Goal: Information Seeking & Learning: Learn about a topic

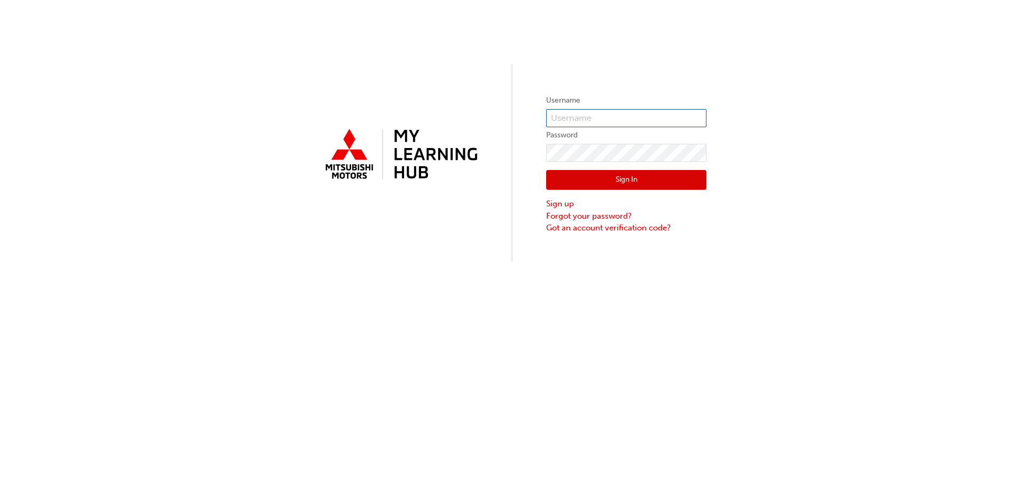
click at [613, 113] on input "text" at bounding box center [626, 118] width 160 height 18
click at [577, 61] on div "Username Password Sign In Sign up Forgot your password? Got an account verifica…" at bounding box center [513, 131] width 1026 height 262
click at [572, 213] on link "Forgot your password?" at bounding box center [626, 216] width 160 height 12
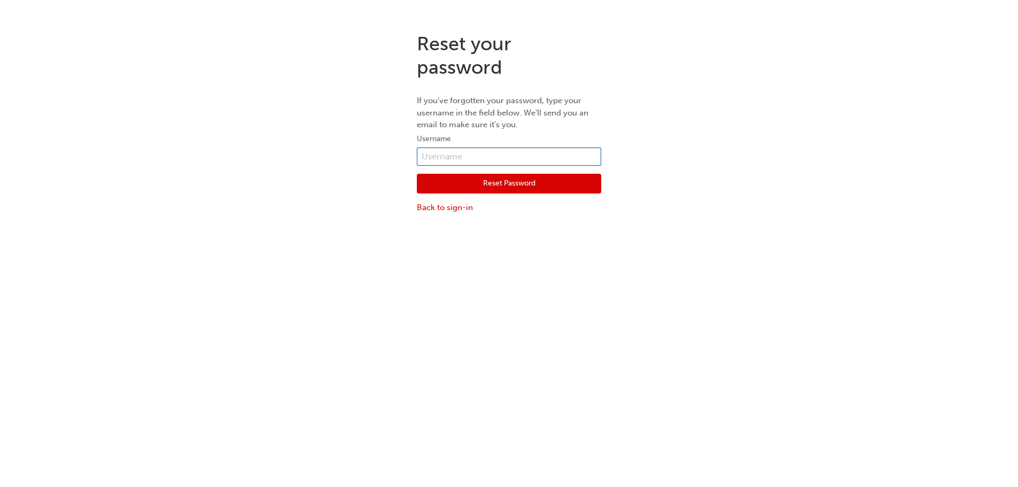
click at [473, 153] on input "text" at bounding box center [509, 156] width 184 height 18
click at [586, 119] on p "If you've forgotten your password, type your username in the field below. We'll…" at bounding box center [509, 113] width 184 height 36
click at [464, 159] on input "text" at bounding box center [509, 156] width 184 height 18
type input "jeremy.ralph@casselsauto.com.au"
click at [502, 187] on button "Reset Password" at bounding box center [509, 184] width 184 height 20
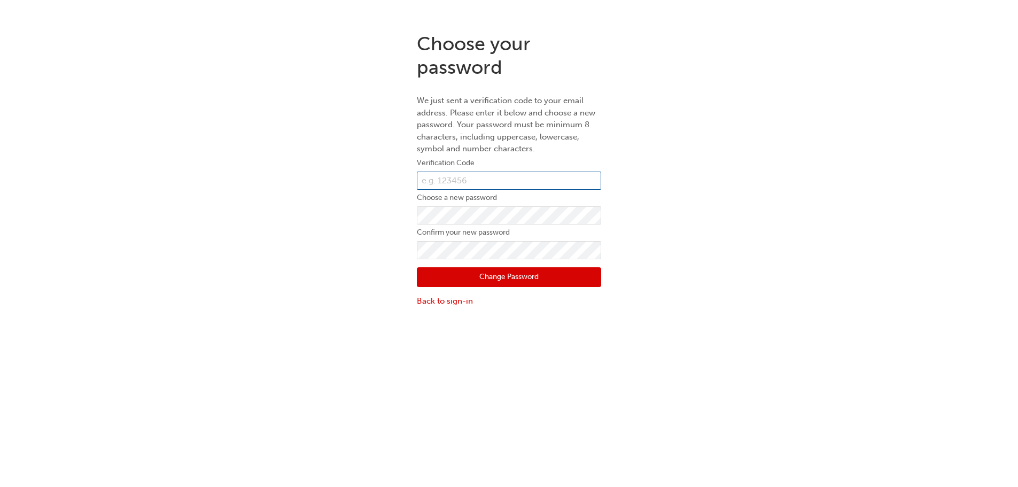
click at [436, 175] on input "text" at bounding box center [509, 180] width 184 height 18
type input "216321"
click at [495, 276] on button "Change Password" at bounding box center [509, 277] width 184 height 20
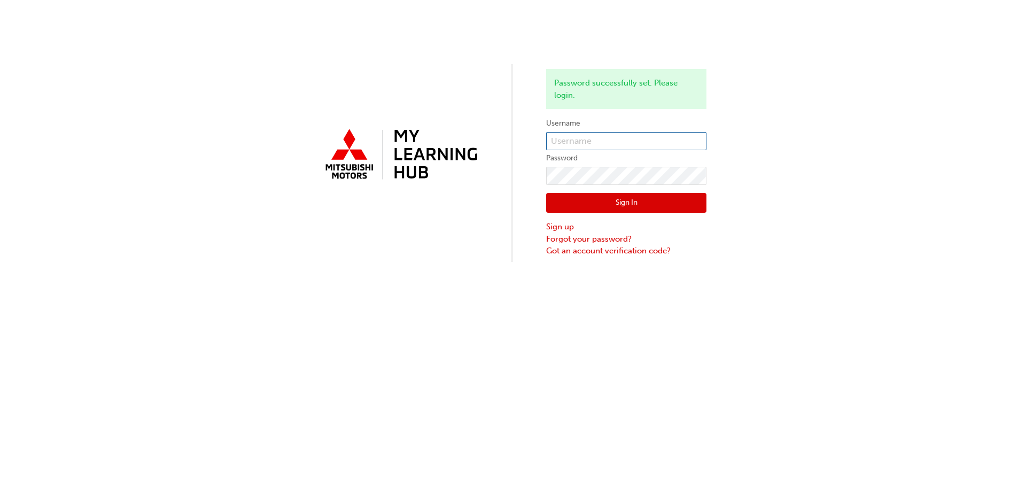
type input "jeremy.ralph@casselsauto.com.au"
click at [637, 202] on button "Sign In" at bounding box center [626, 203] width 160 height 20
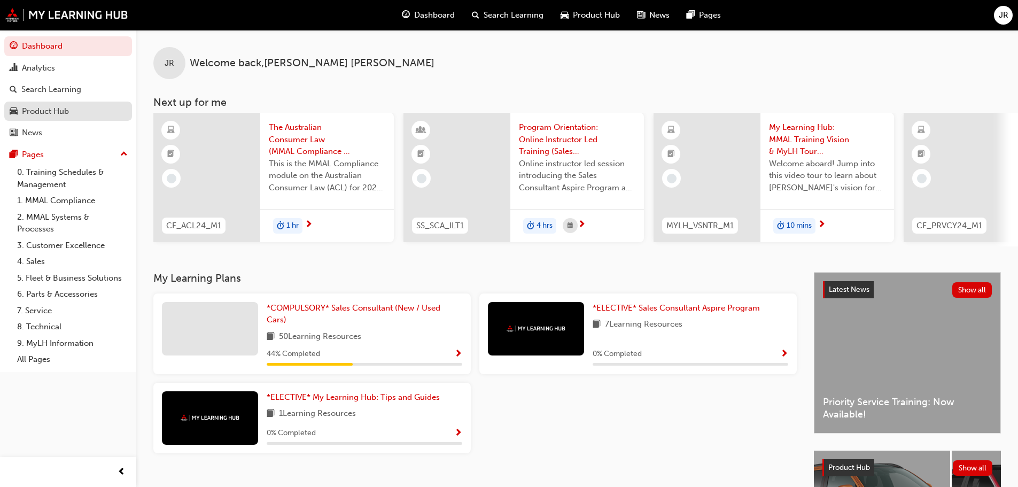
click at [56, 110] on div "Product Hub" at bounding box center [45, 111] width 47 height 12
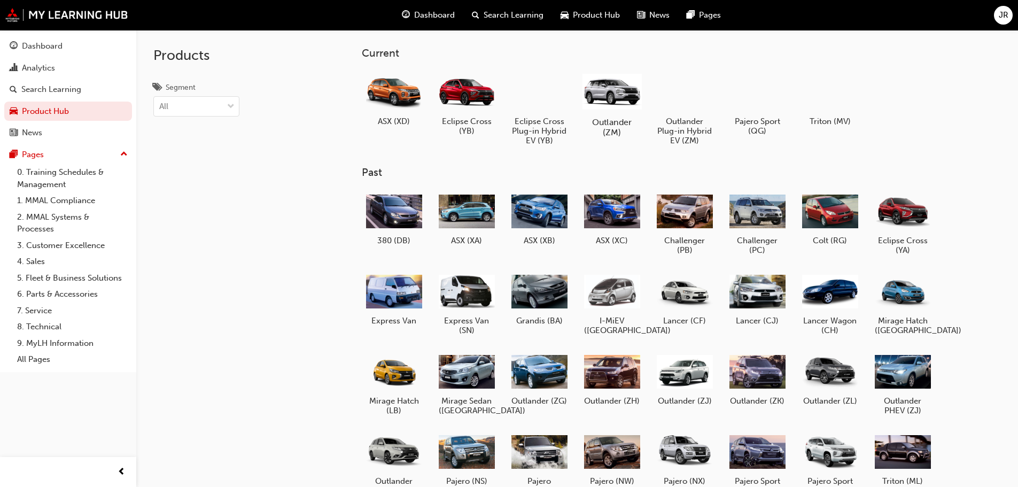
click at [614, 100] on div at bounding box center [611, 91] width 59 height 42
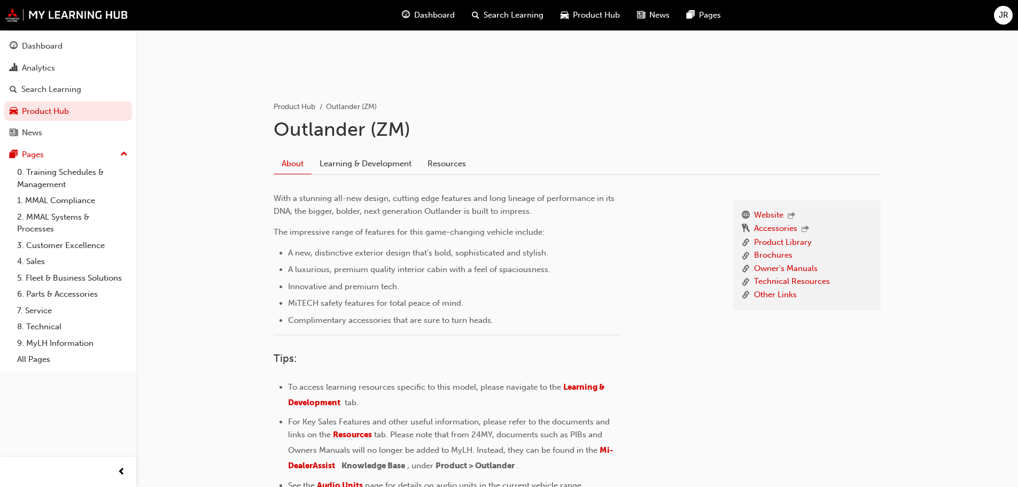
scroll to position [254, 0]
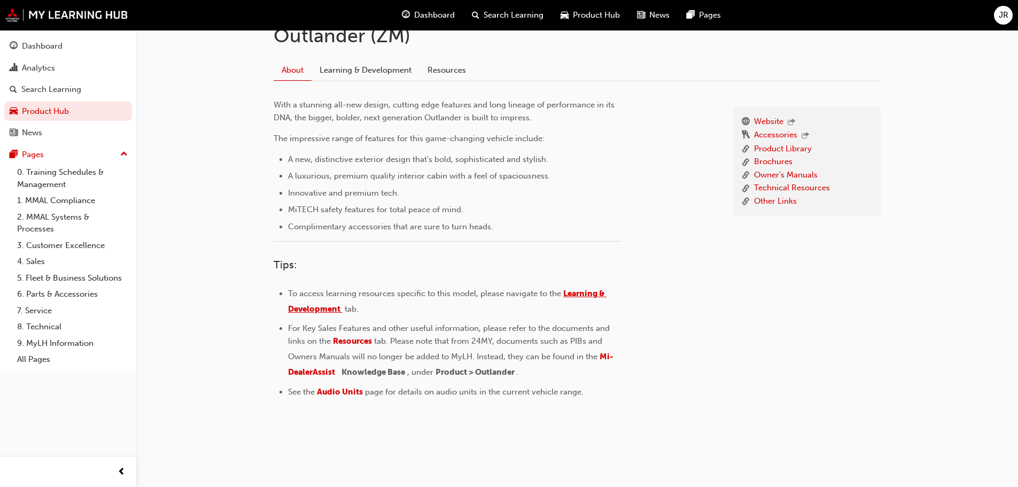
click at [585, 292] on span "Learning & Development" at bounding box center [447, 300] width 318 height 25
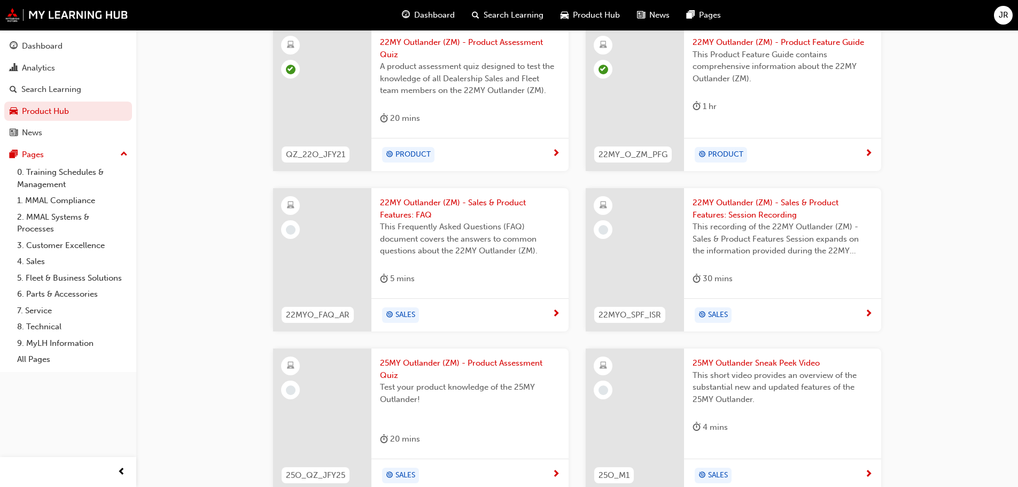
scroll to position [570, 0]
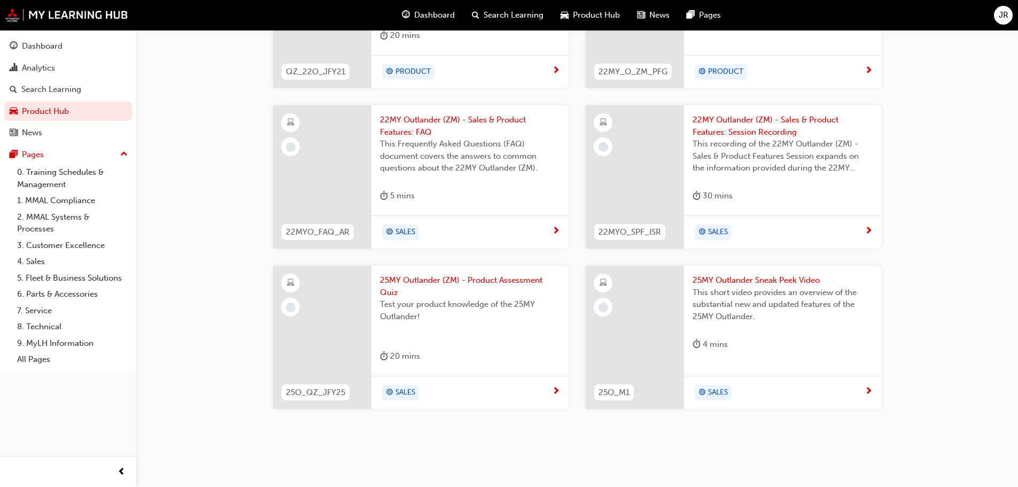
click at [755, 280] on span "25MY Outlander Sneak Peek Video" at bounding box center [782, 280] width 180 height 12
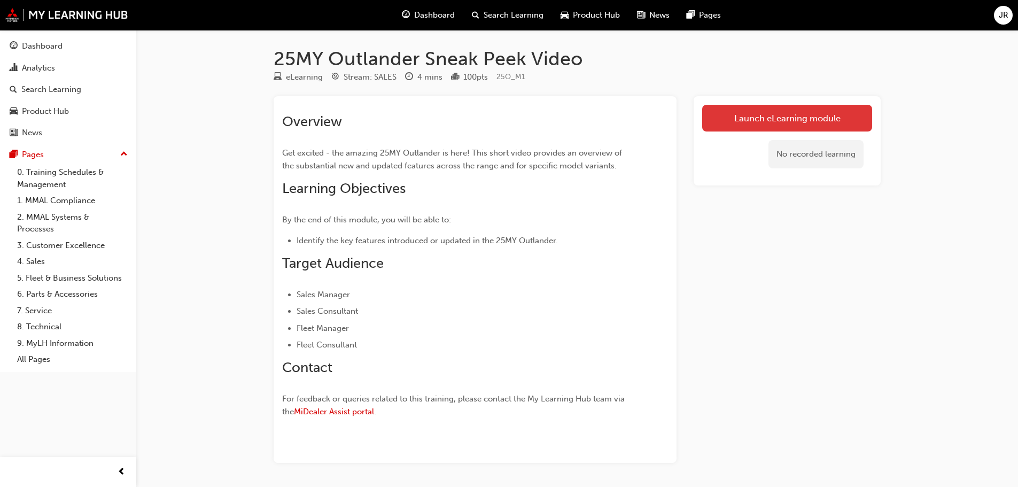
click at [761, 115] on link "Launch eLearning module" at bounding box center [787, 118] width 170 height 27
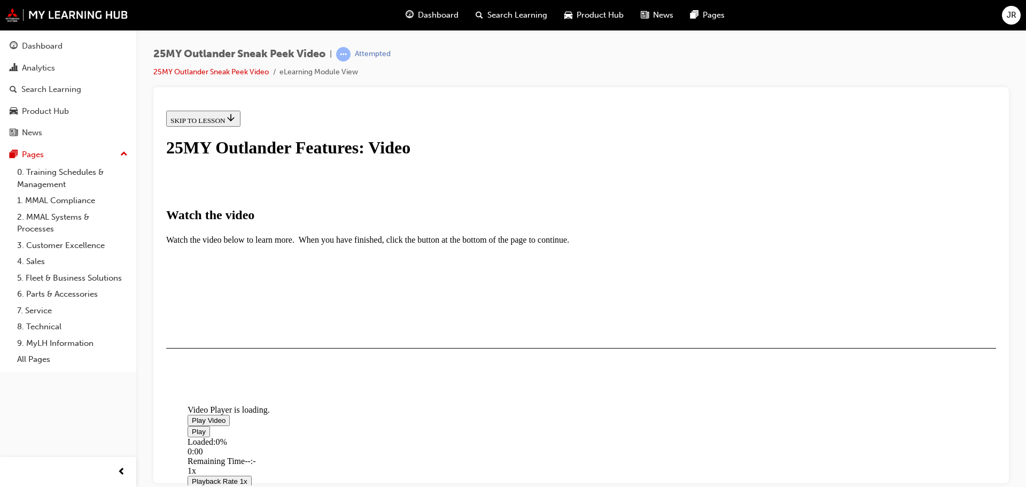
click at [192, 416] on span "Video player" at bounding box center [192, 420] width 0 height 8
click at [599, 13] on span "Product Hub" at bounding box center [599, 15] width 47 height 12
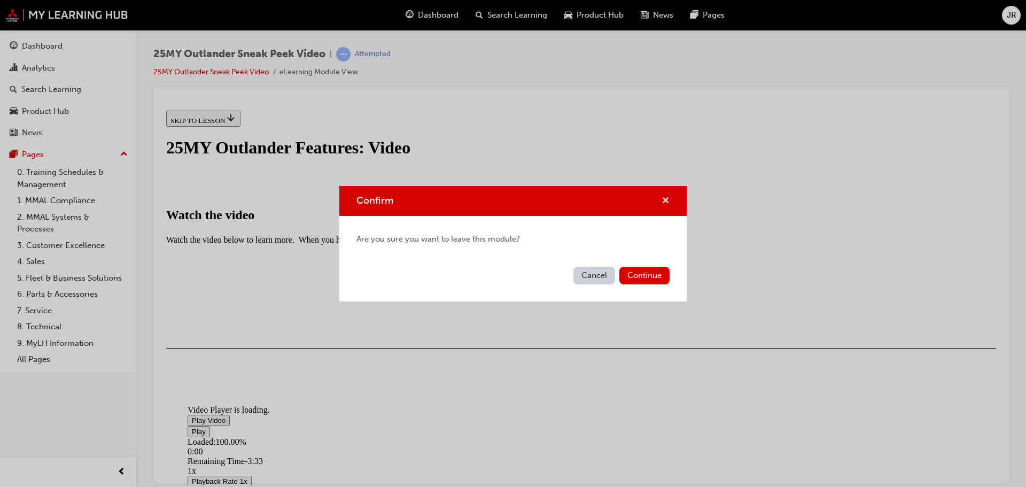
click at [662, 197] on span "cross-icon" at bounding box center [665, 202] width 8 height 10
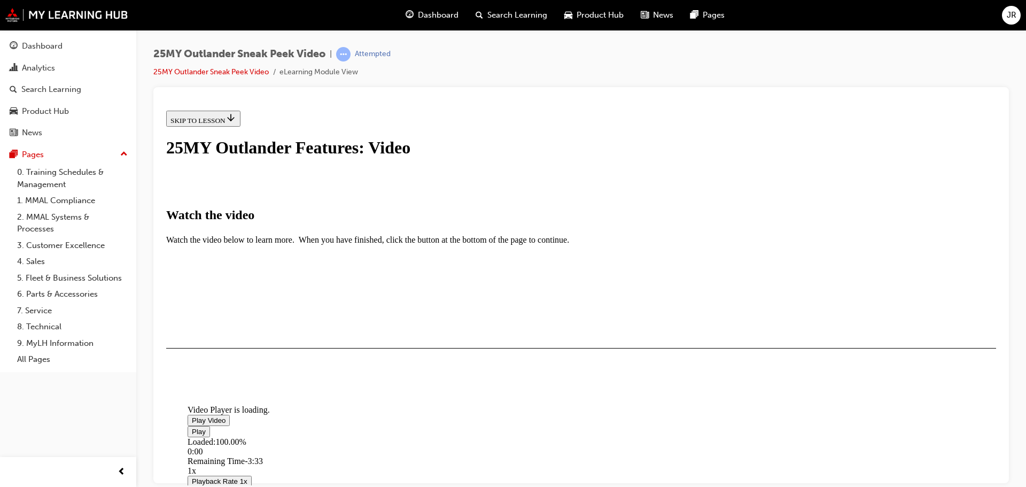
scroll to position [251, 0]
click at [275, 385] on button "I HAVE WATCHED THIS VIDEO" at bounding box center [220, 379] width 108 height 12
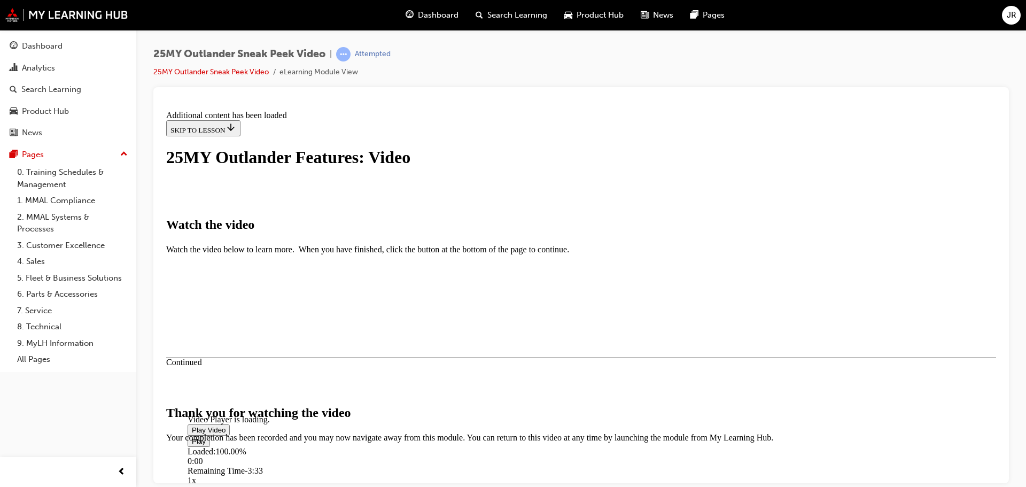
scroll to position [339, 0]
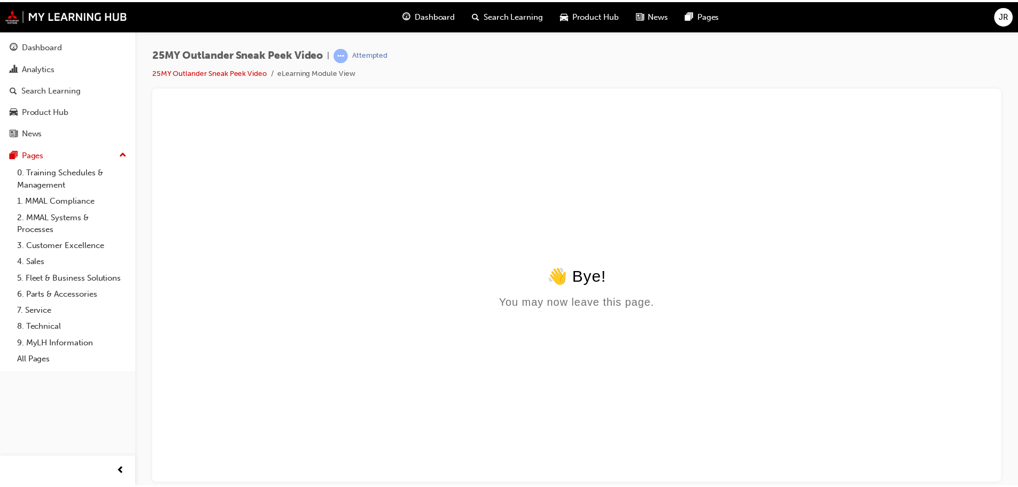
scroll to position [0, 0]
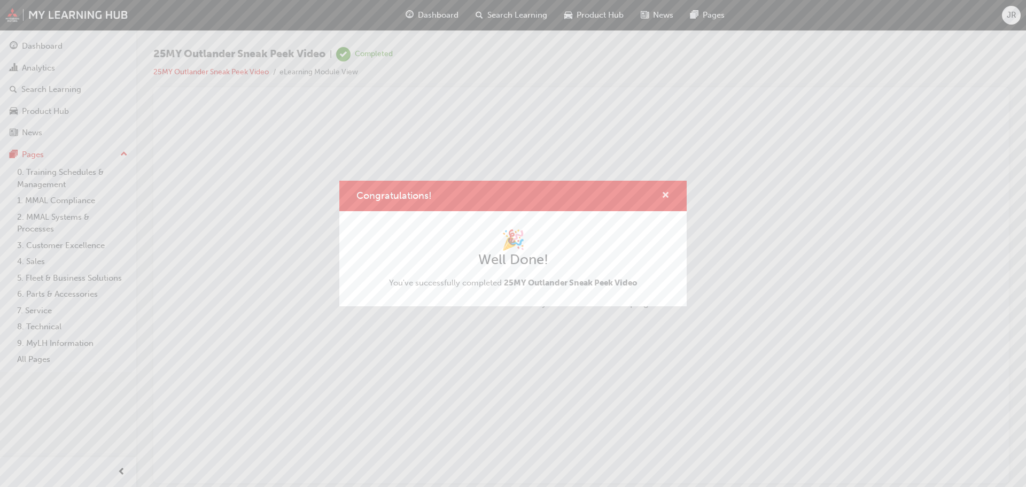
click at [666, 196] on span "cross-icon" at bounding box center [665, 196] width 8 height 10
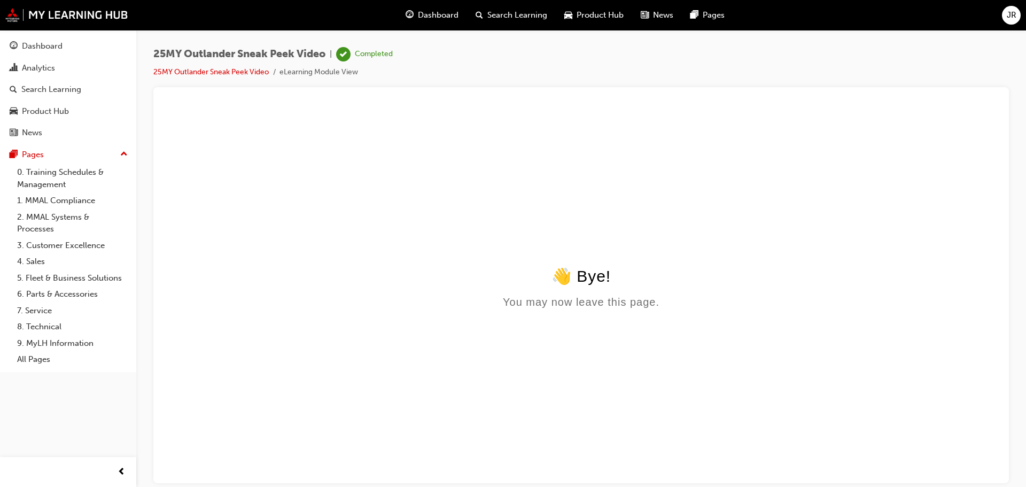
click at [593, 16] on span "Product Hub" at bounding box center [599, 15] width 47 height 12
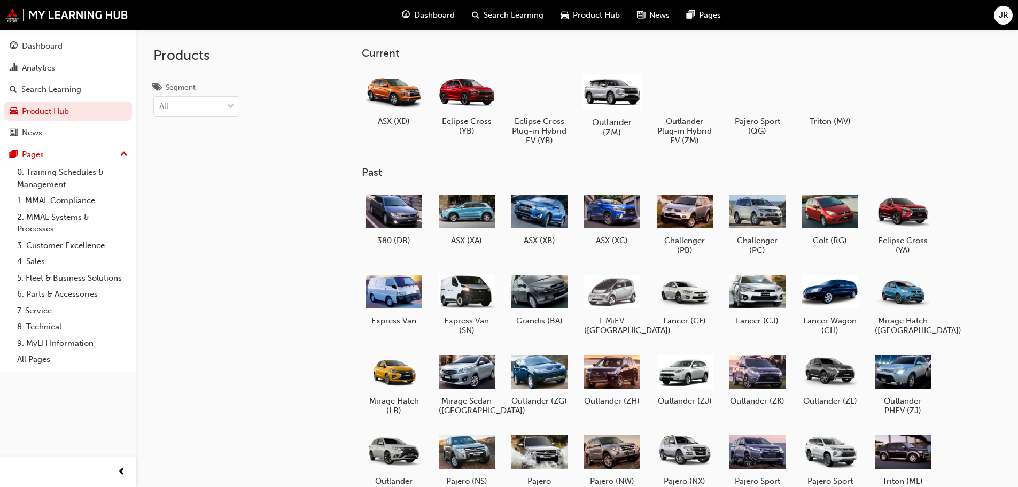
click at [622, 115] on div "Outlander (ZM)" at bounding box center [611, 104] width 68 height 76
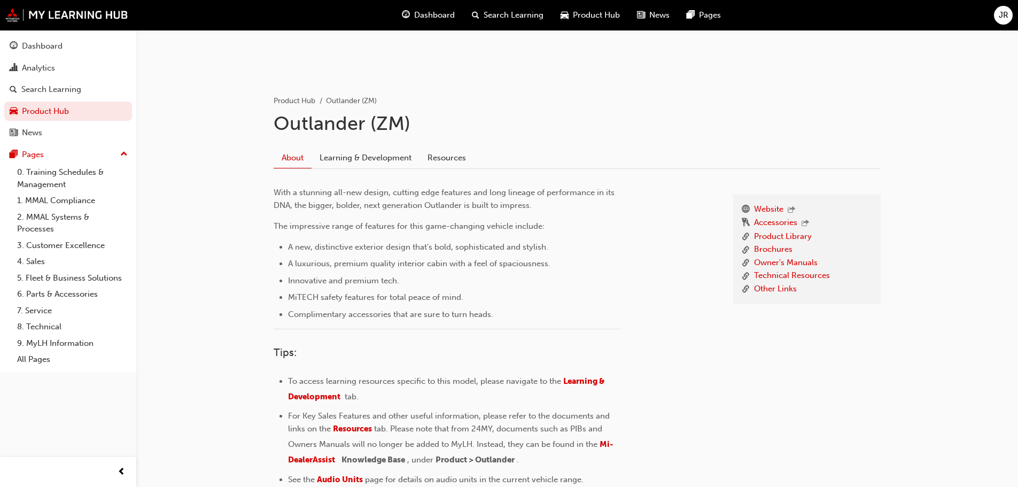
scroll to position [254, 0]
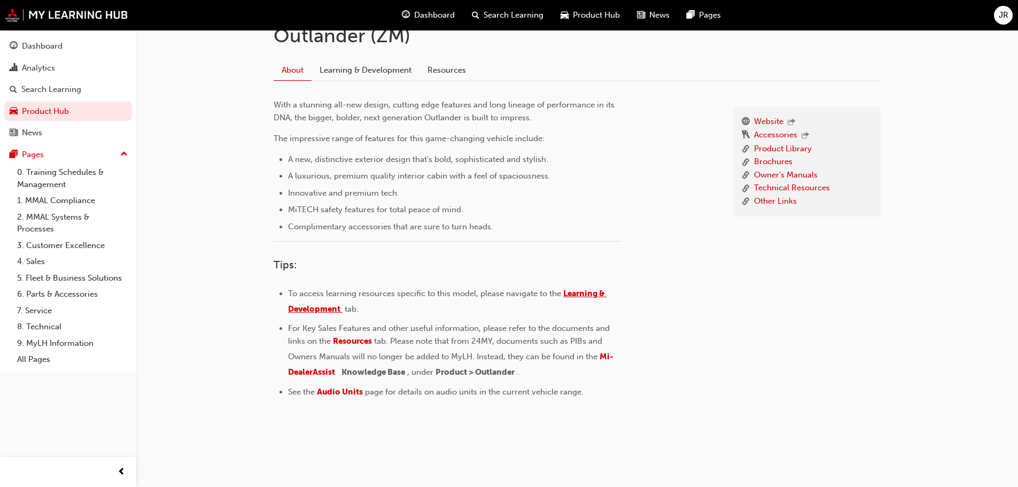
click at [581, 292] on span "Learning & Development" at bounding box center [447, 300] width 318 height 25
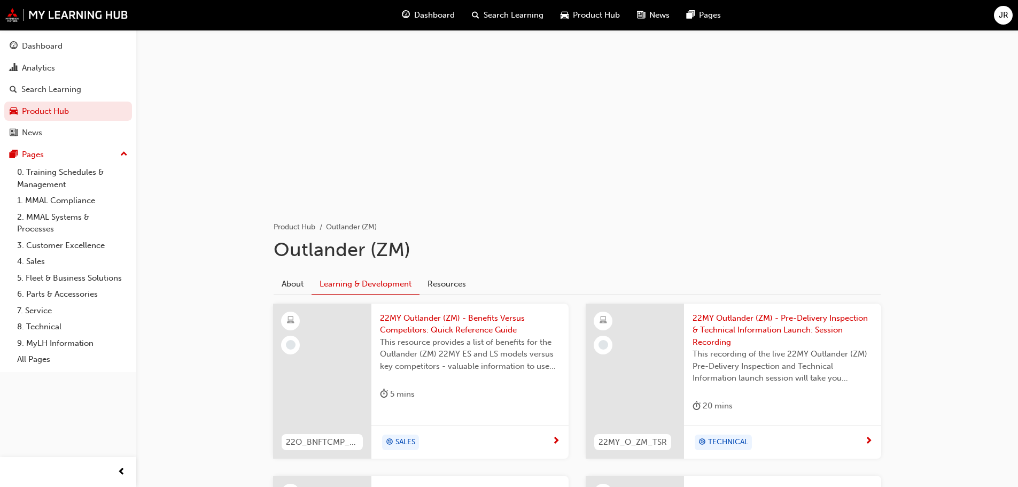
scroll to position [36, 0]
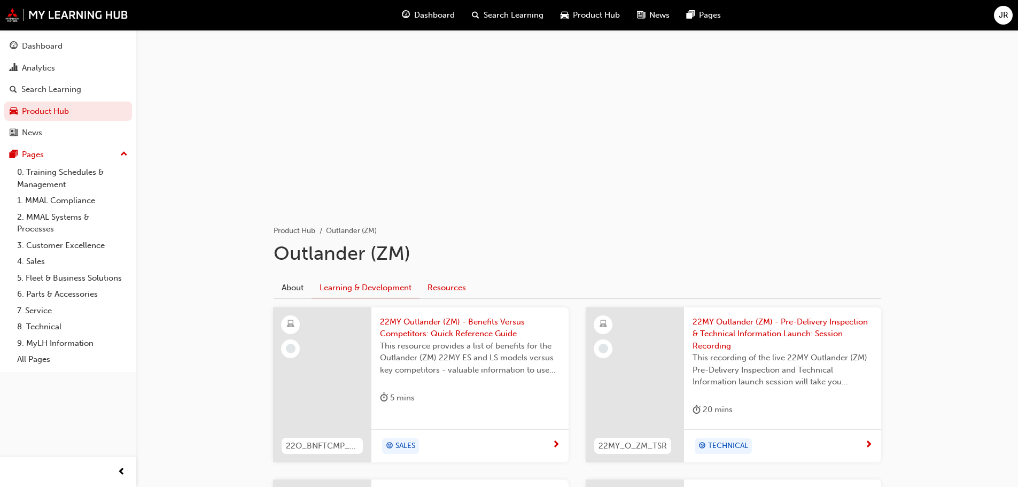
click at [451, 284] on link "Resources" at bounding box center [446, 287] width 54 height 20
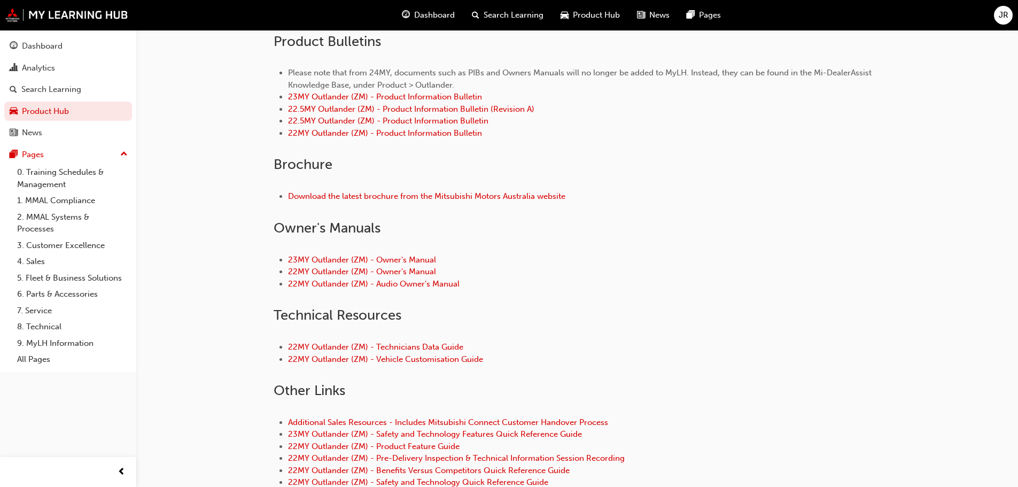
scroll to position [281, 0]
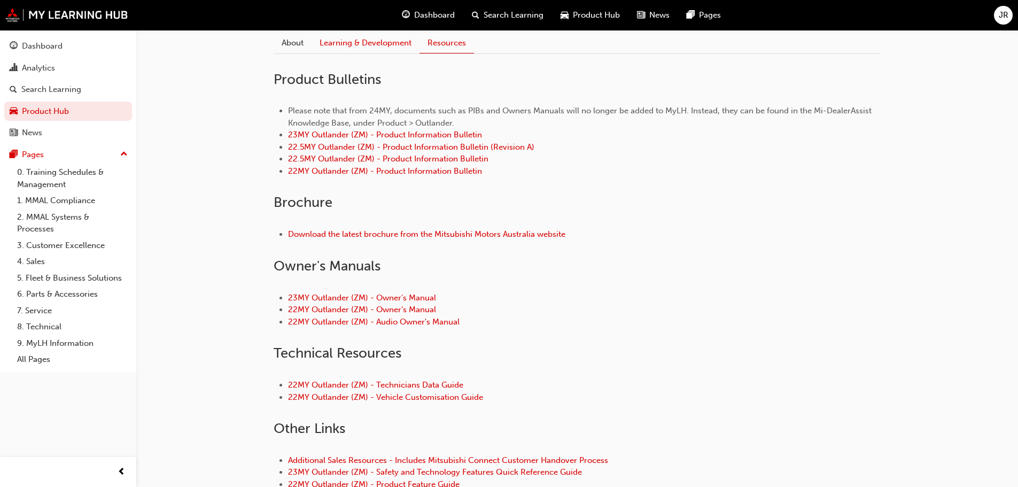
click at [371, 45] on link "Learning & Development" at bounding box center [365, 43] width 108 height 20
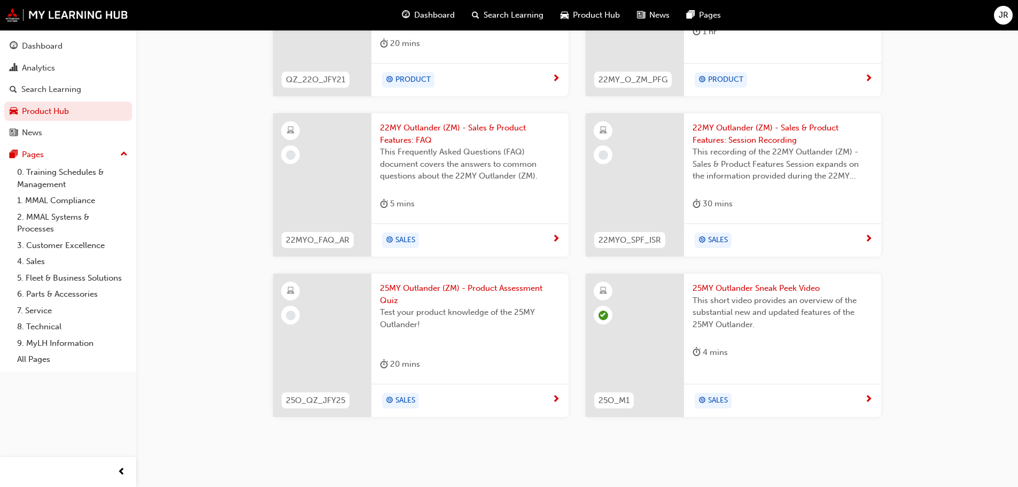
scroll to position [570, 0]
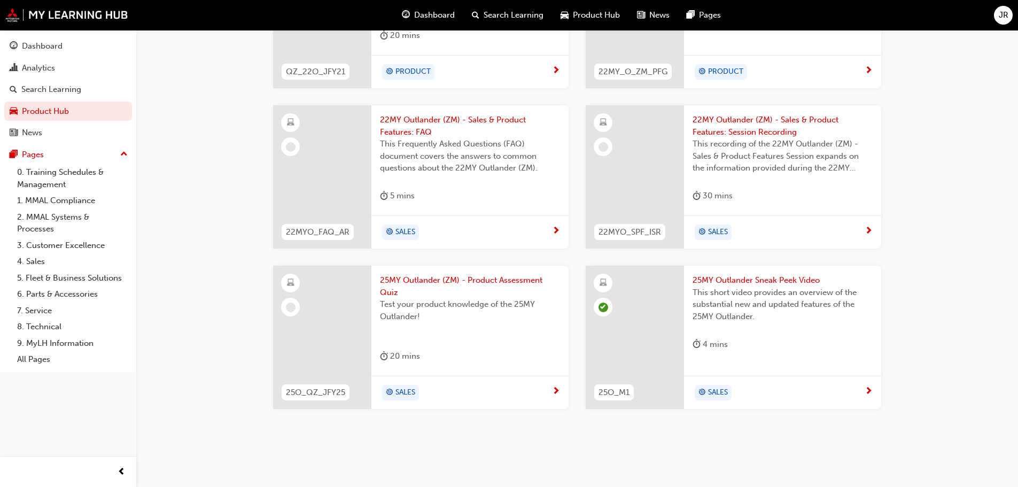
click at [509, 13] on span "Search Learning" at bounding box center [513, 15] width 60 height 12
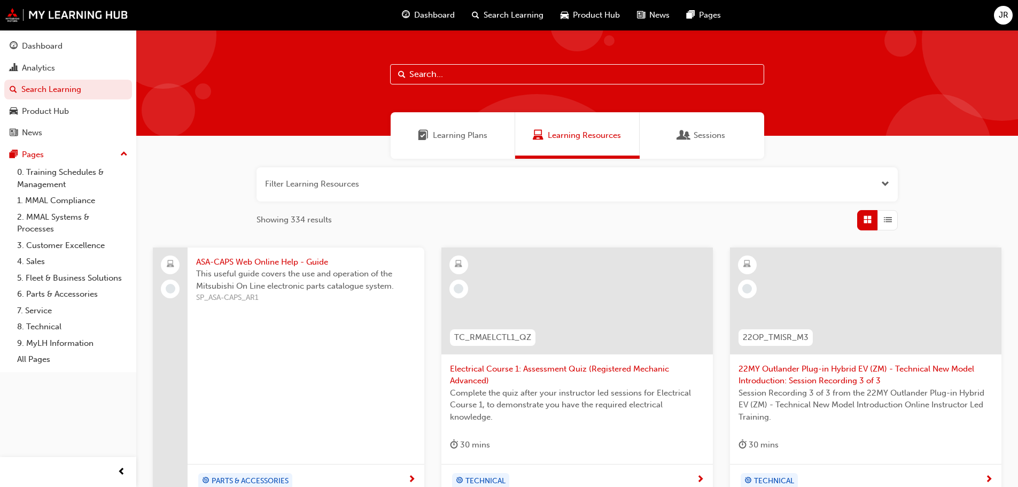
click at [427, 70] on input "text" at bounding box center [577, 74] width 374 height 20
type input "mitsubishi connect"
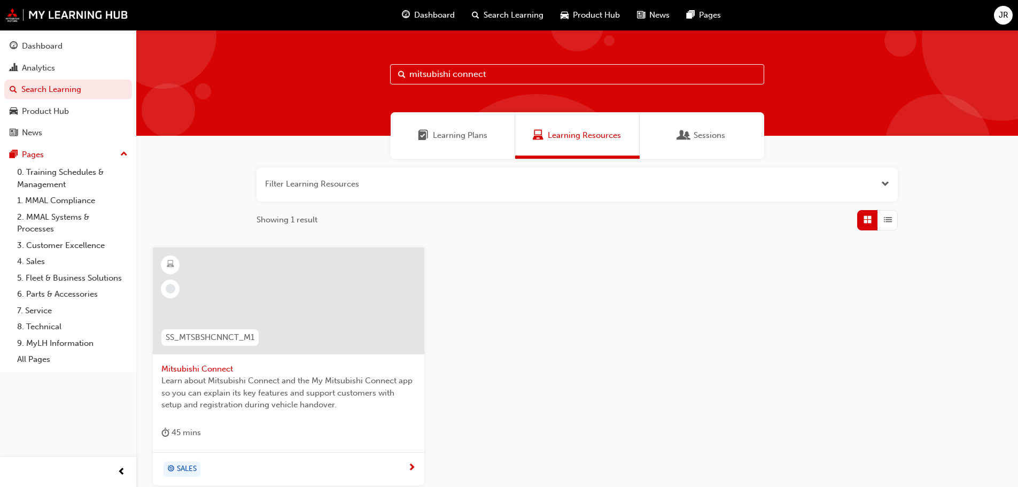
scroll to position [53, 0]
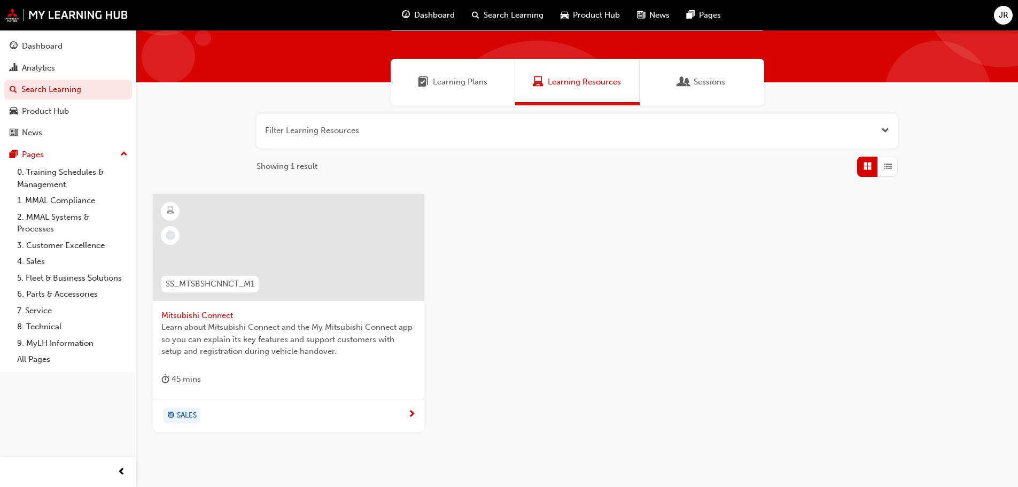
click at [234, 412] on div "SALES" at bounding box center [284, 416] width 246 height 16
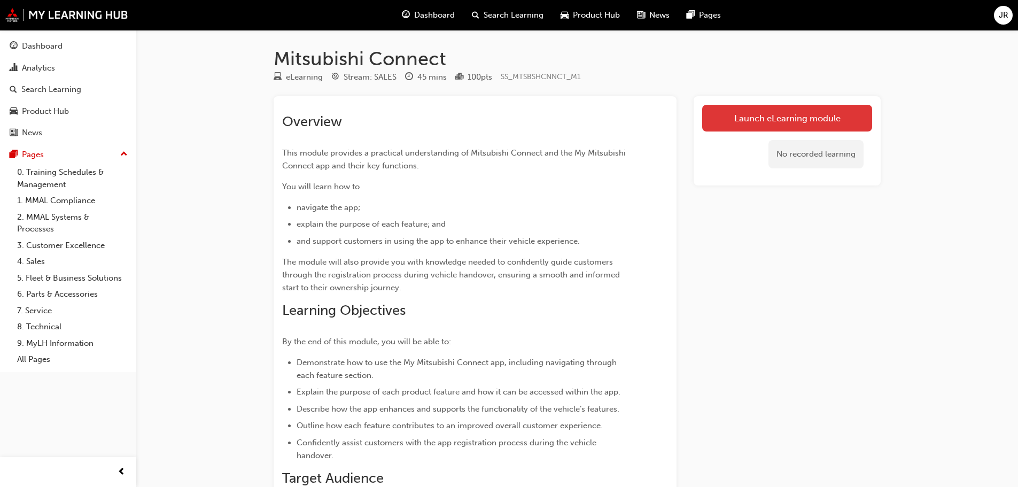
click at [776, 115] on link "Launch eLearning module" at bounding box center [787, 118] width 170 height 27
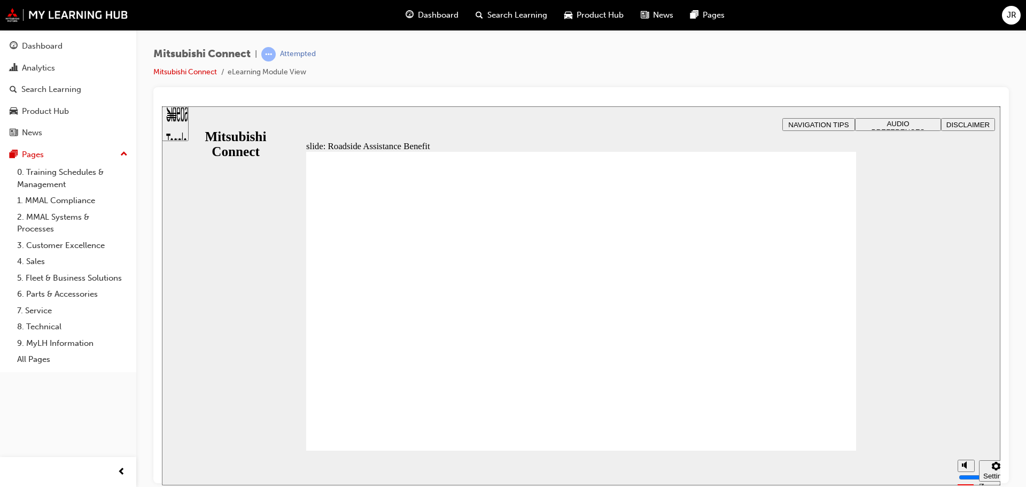
checkbox input "true"
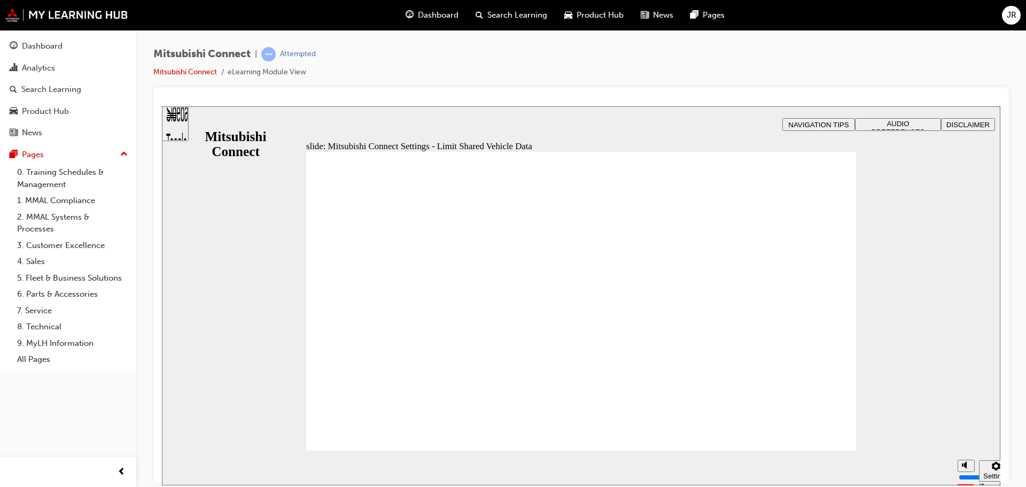
radio input "true"
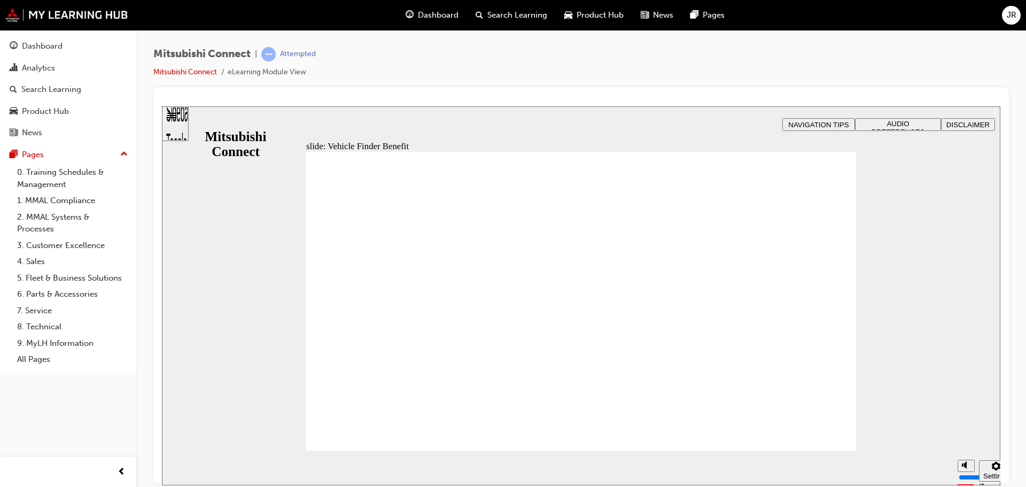
checkbox input "true"
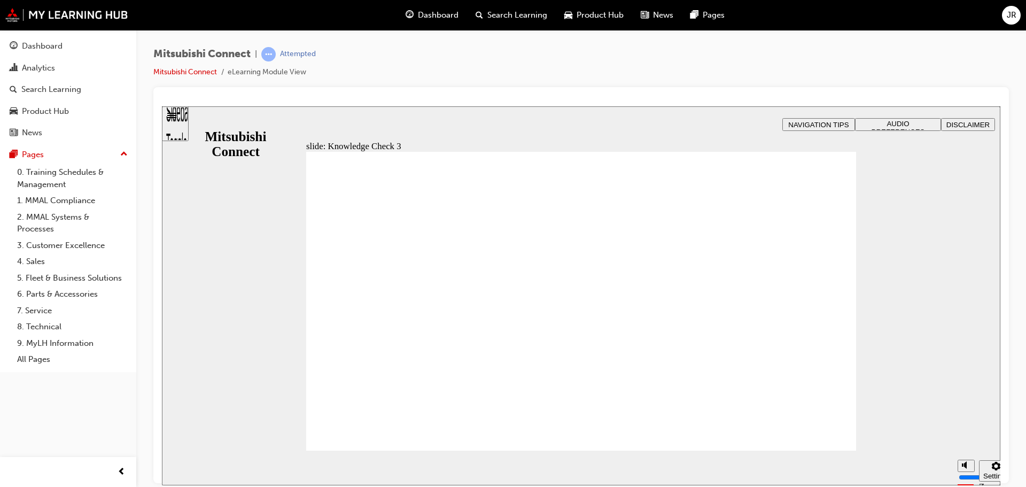
checkbox input "false"
checkbox input "true"
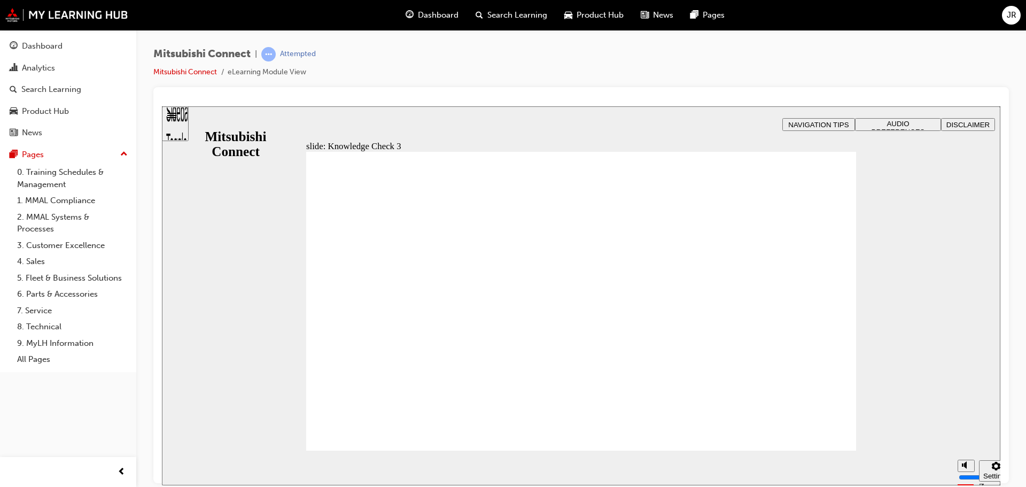
checkbox input "true"
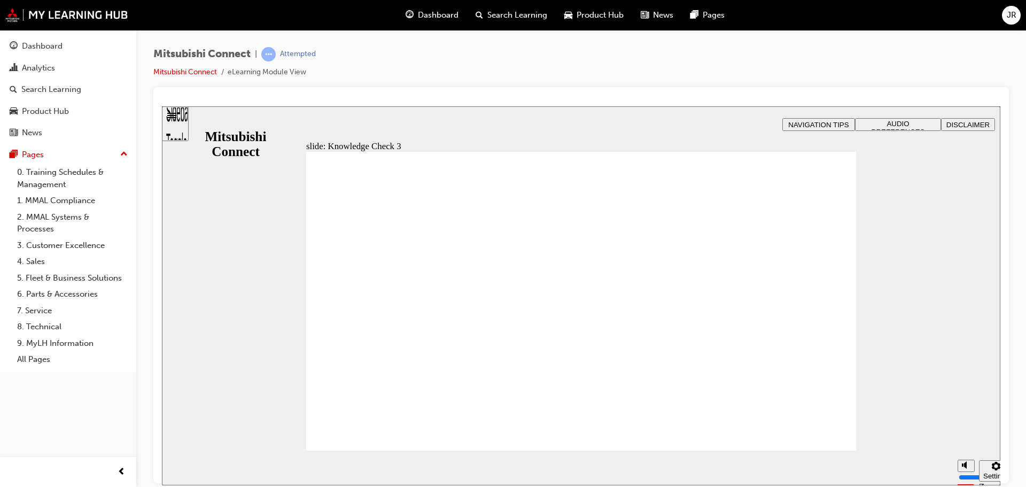
checkbox input "false"
checkbox input "true"
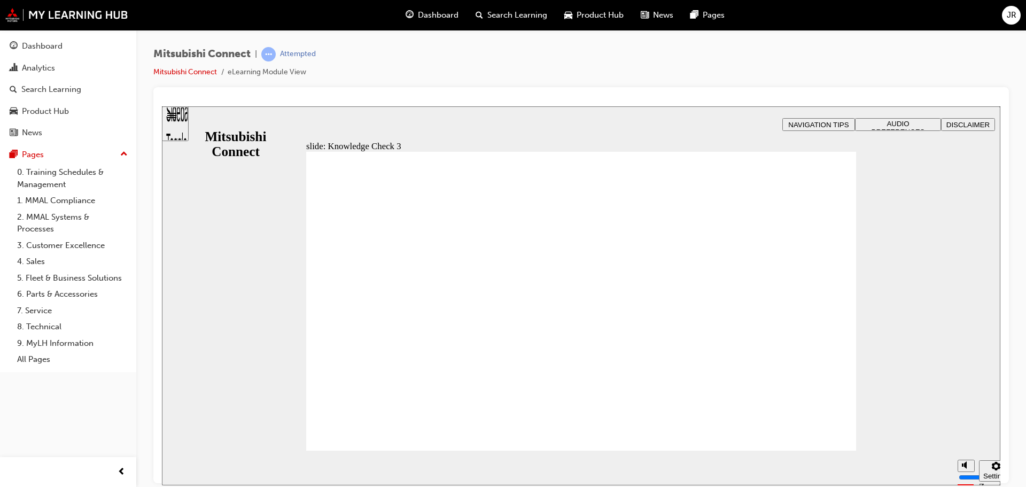
checkbox input "true"
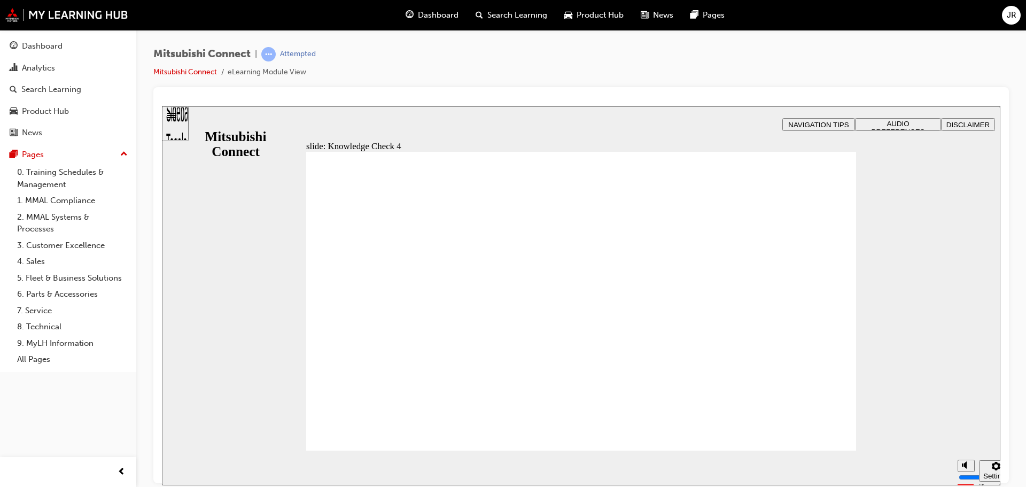
radio input "true"
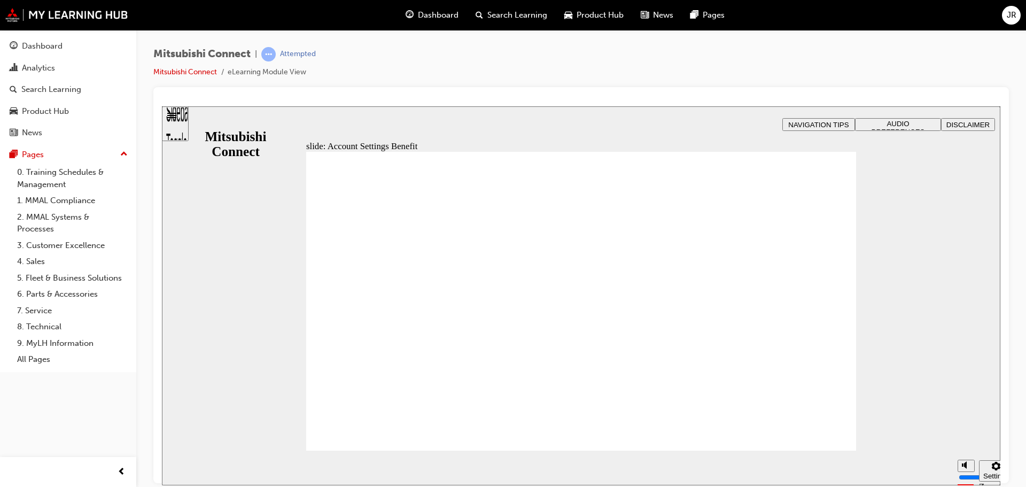
checkbox input "true"
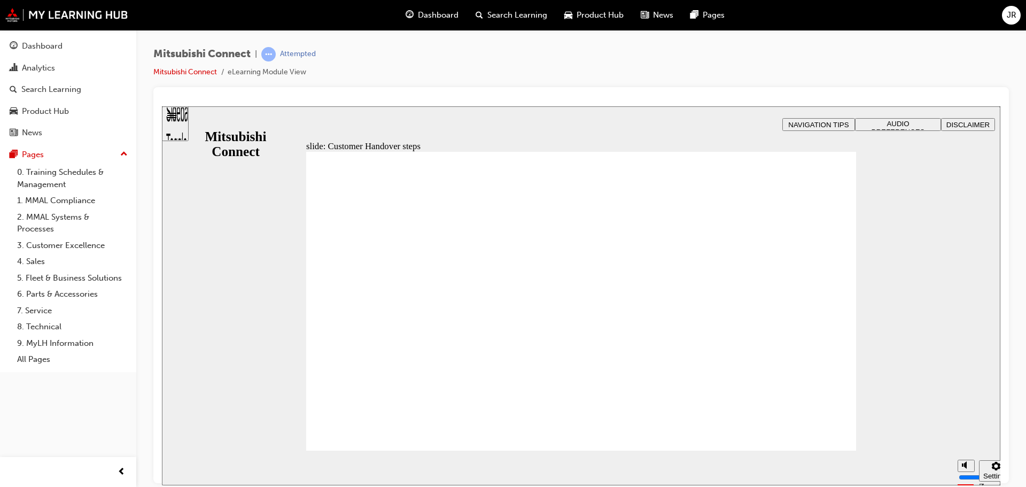
radio input "true"
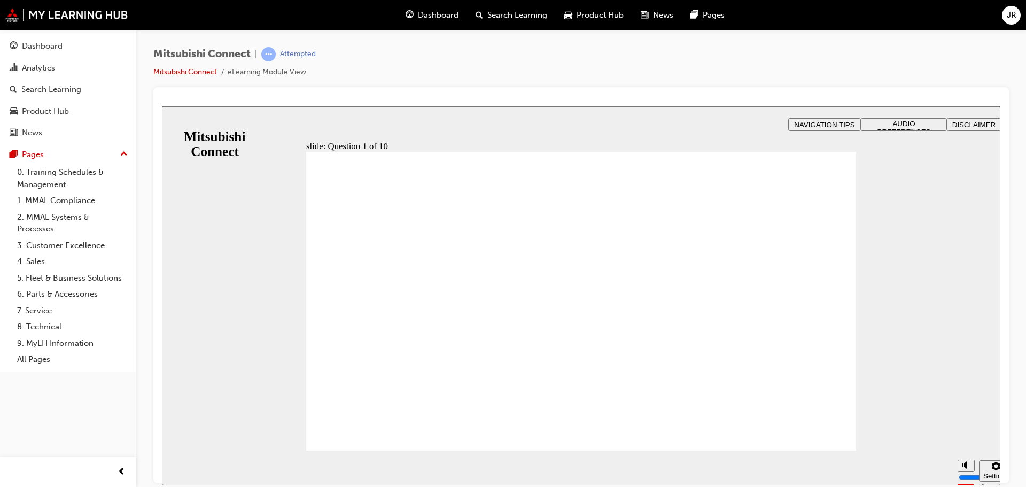
checkbox input "true"
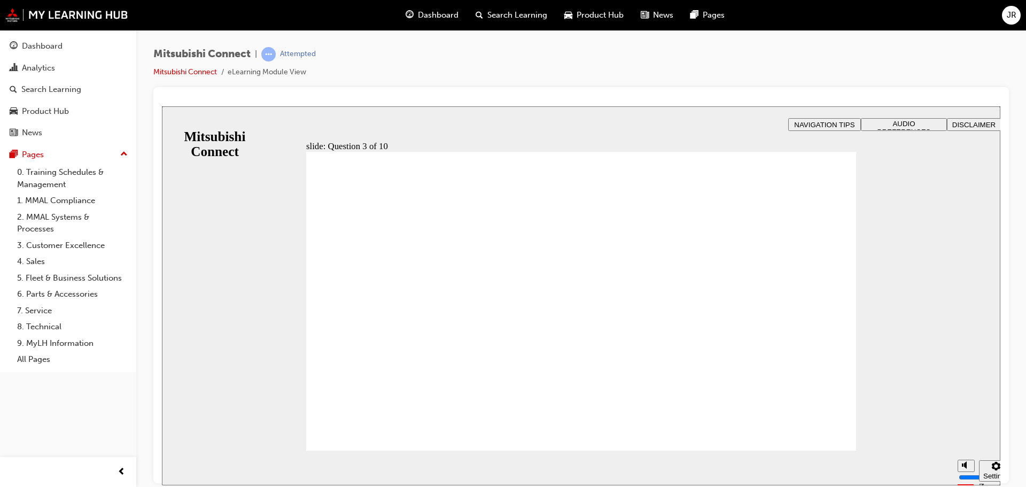
checkbox input "true"
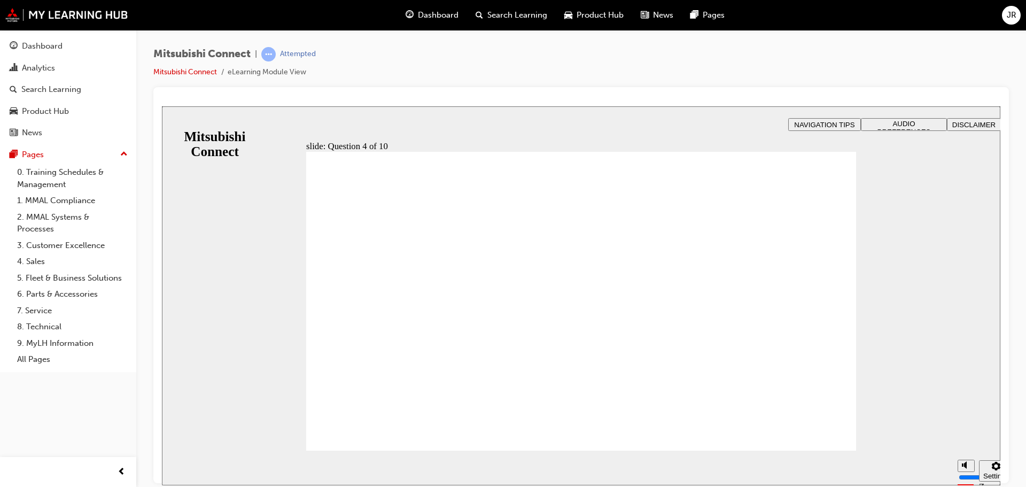
radio input "true"
checkbox input "true"
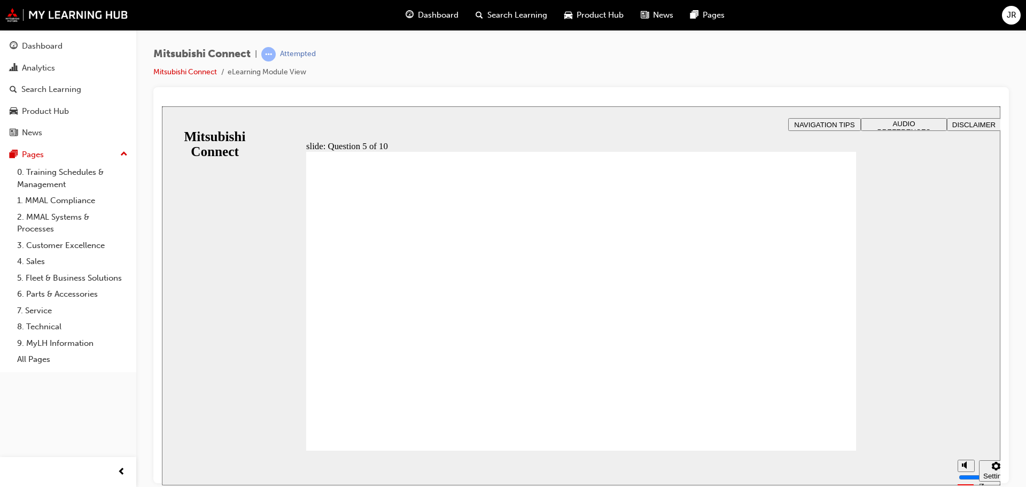
checkbox input "true"
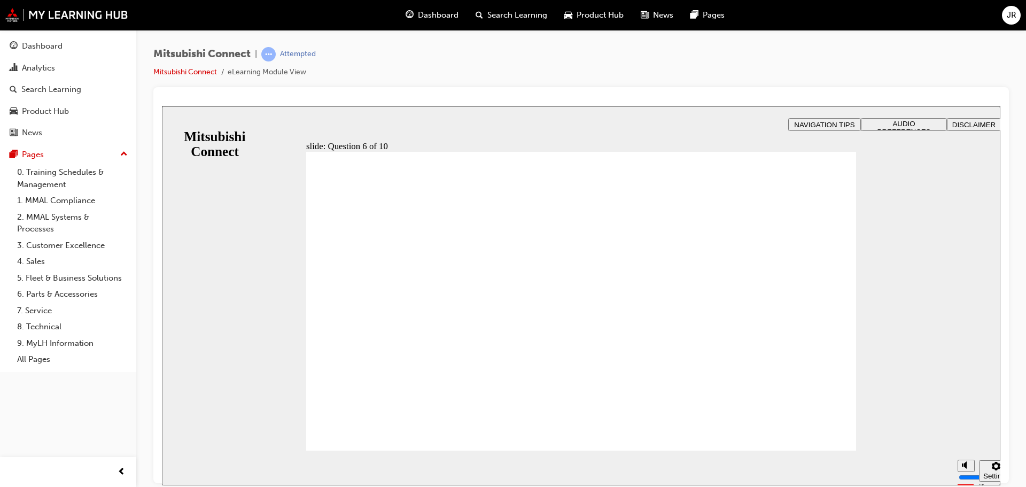
checkbox input "true"
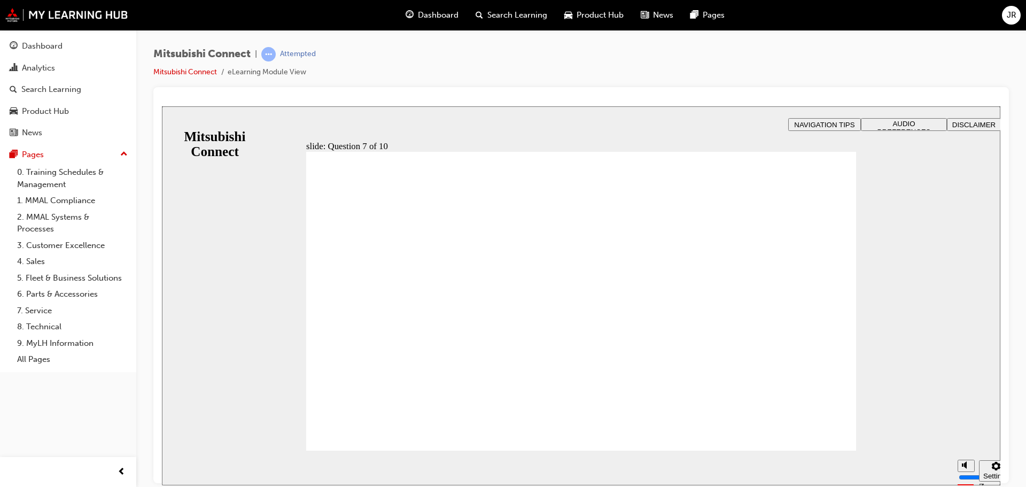
radio input "true"
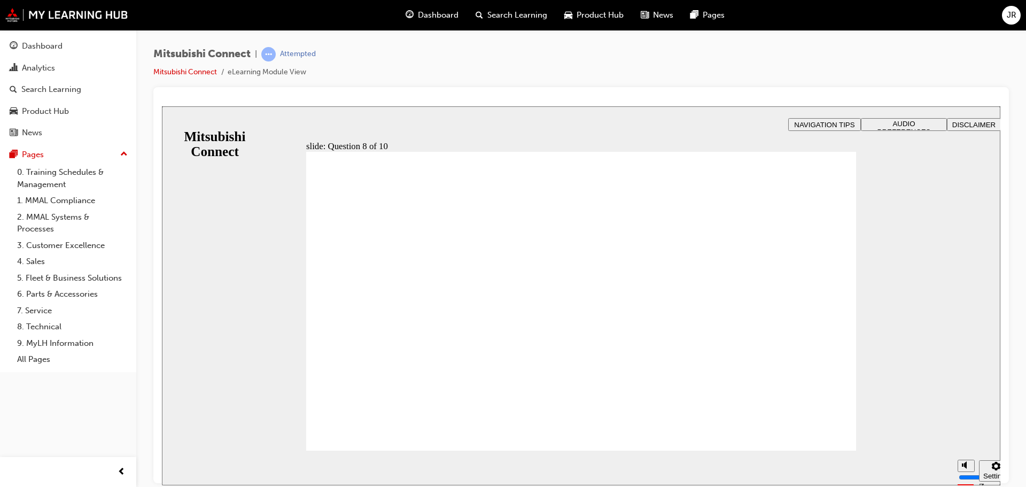
radio input "true"
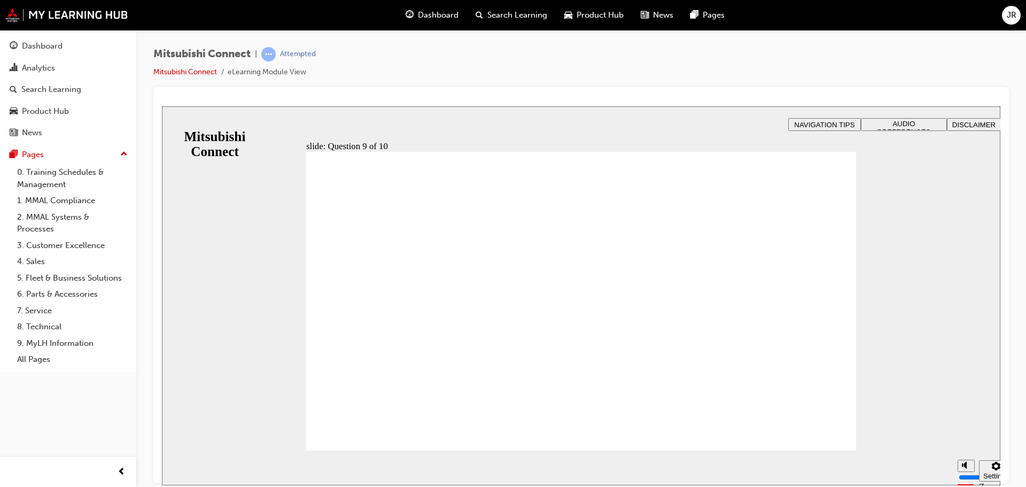
checkbox input "true"
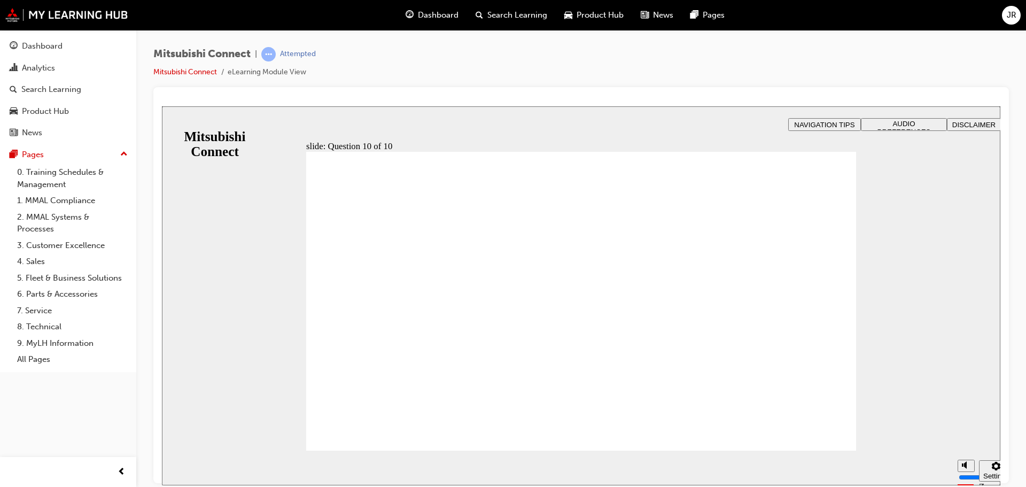
click at [441, 16] on span "Dashboard" at bounding box center [438, 15] width 41 height 12
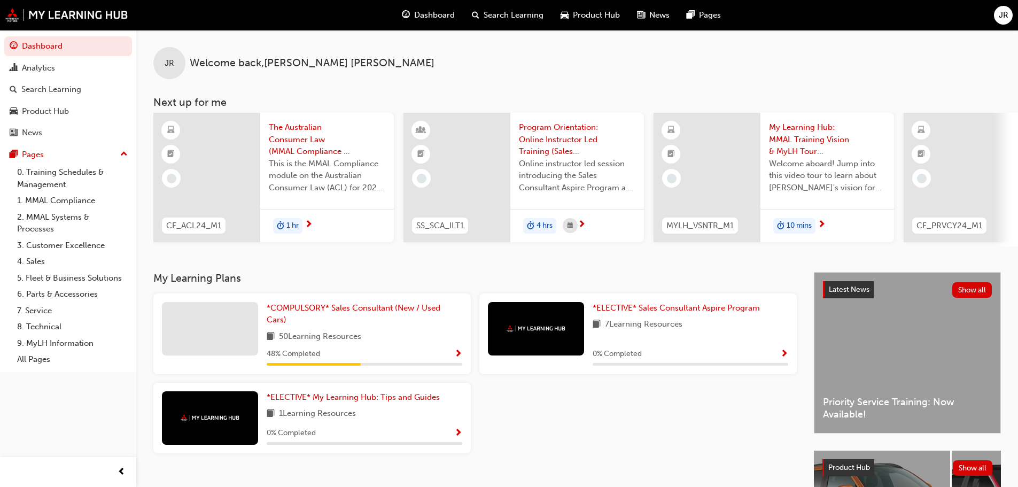
click at [522, 12] on span "Search Learning" at bounding box center [513, 15] width 60 height 12
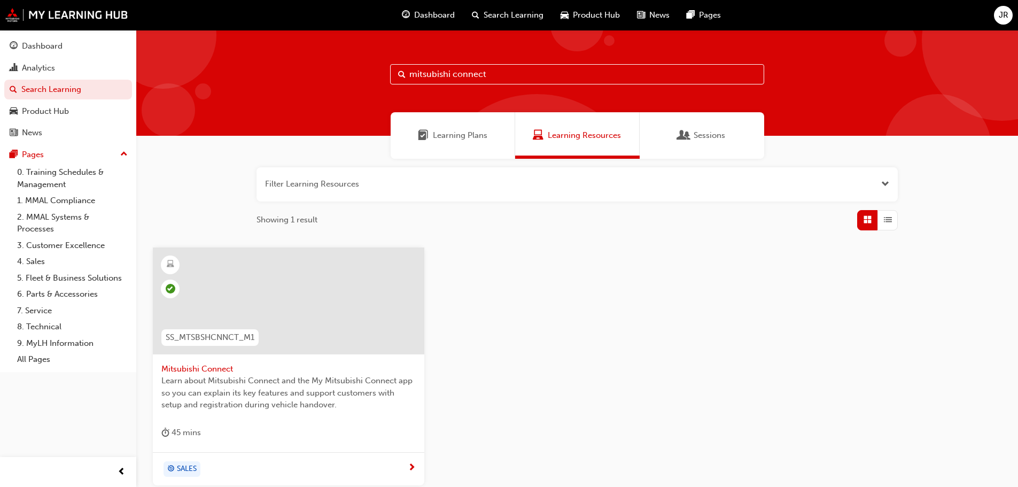
click at [586, 8] on div "Product Hub" at bounding box center [590, 15] width 76 height 22
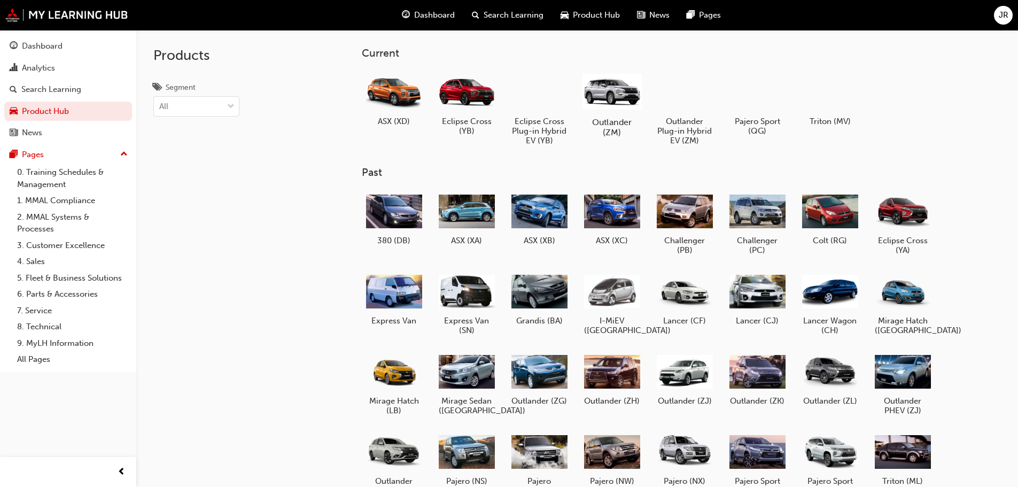
click at [611, 111] on div at bounding box center [611, 91] width 59 height 42
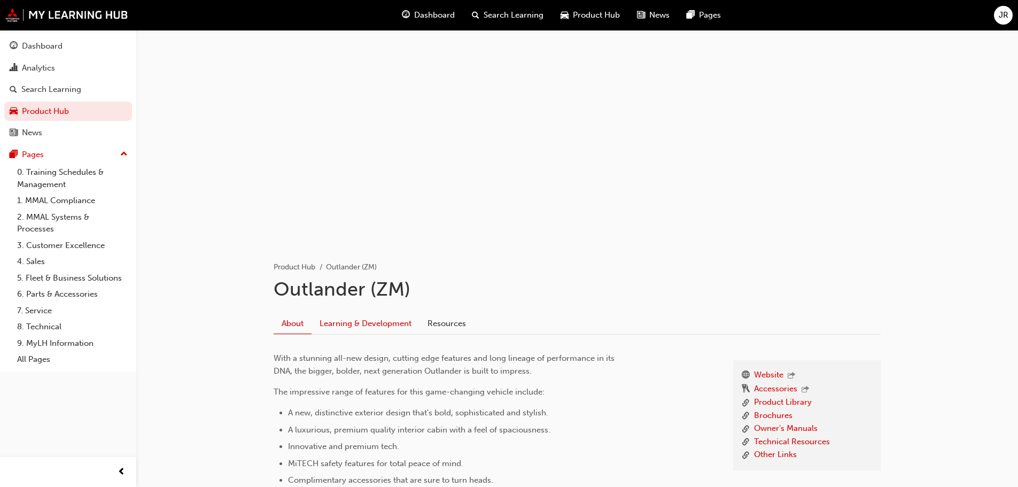
click at [371, 318] on link "Learning & Development" at bounding box center [365, 324] width 108 height 20
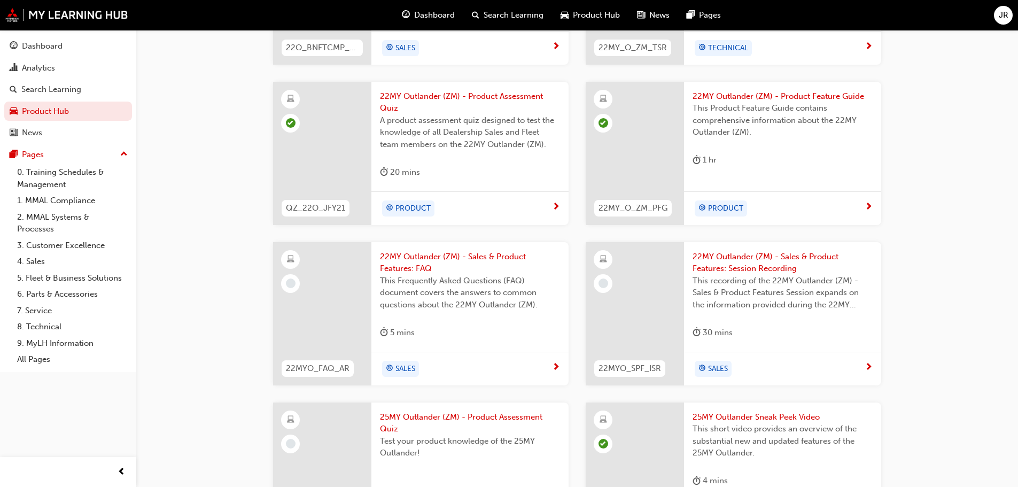
scroll to position [570, 0]
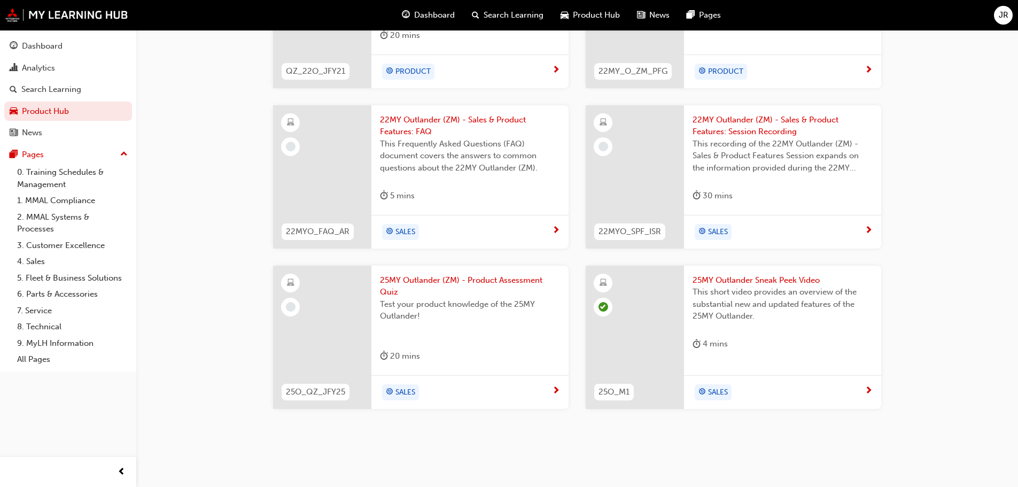
click at [456, 278] on span "25MY Outlander (ZM) - Product Assessment Quiz" at bounding box center [470, 286] width 180 height 24
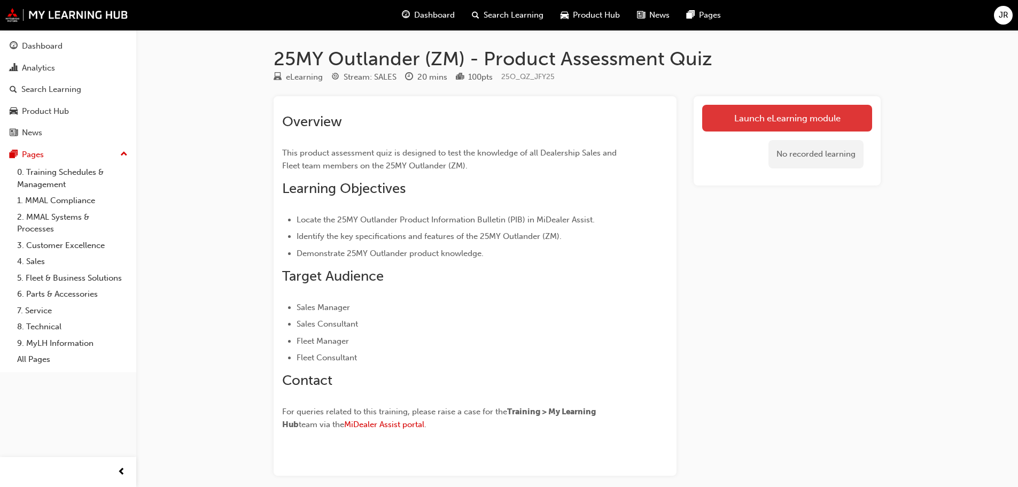
click at [776, 115] on link "Launch eLearning module" at bounding box center [787, 118] width 170 height 27
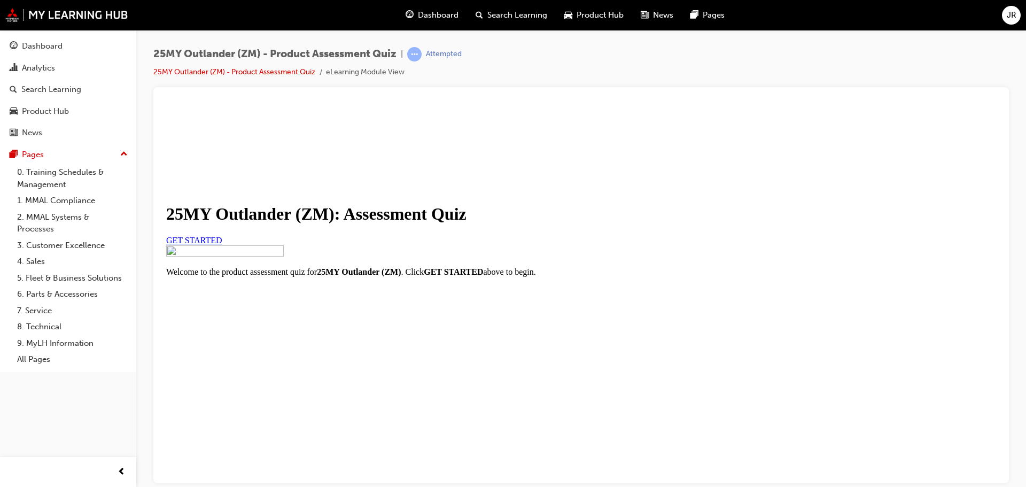
scroll to position [53, 0]
click at [222, 244] on span "GET STARTED" at bounding box center [194, 239] width 56 height 9
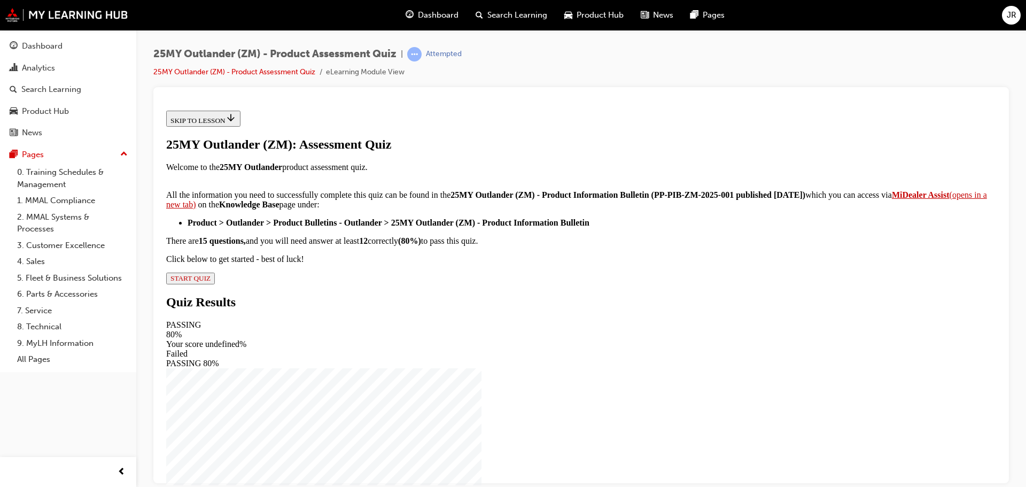
scroll to position [178, 0]
click at [210, 282] on span "START QUIZ" at bounding box center [190, 277] width 40 height 8
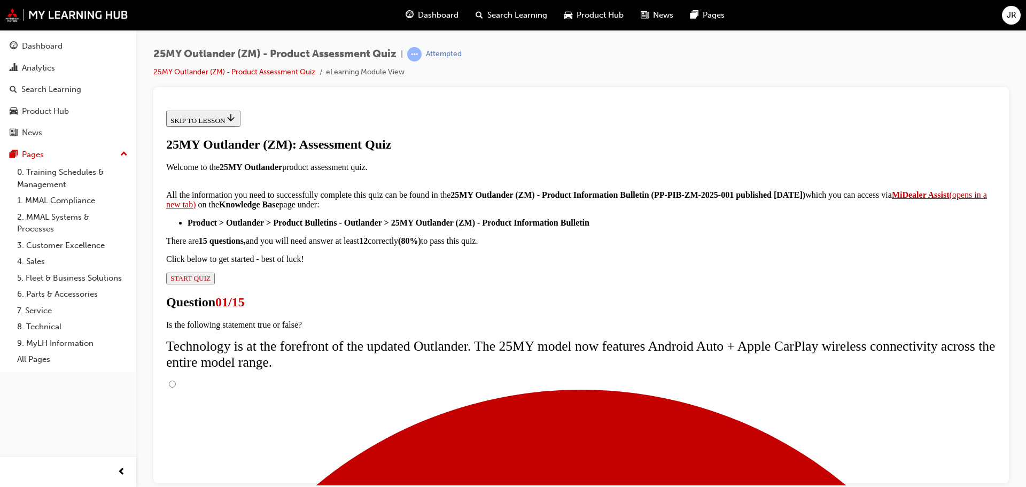
click at [176, 380] on input "True" at bounding box center [172, 383] width 7 height 7
radio input "true"
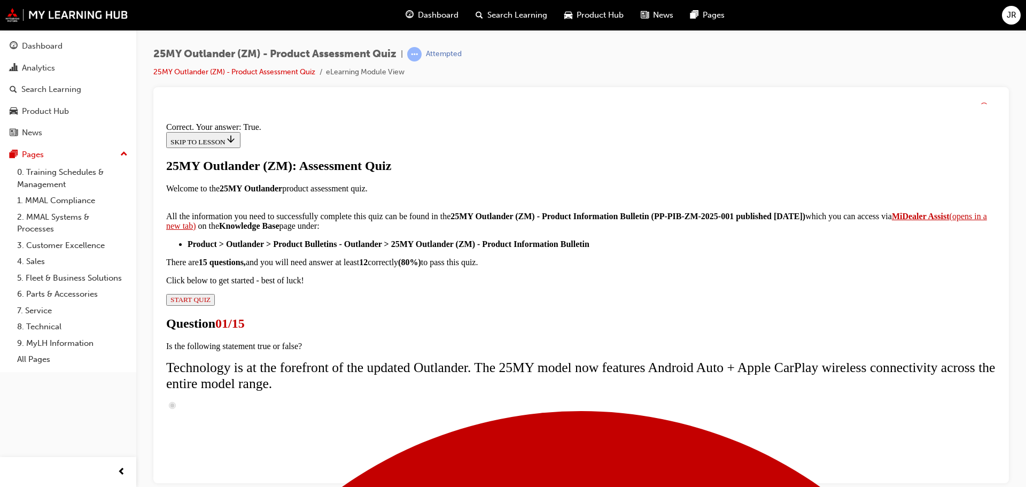
scroll to position [129, 0]
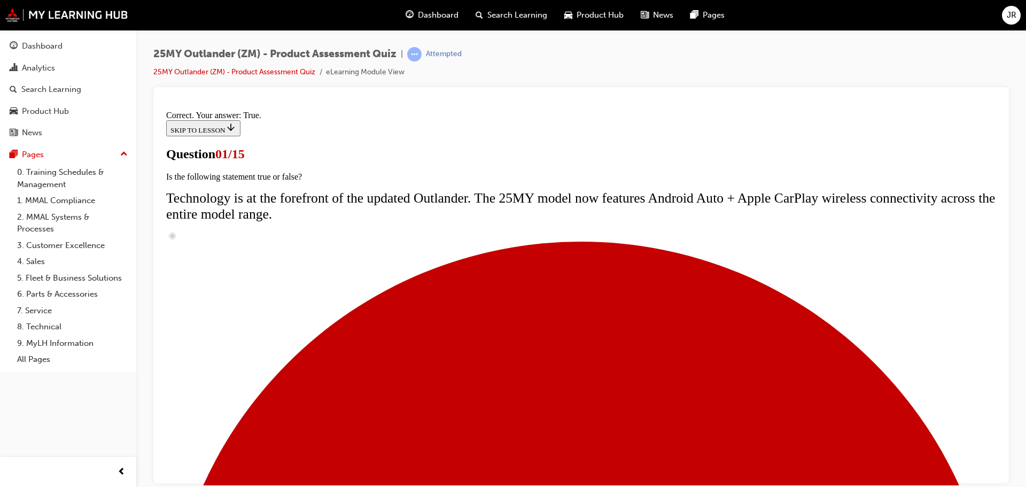
scroll to position [160, 0]
radio input "true"
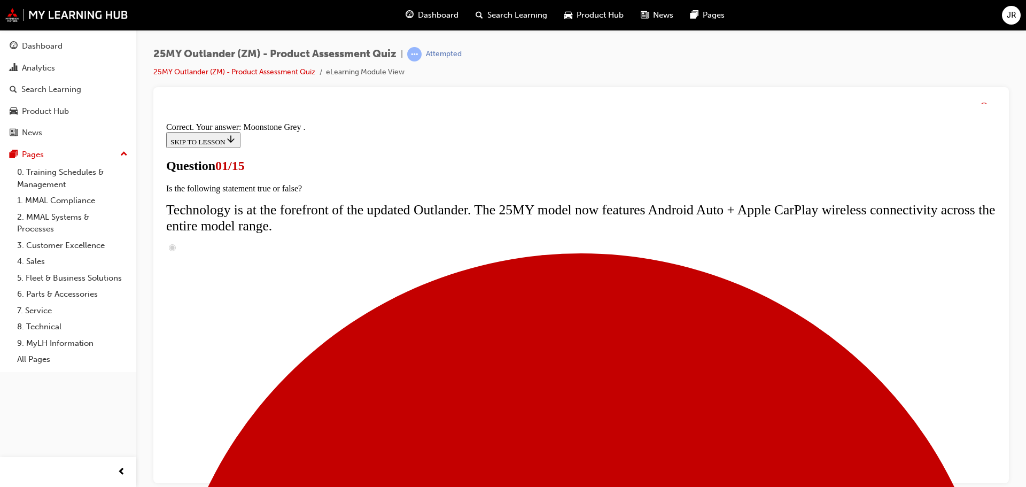
scroll to position [264, 0]
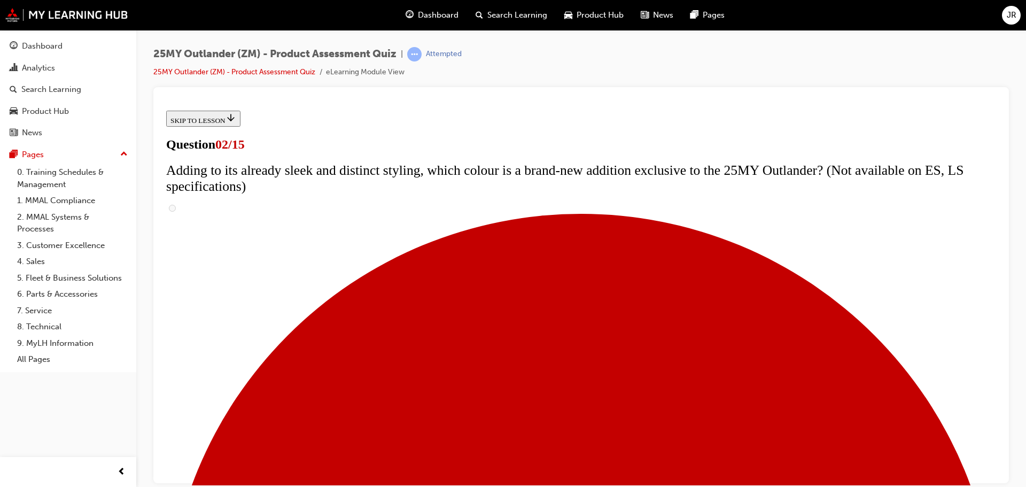
scroll to position [160, 0]
checkbox input "true"
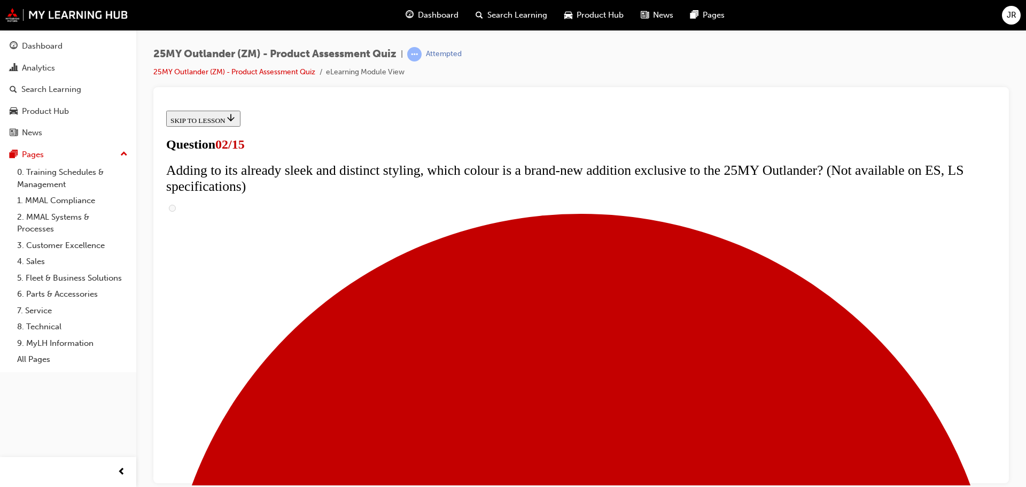
checkbox input "true"
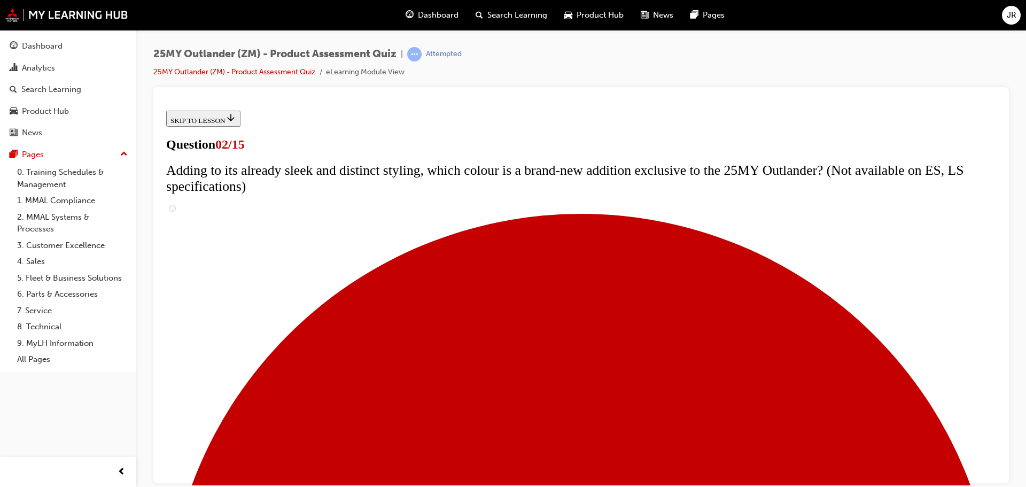
checkbox input "true"
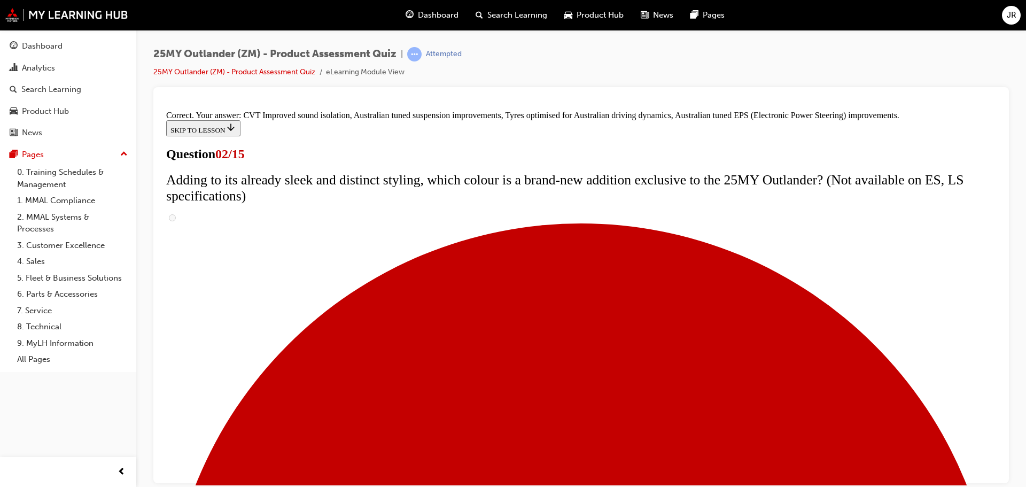
scroll to position [300, 0]
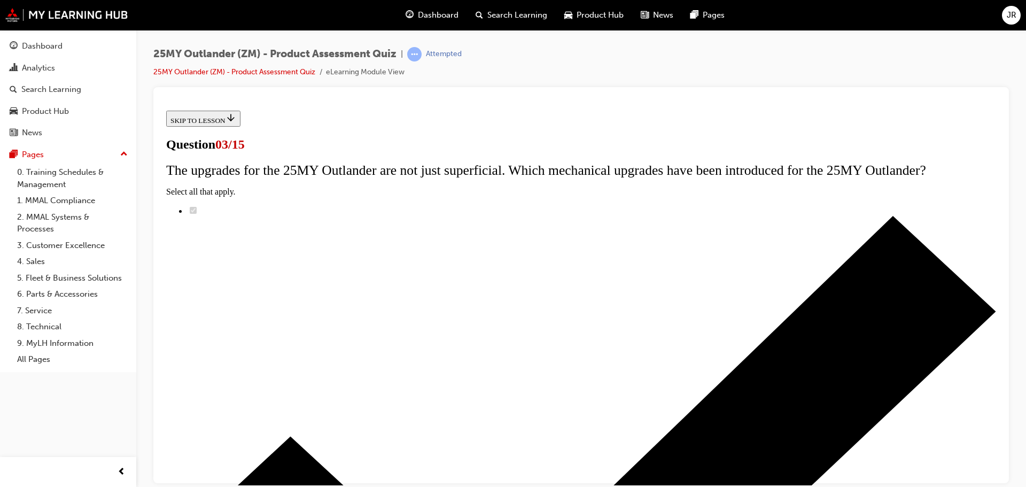
scroll to position [107, 0]
radio input "true"
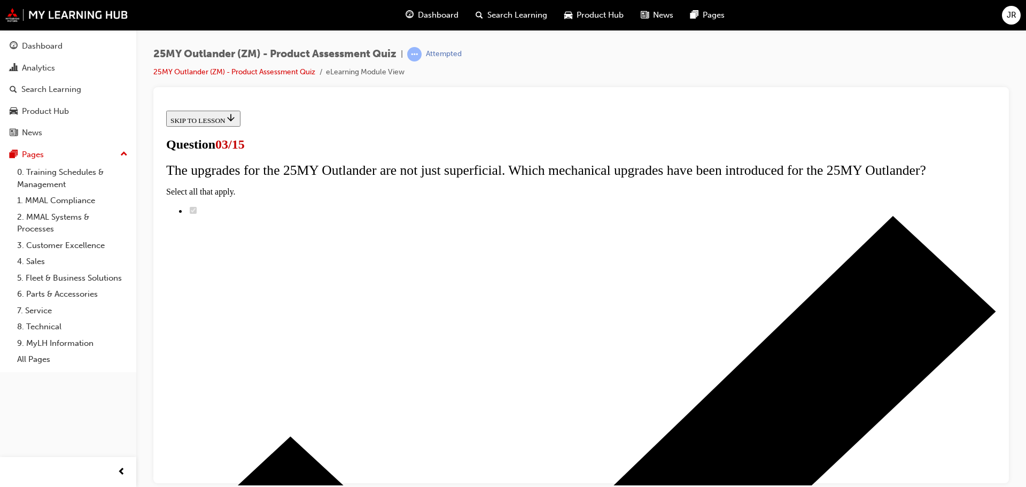
radio input "true"
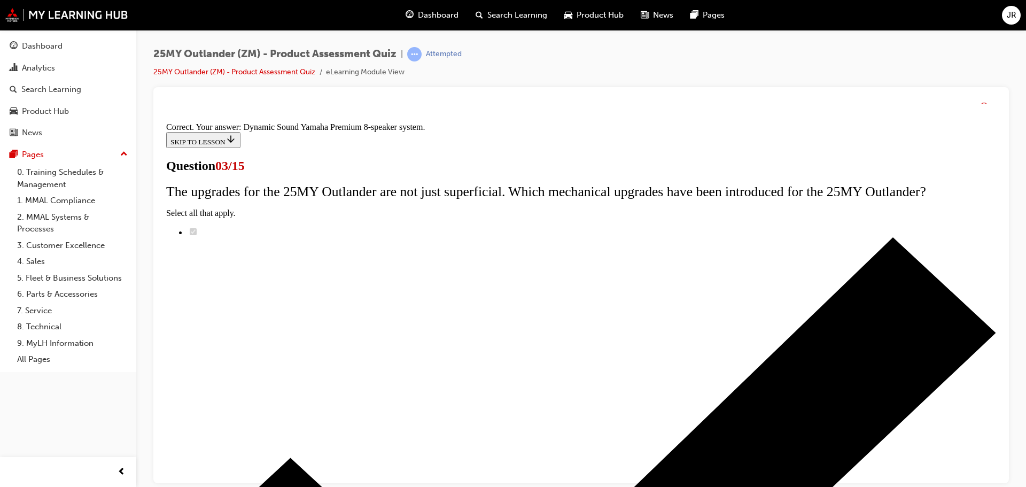
scroll to position [178, 0]
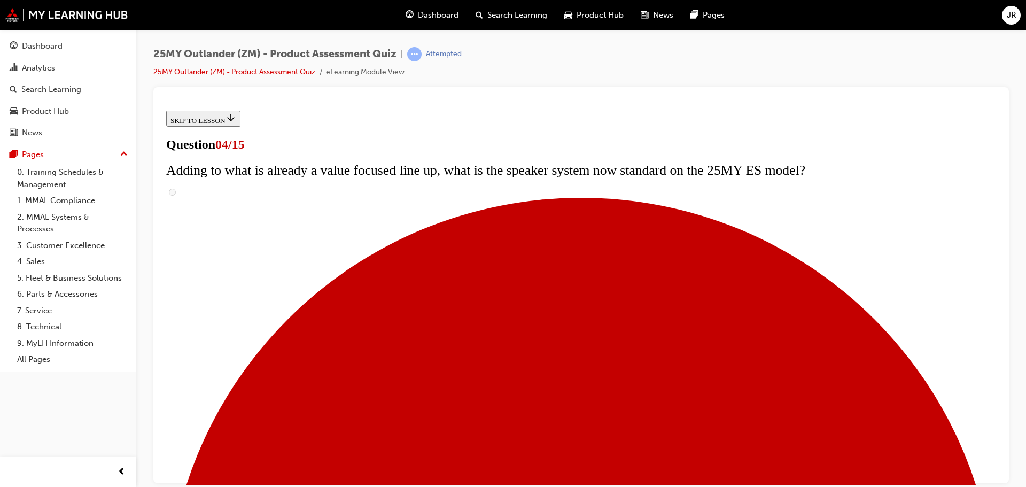
scroll to position [107, 0]
checkbox input "true"
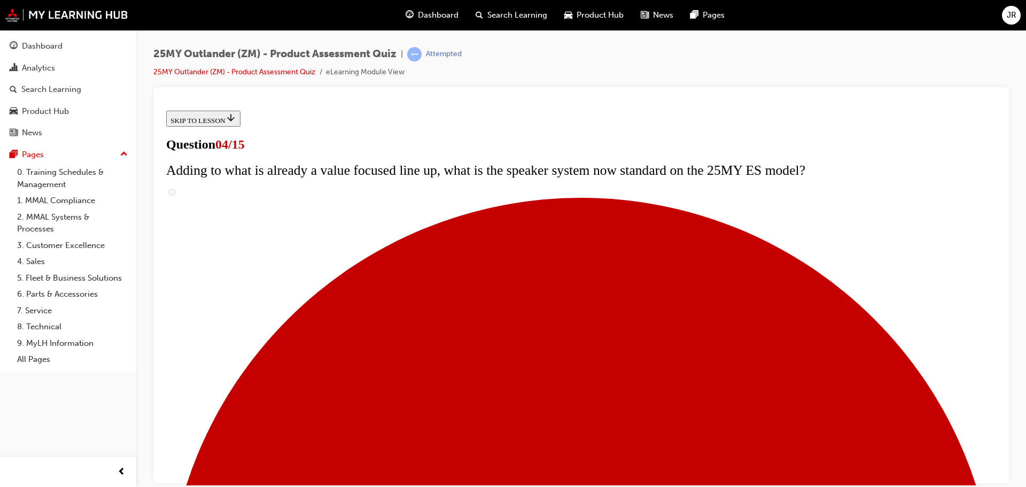
checkbox input "true"
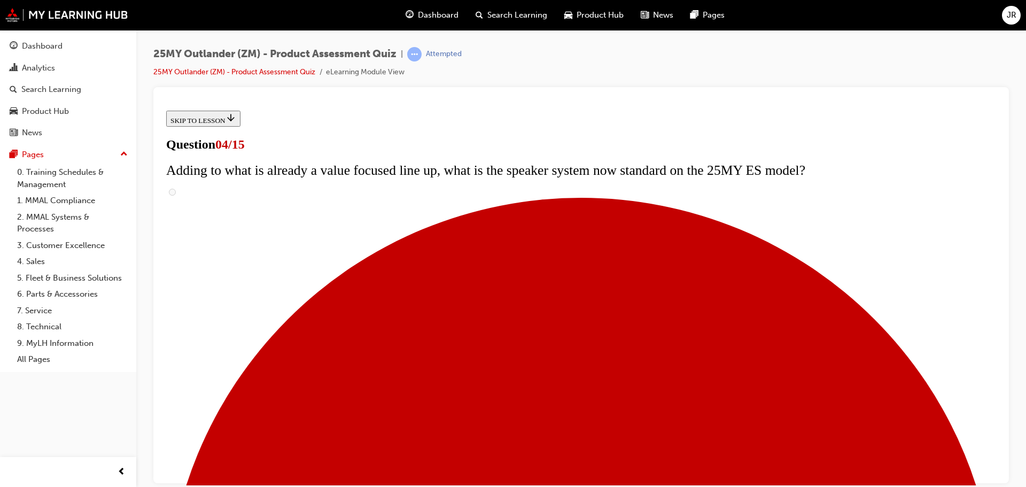
checkbox input "true"
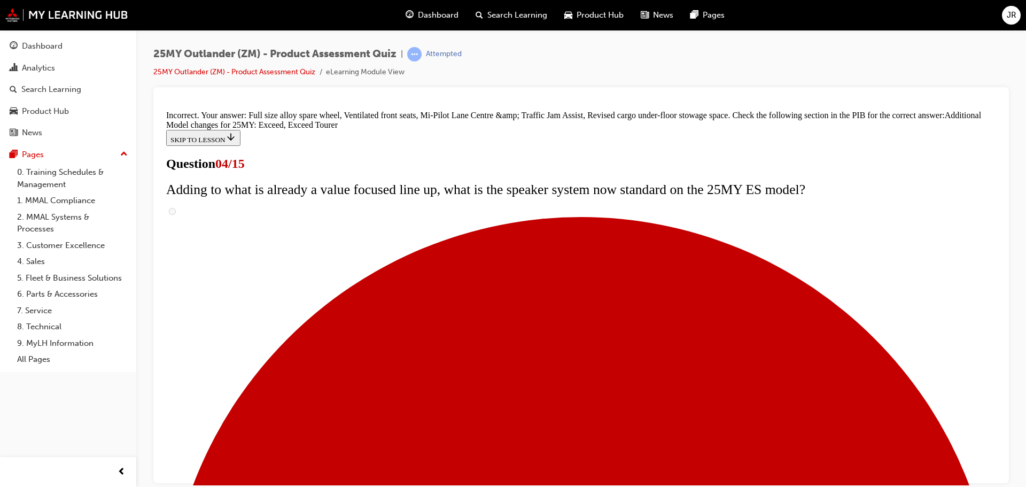
scroll to position [409, 0]
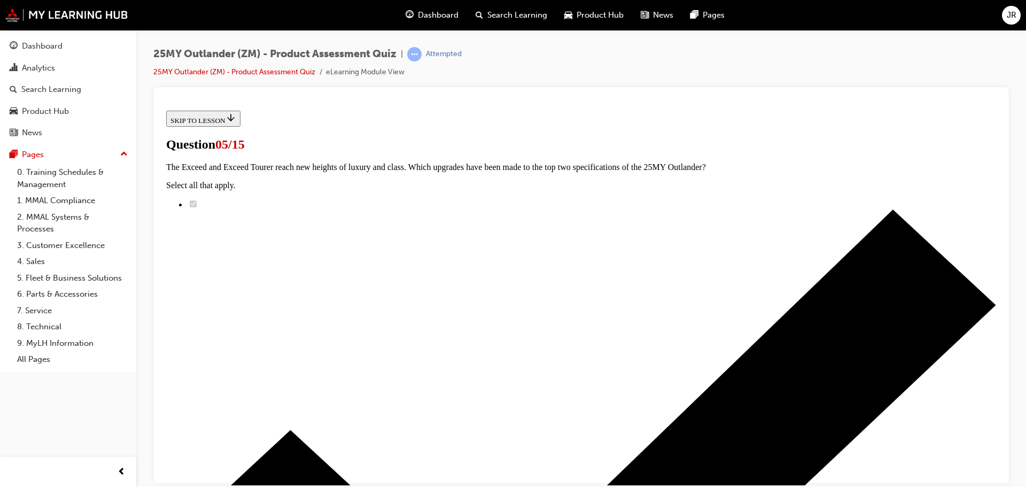
scroll to position [160, 0]
radio input "true"
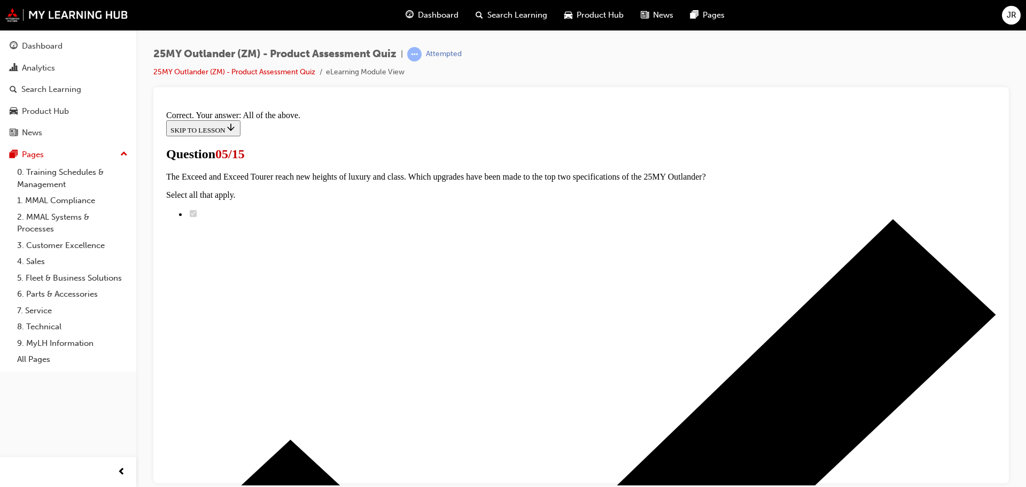
scroll to position [264, 0]
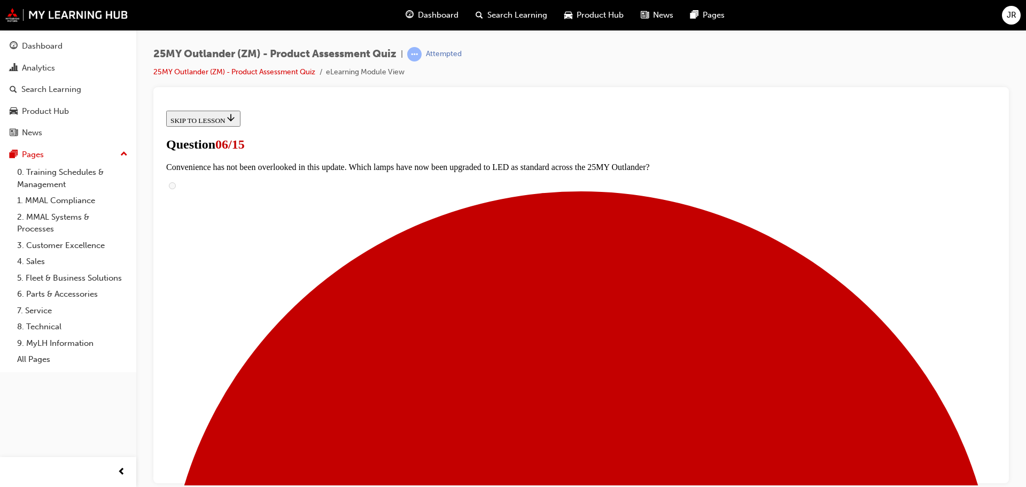
scroll to position [214, 0]
radio input "true"
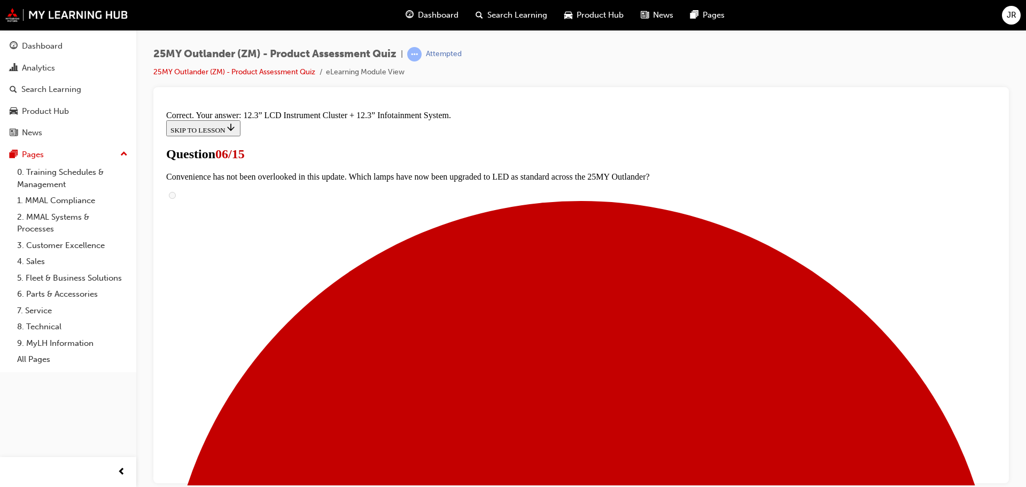
scroll to position [365, 0]
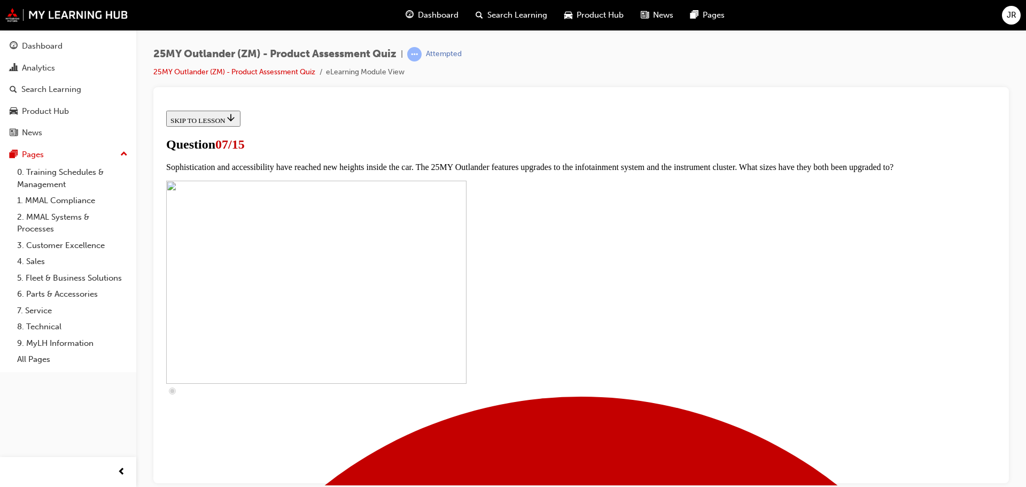
scroll to position [214, 0]
checkbox input "true"
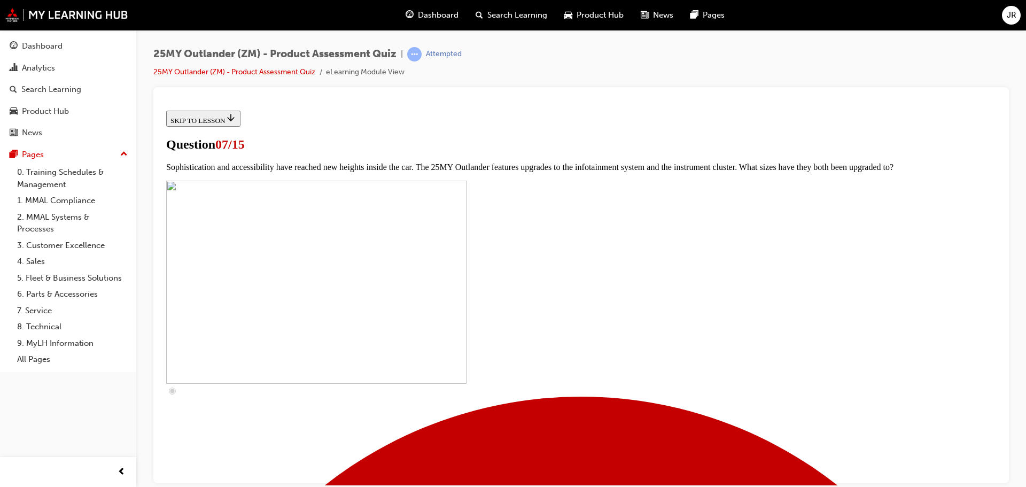
checkbox input "true"
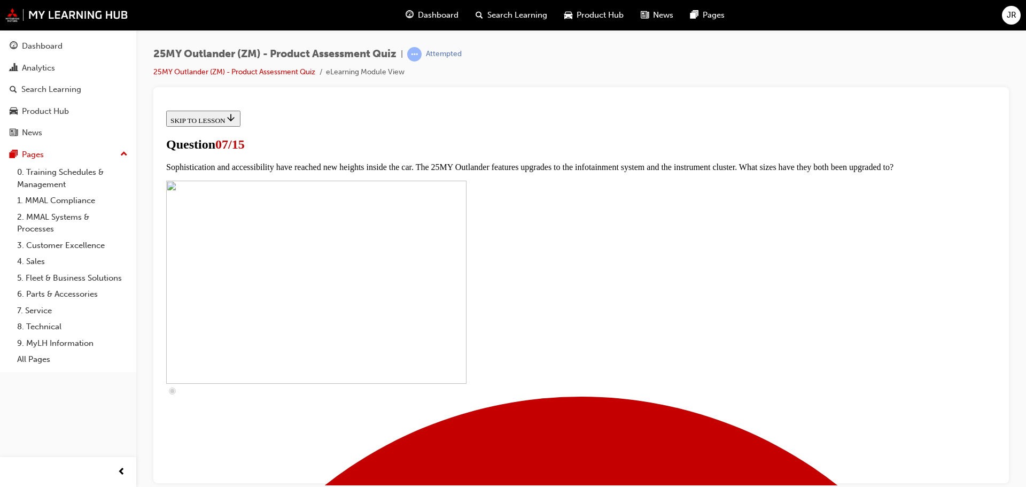
checkbox input "true"
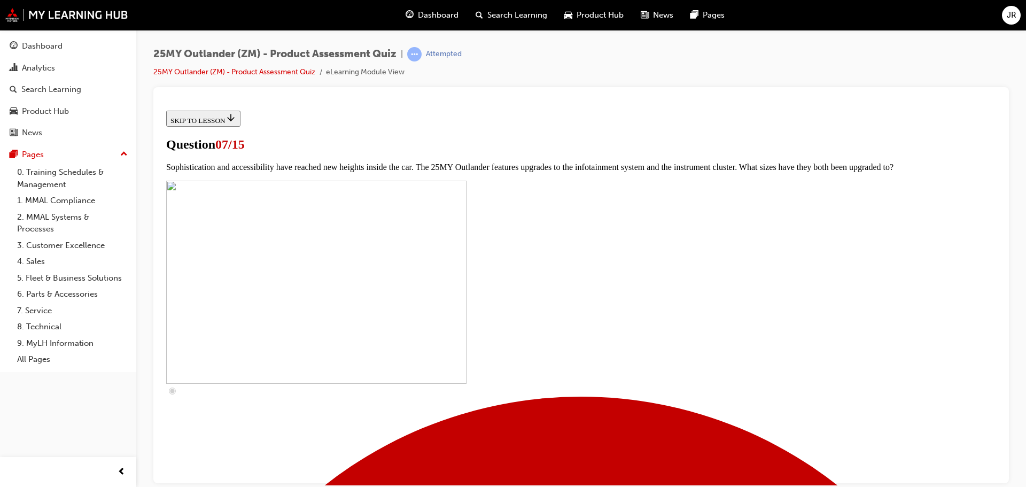
checkbox input "true"
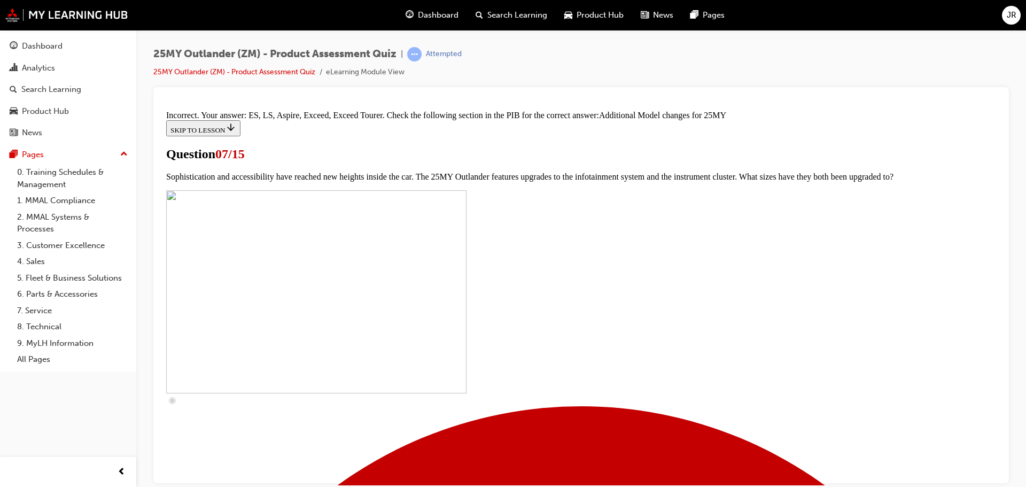
scroll to position [552, 0]
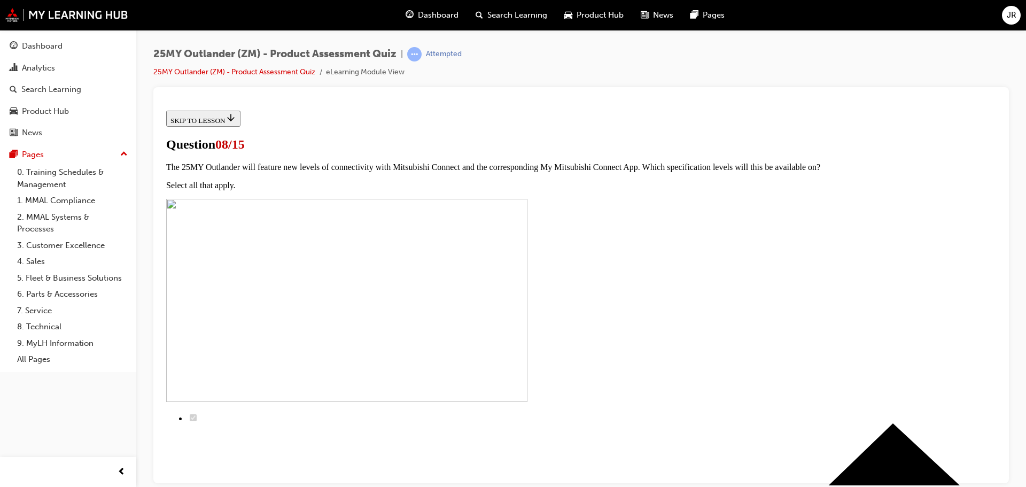
scroll to position [0, 0]
radio input "true"
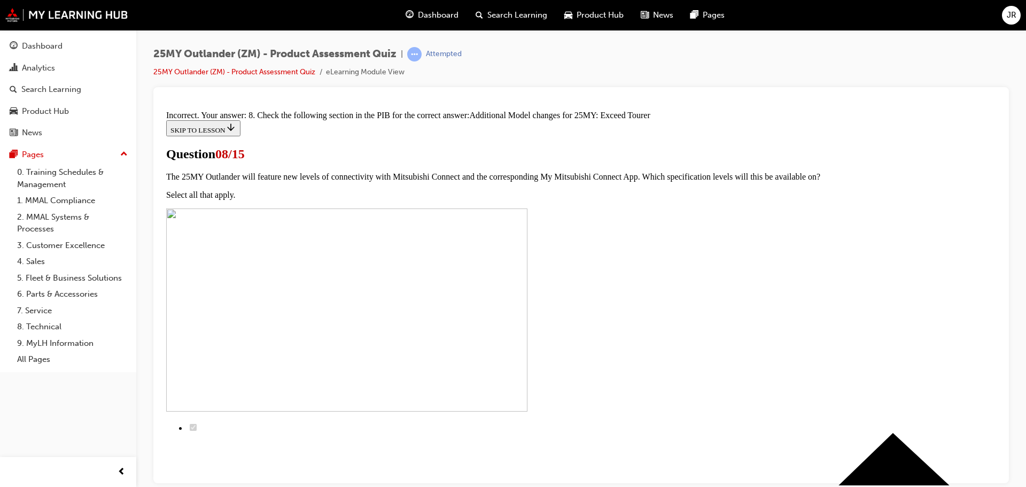
scroll to position [244, 0]
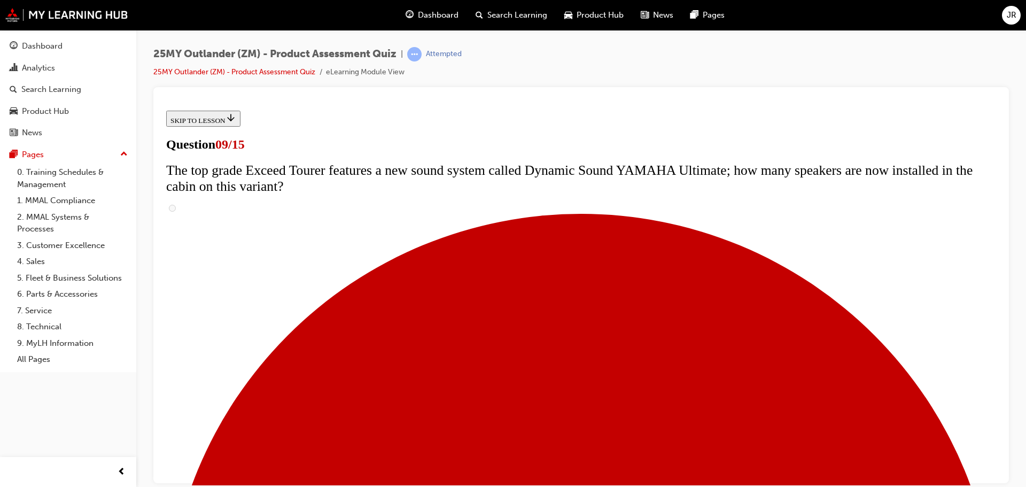
scroll to position [427, 0]
radio input "true"
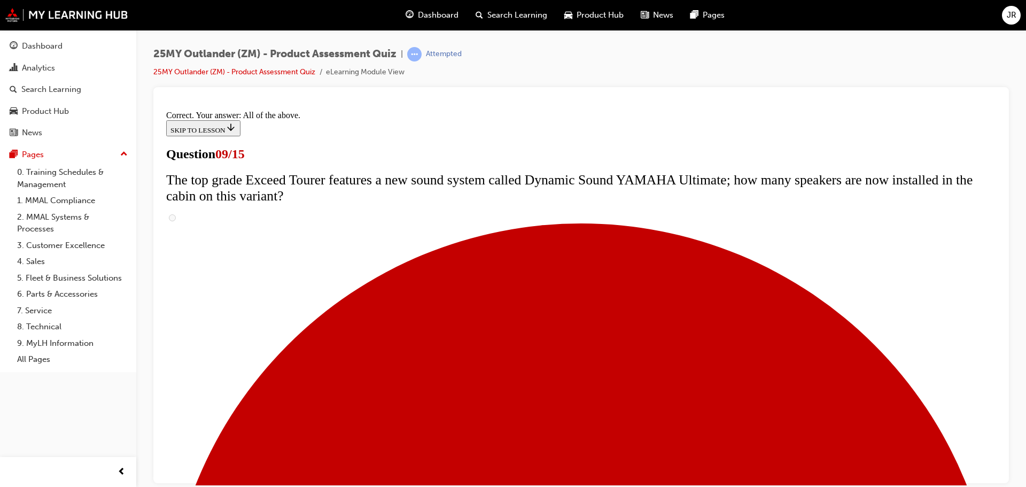
scroll to position [560, 0]
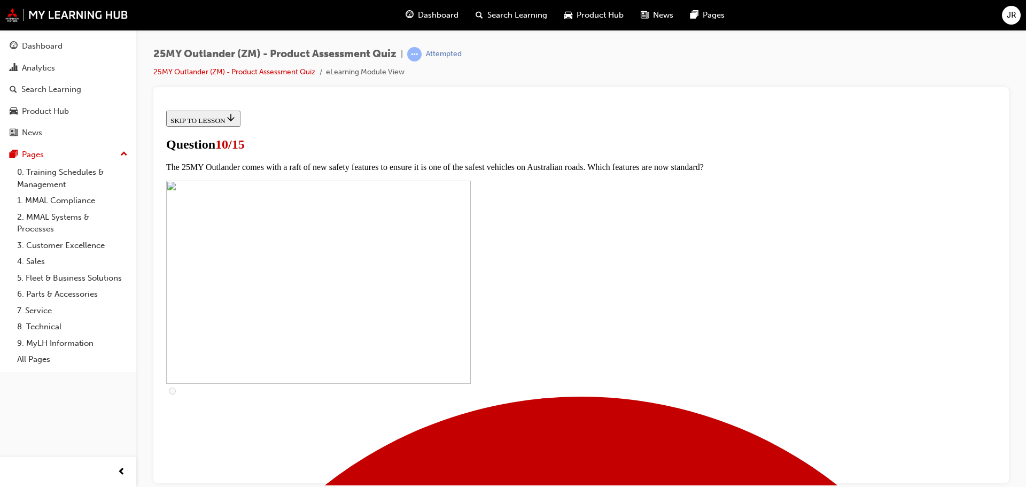
scroll to position [374, 0]
checkbox input "true"
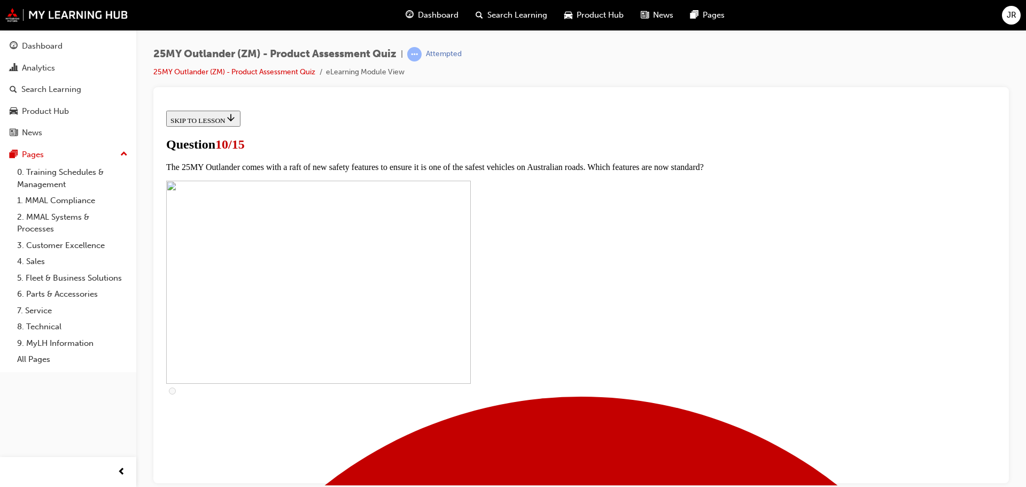
checkbox input "true"
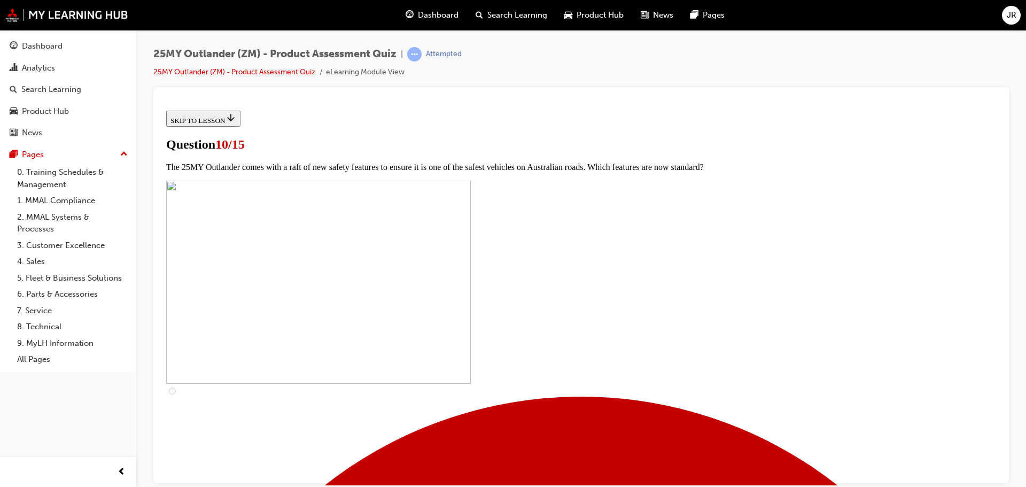
checkbox input "true"
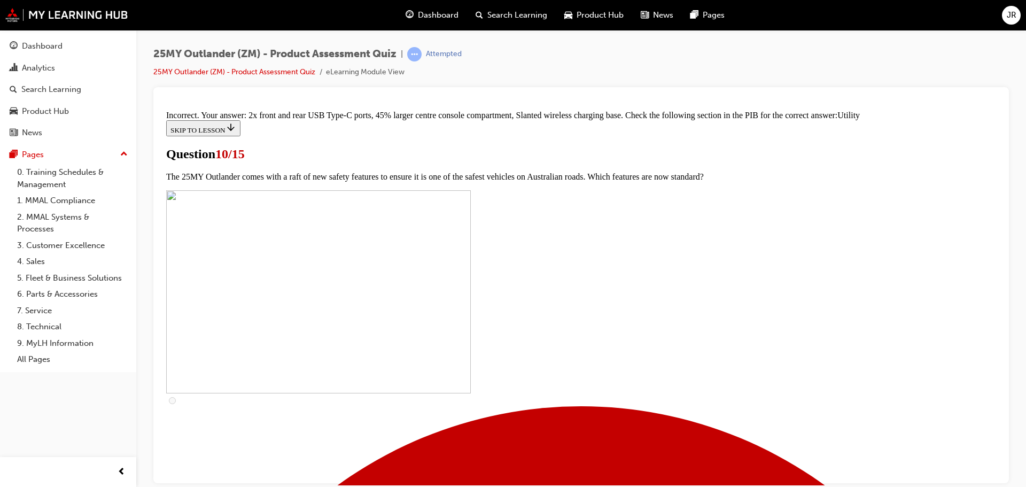
scroll to position [526, 0]
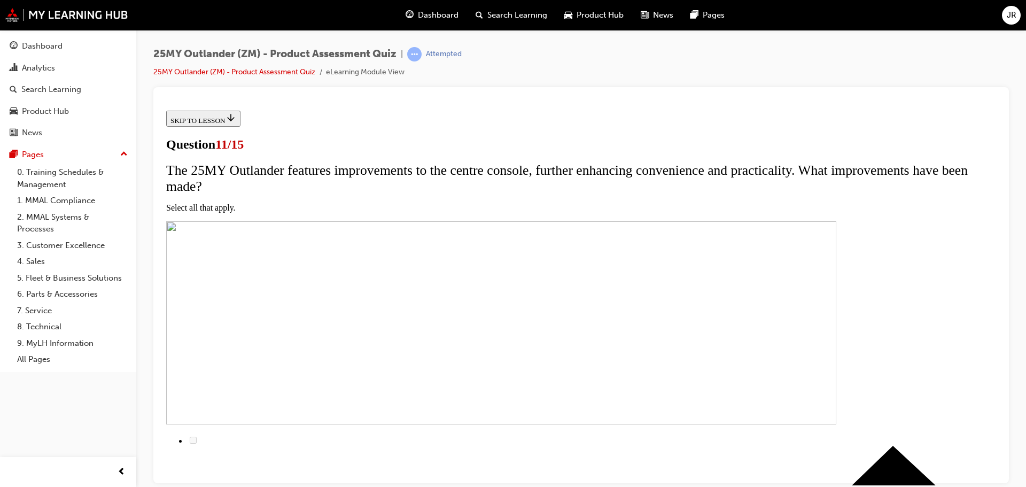
scroll to position [160, 0]
checkbox input "true"
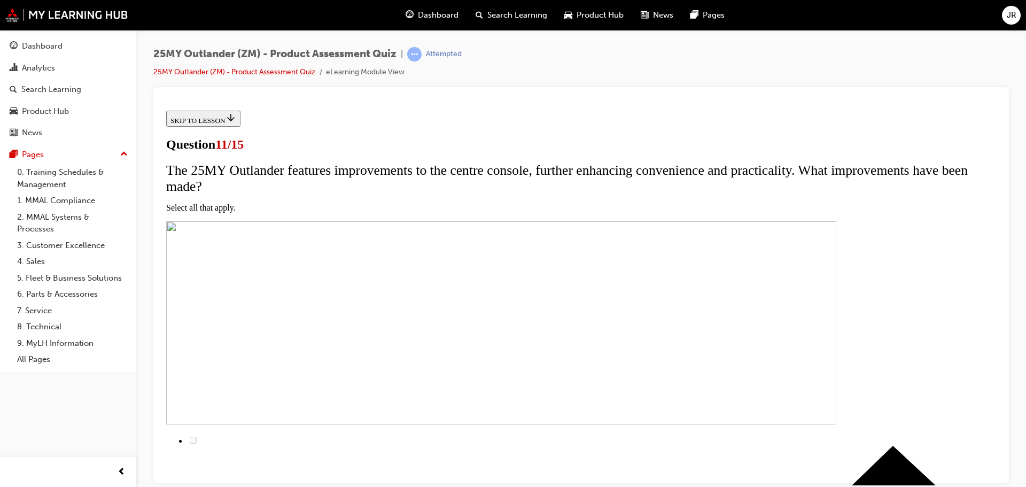
checkbox input "true"
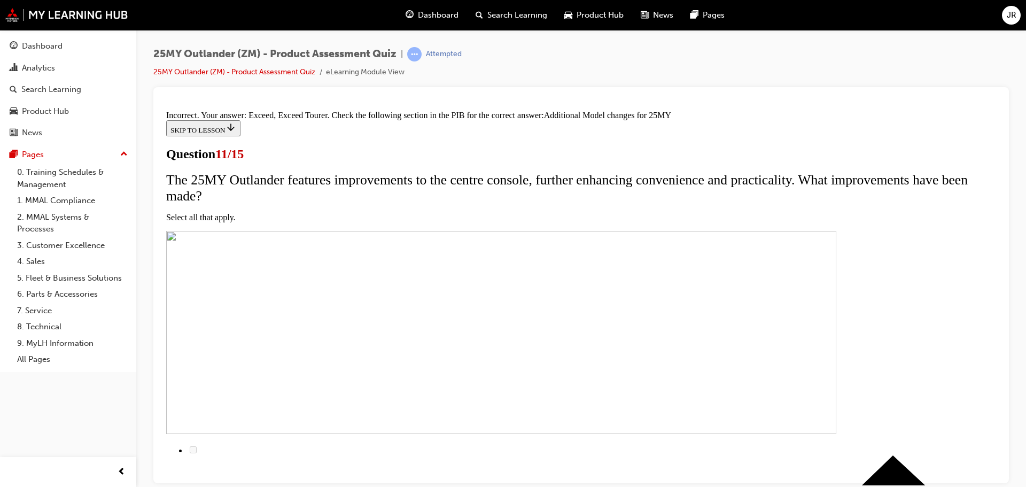
scroll to position [323, 0]
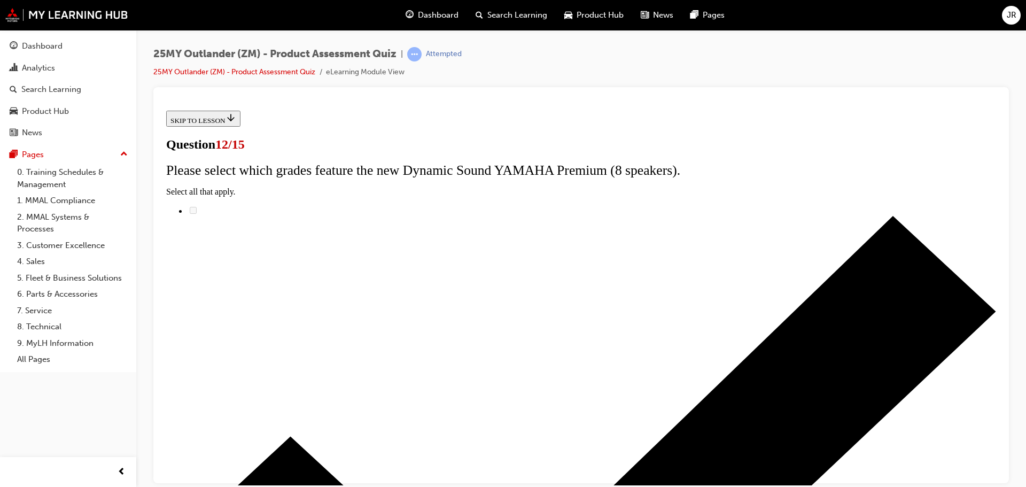
radio input "true"
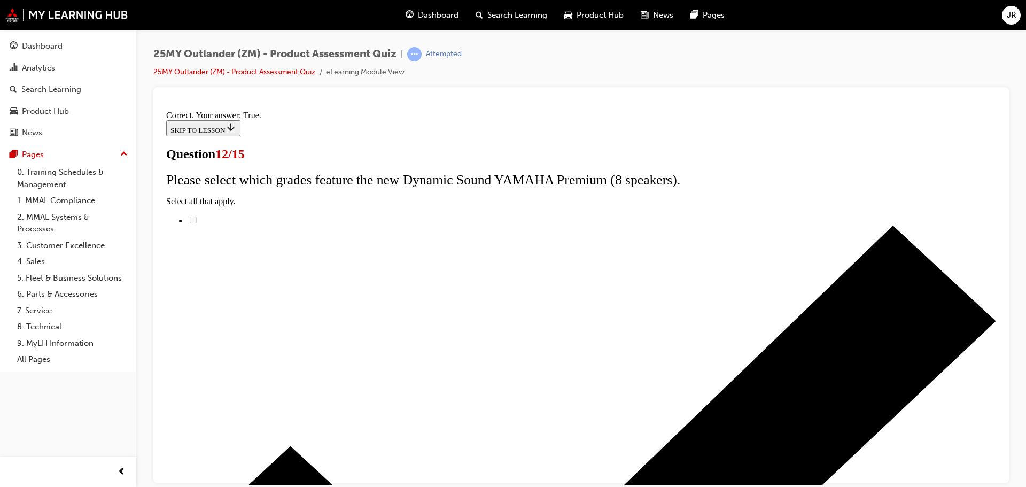
scroll to position [129, 0]
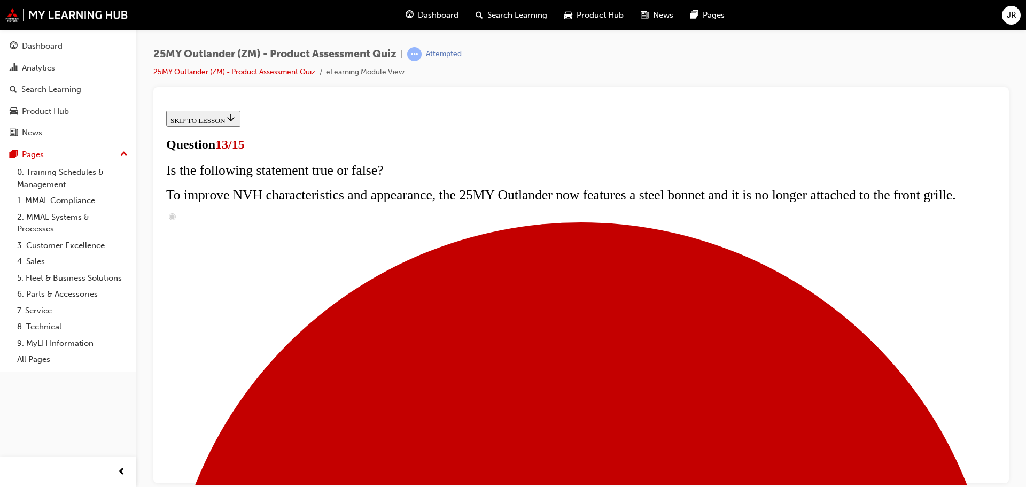
scroll to position [160, 0]
radio input "true"
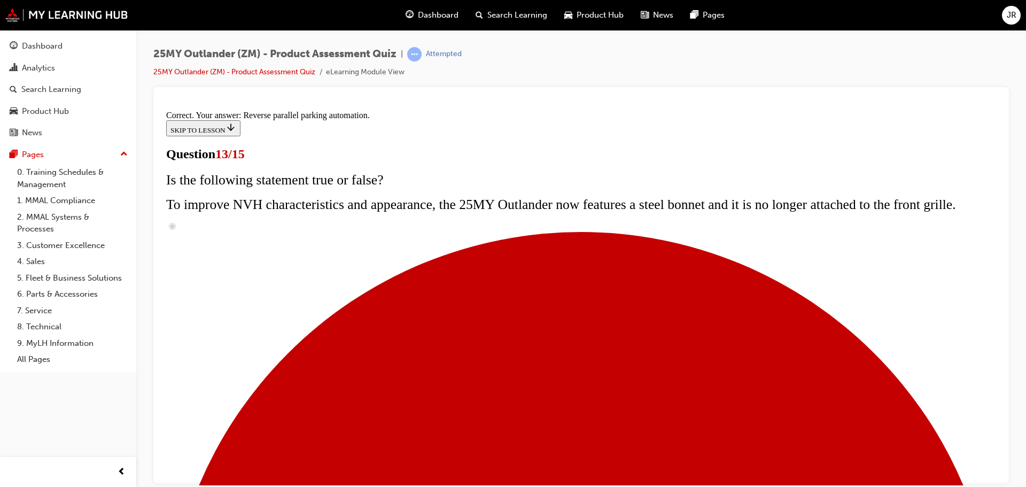
scroll to position [282, 0]
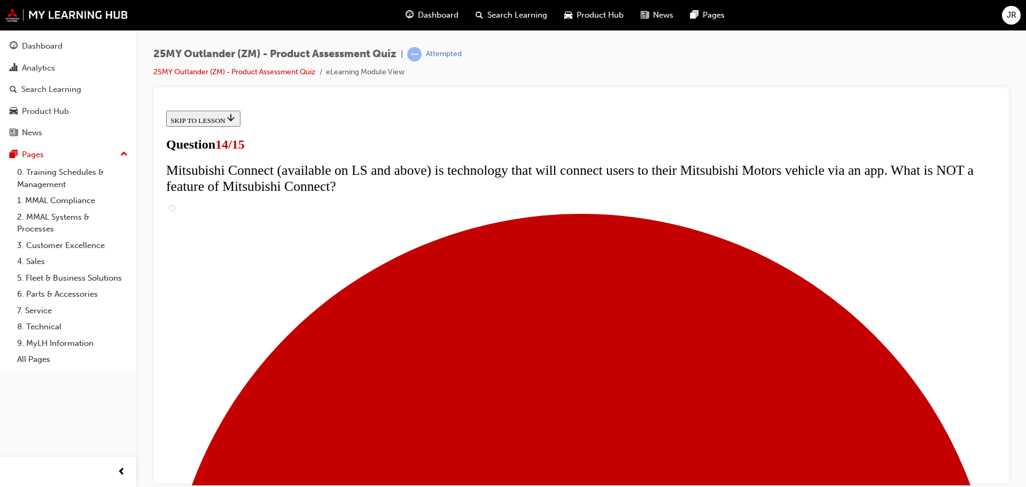
scroll to position [374, 0]
radio input "true"
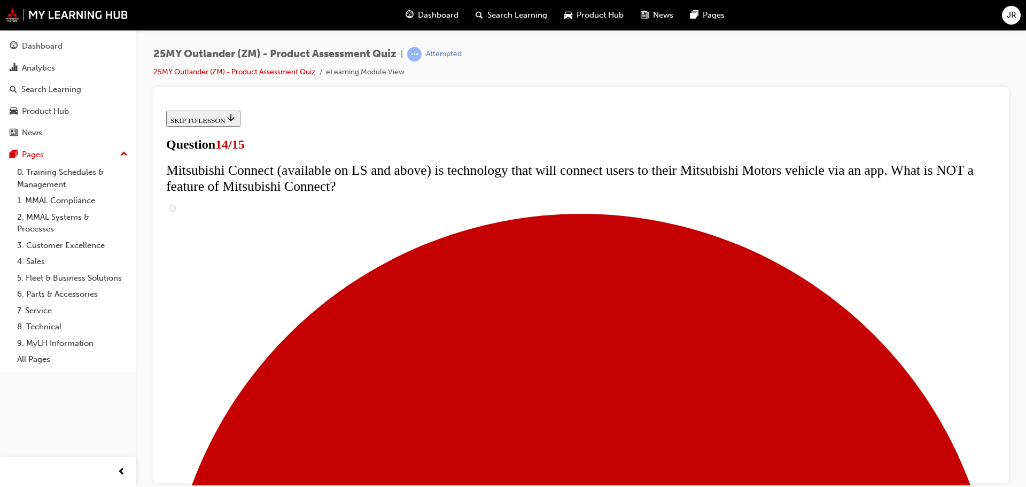
radio input "true"
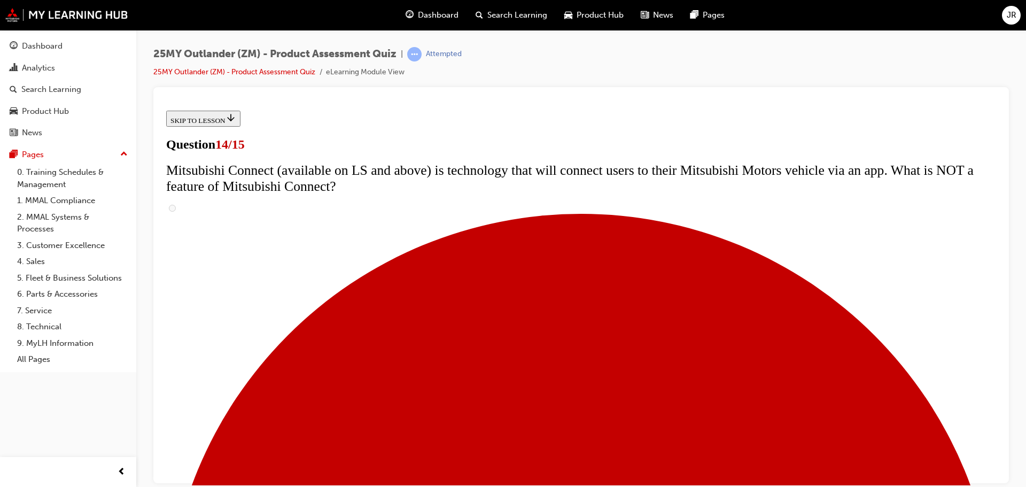
radio input "true"
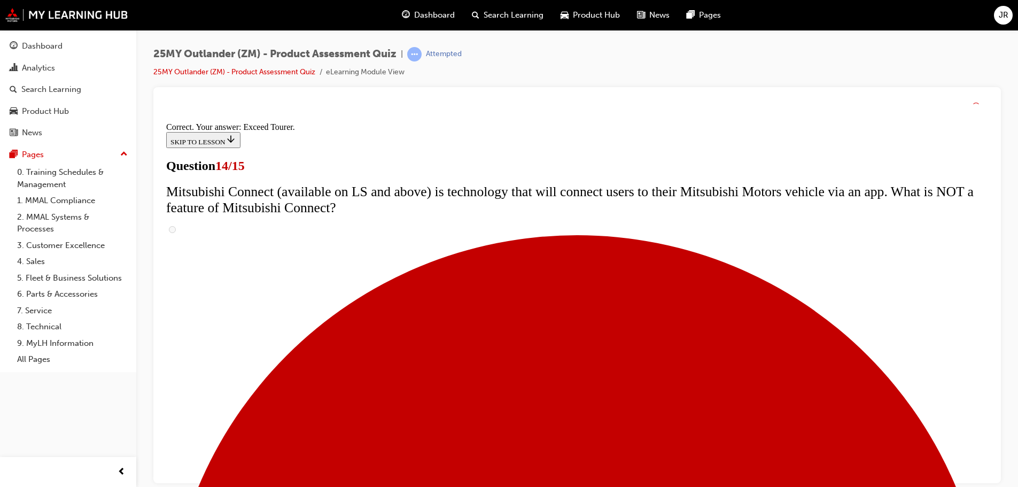
scroll to position [450, 0]
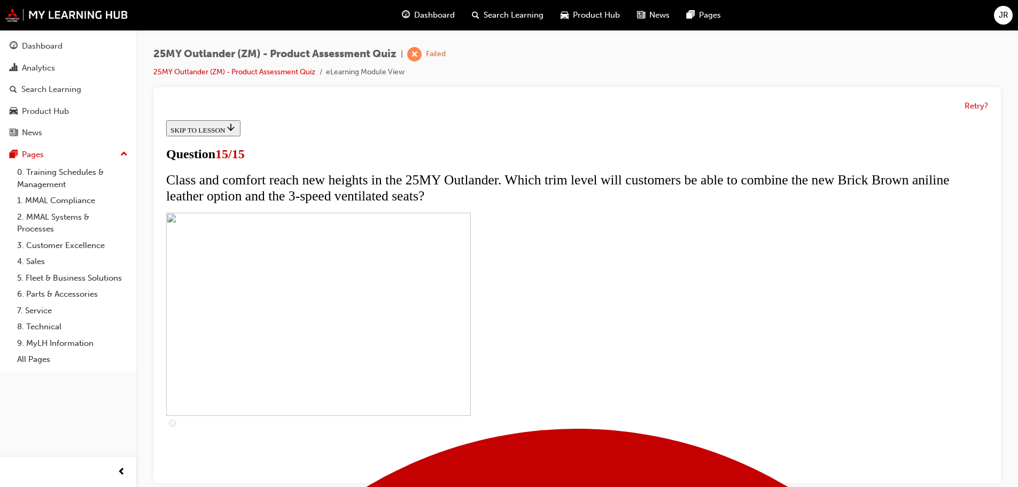
scroll to position [179, 0]
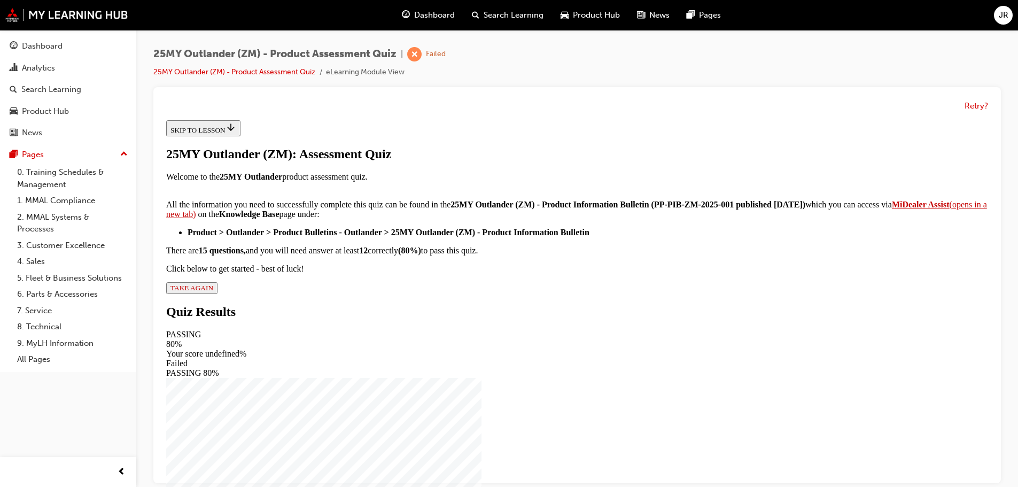
scroll to position [178, 0]
click at [213, 292] on span "TAKE AGAIN" at bounding box center [191, 288] width 43 height 8
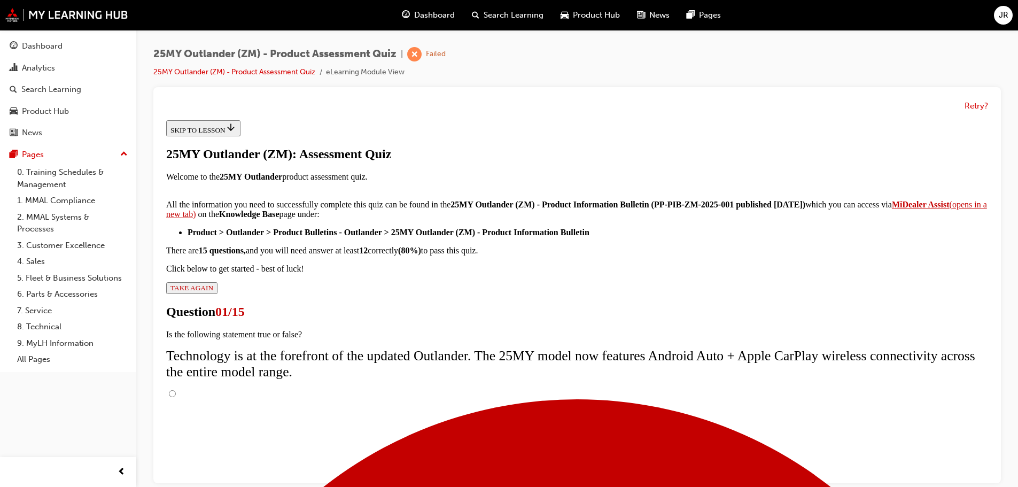
scroll to position [85, 0]
click at [176, 390] on input "True" at bounding box center [172, 393] width 7 height 7
radio input "true"
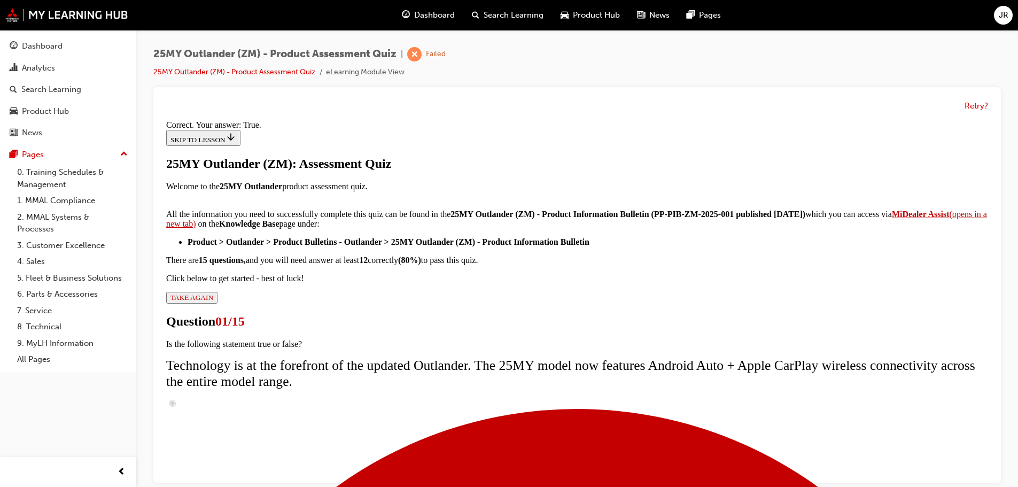
scroll to position [129, 0]
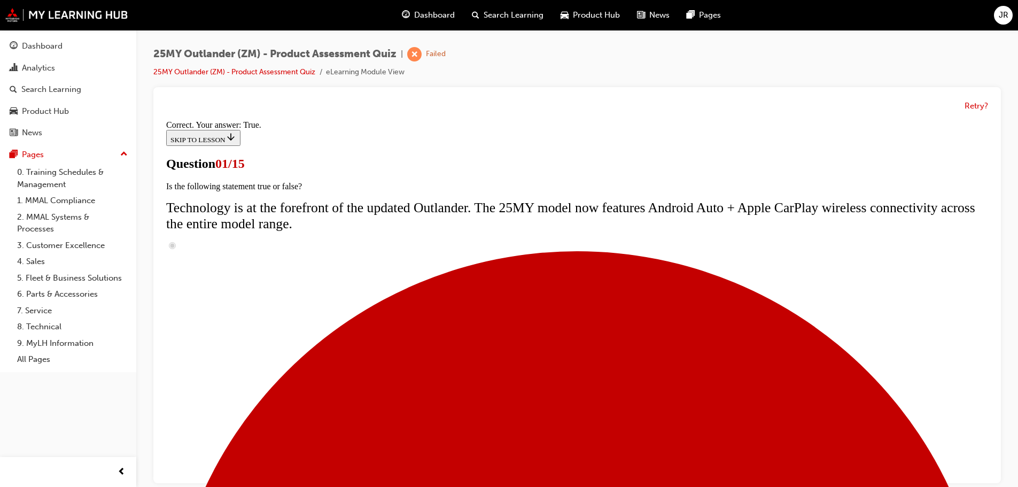
scroll to position [98, 0]
radio input "true"
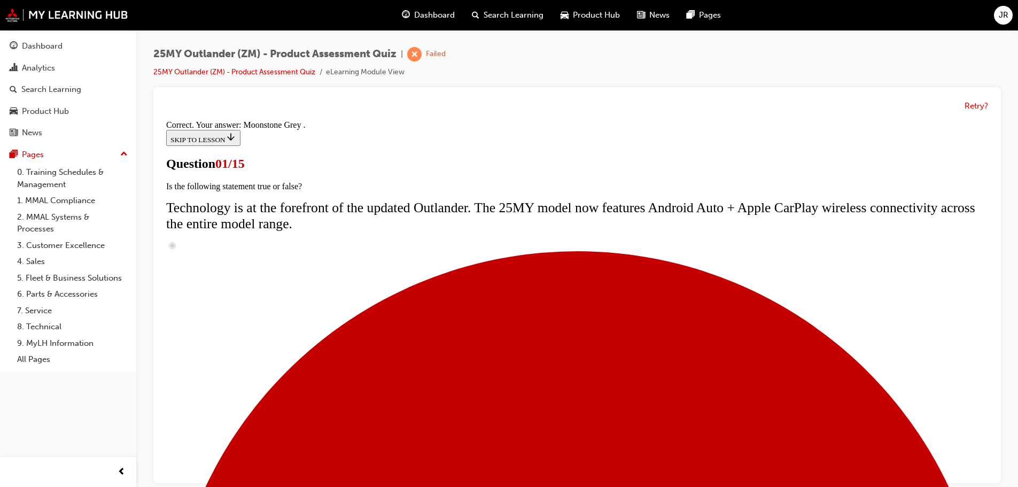
scroll to position [264, 0]
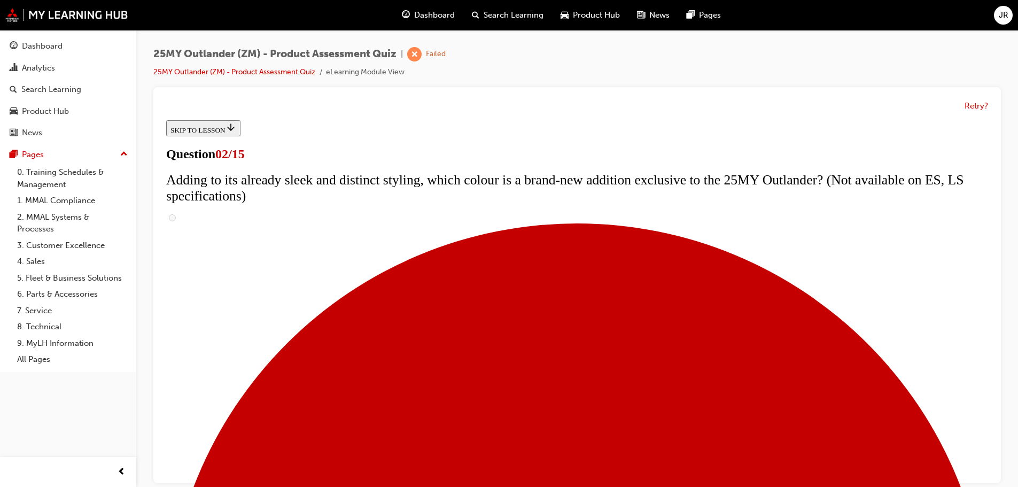
scroll to position [53, 0]
checkbox input "true"
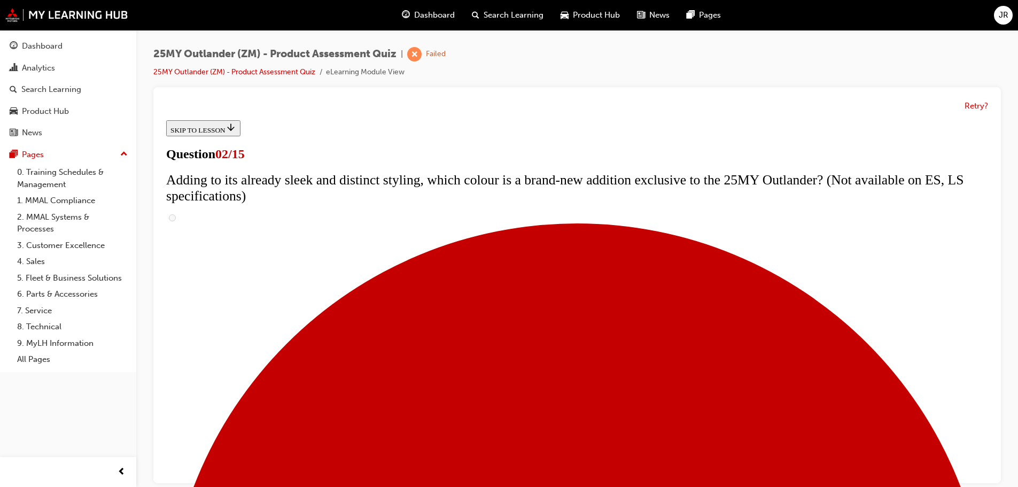
checkbox input "true"
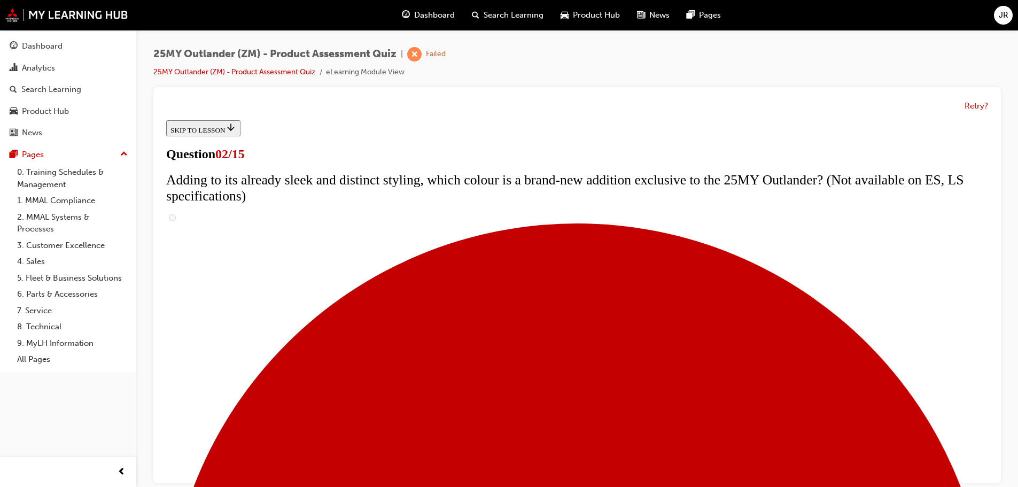
checkbox input "true"
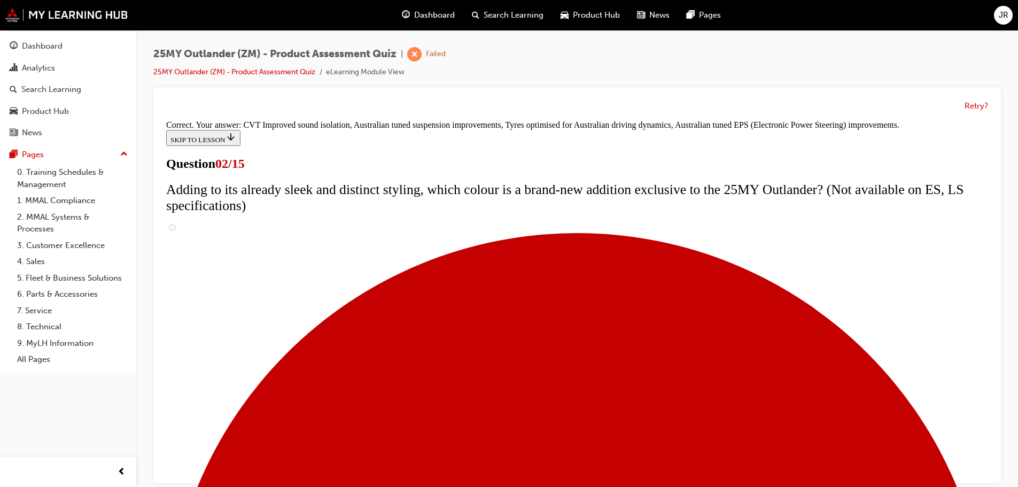
scroll to position [300, 0]
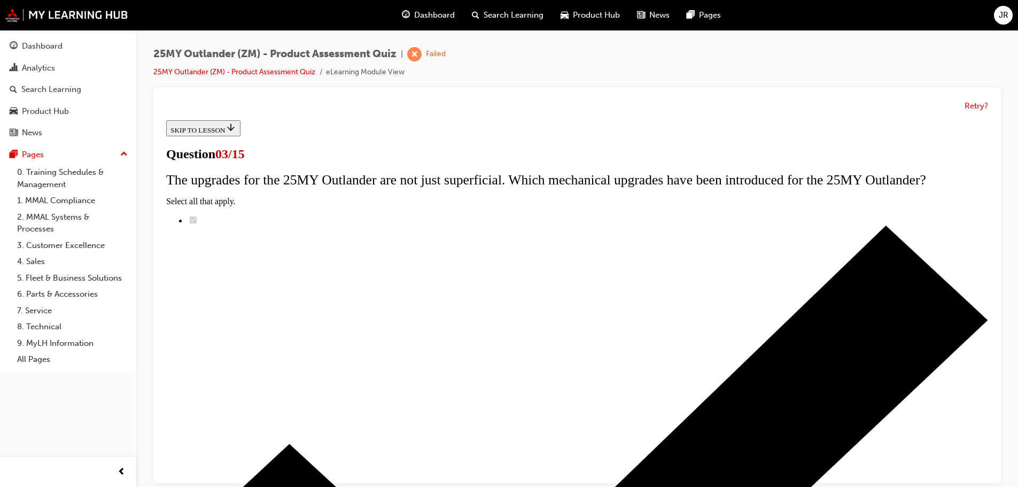
scroll to position [107, 0]
radio input "true"
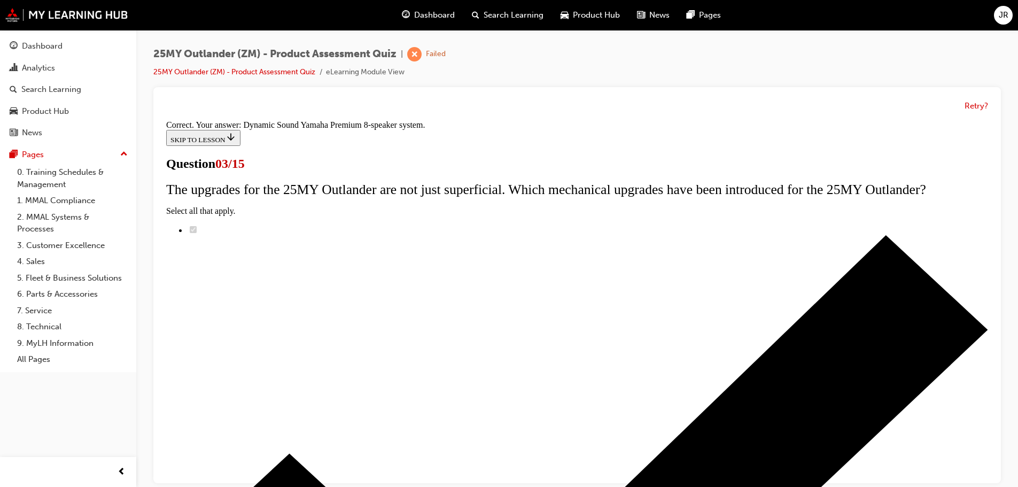
scroll to position [178, 0]
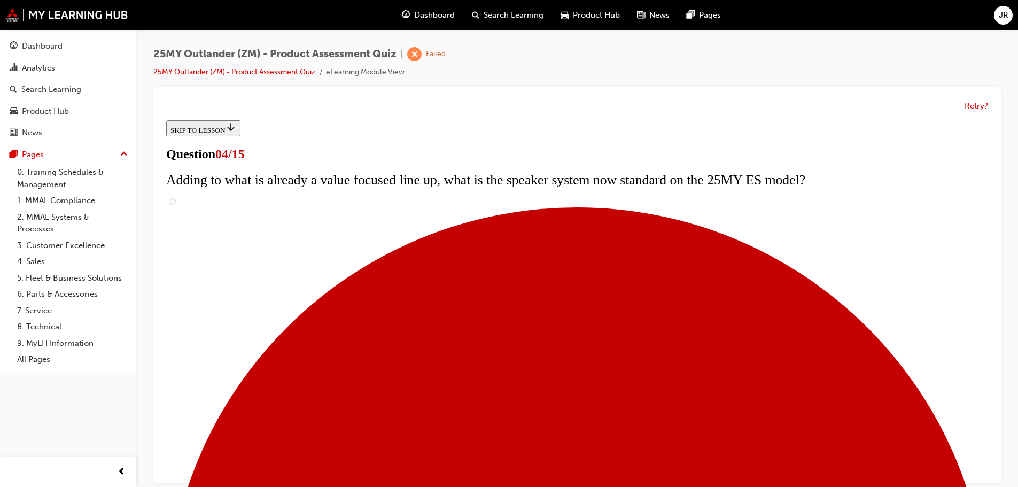
scroll to position [107, 0]
checkbox input "true"
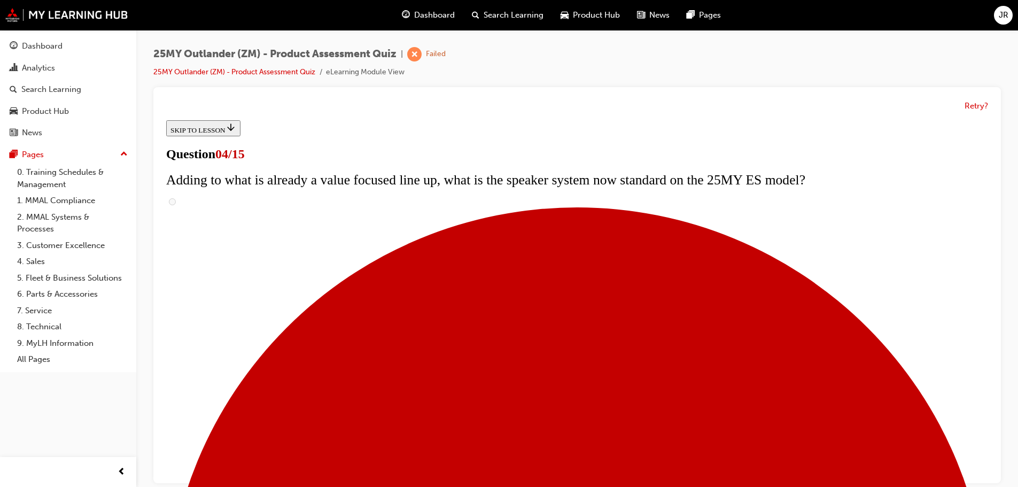
checkbox input "true"
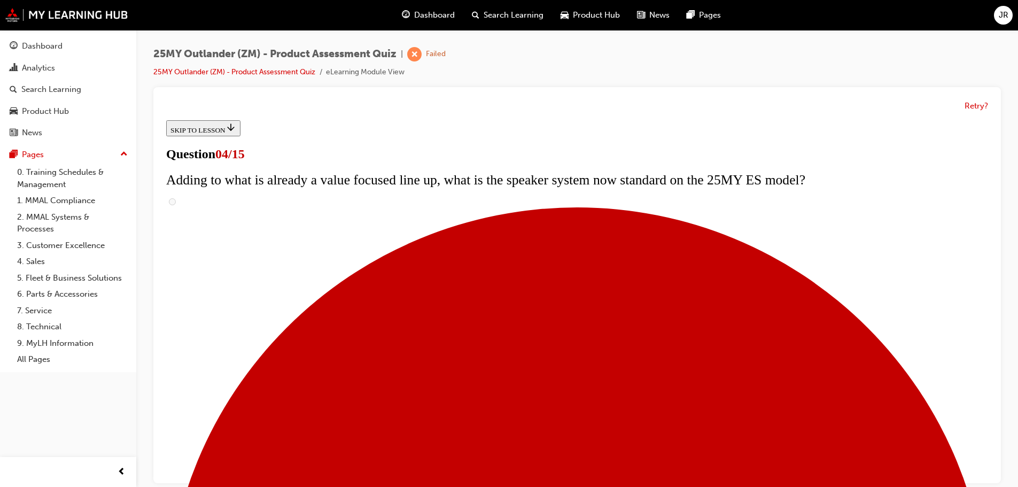
checkbox input "true"
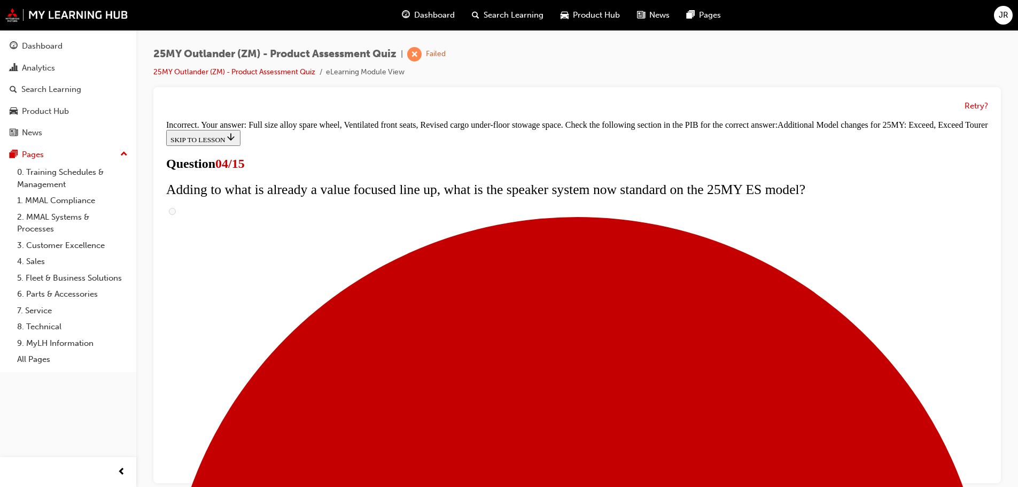
scroll to position [409, 0]
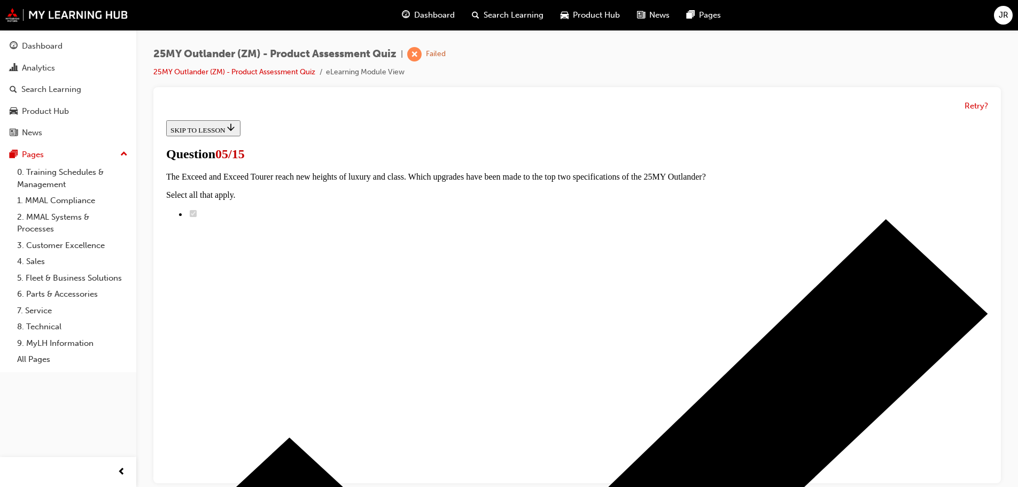
scroll to position [107, 0]
radio input "true"
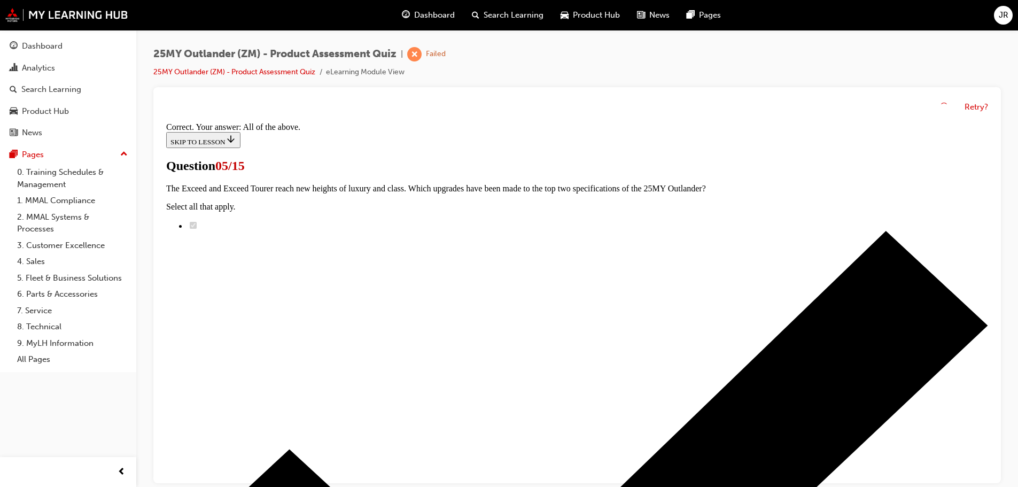
scroll to position [264, 0]
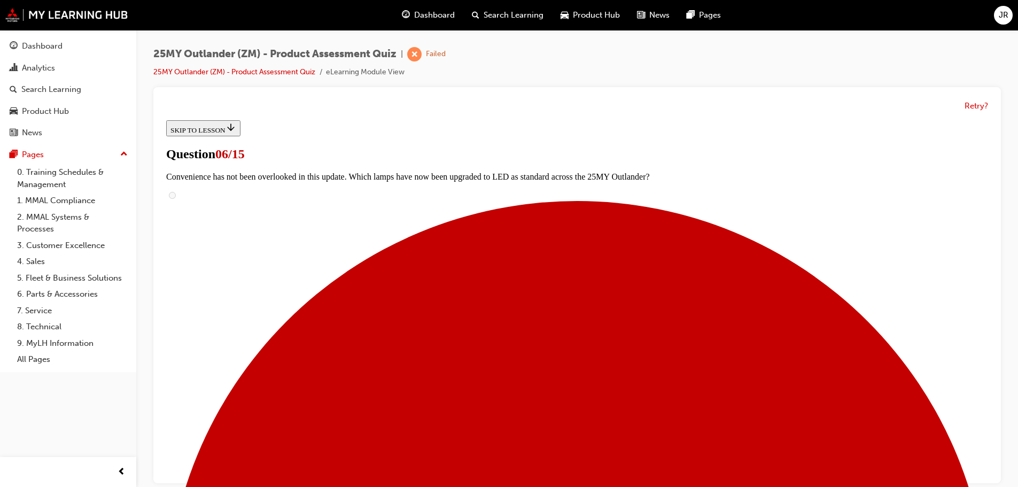
scroll to position [214, 0]
radio input "true"
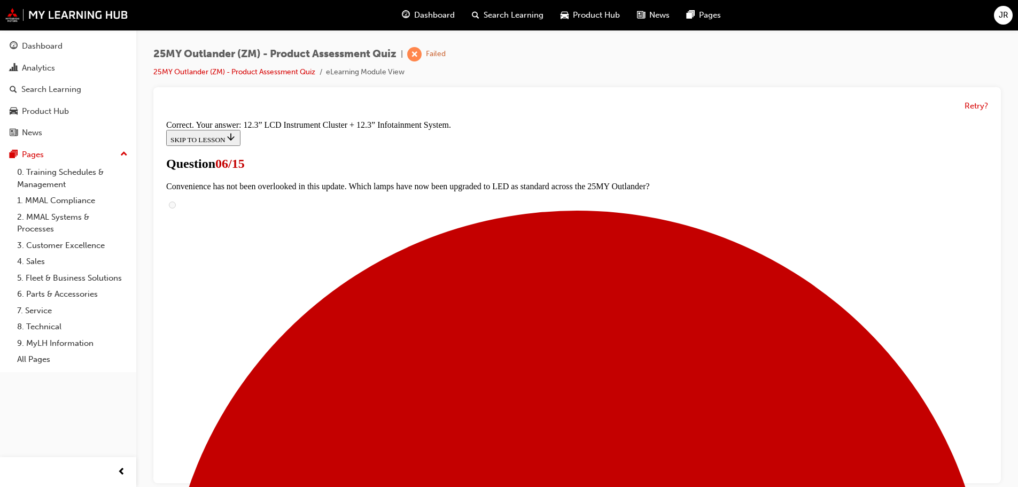
scroll to position [365, 0]
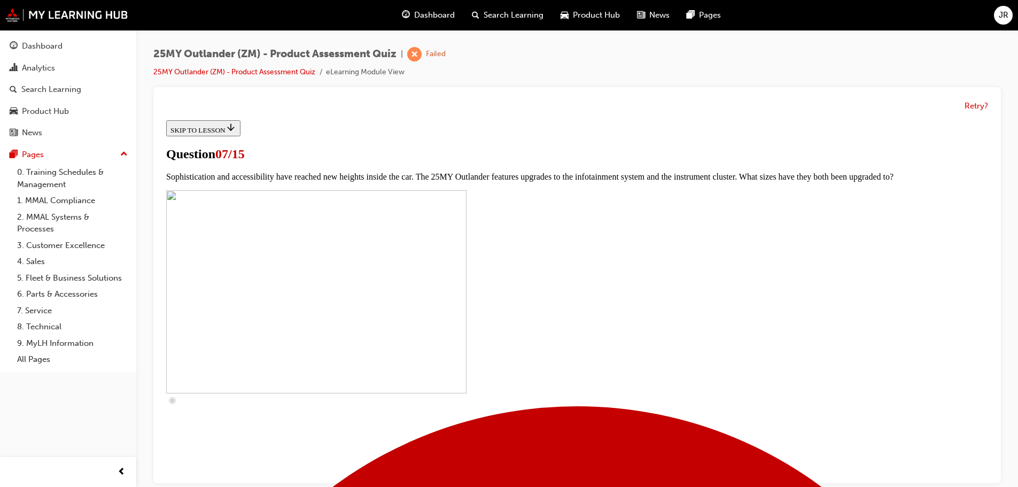
scroll to position [320, 0]
checkbox input "true"
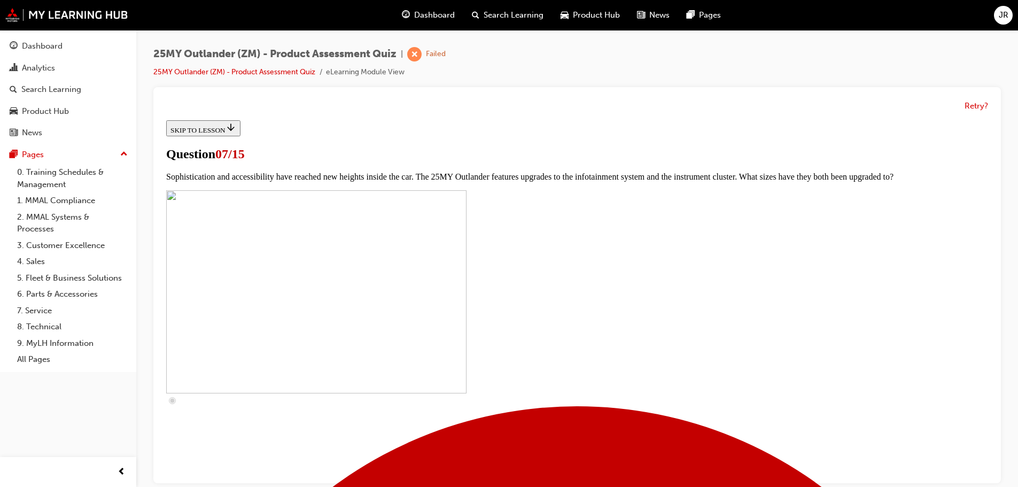
checkbox input "true"
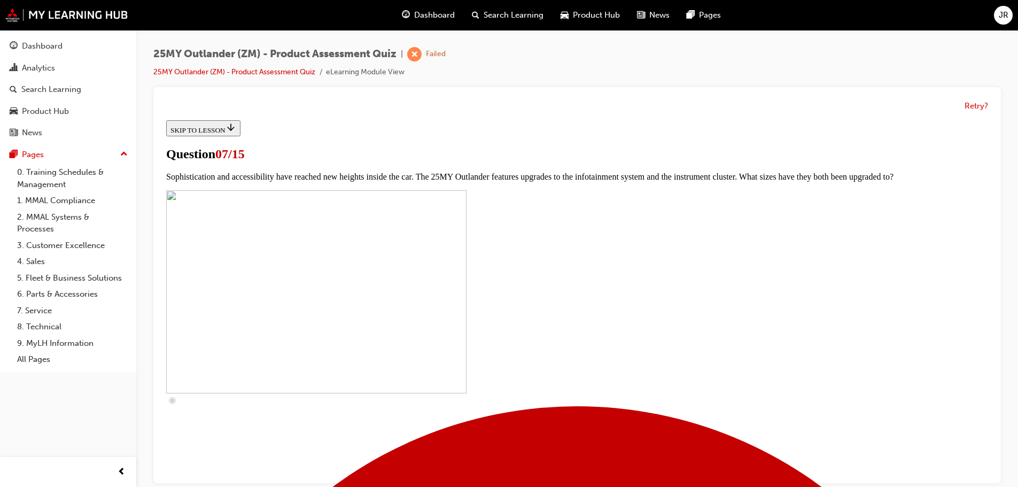
checkbox input "true"
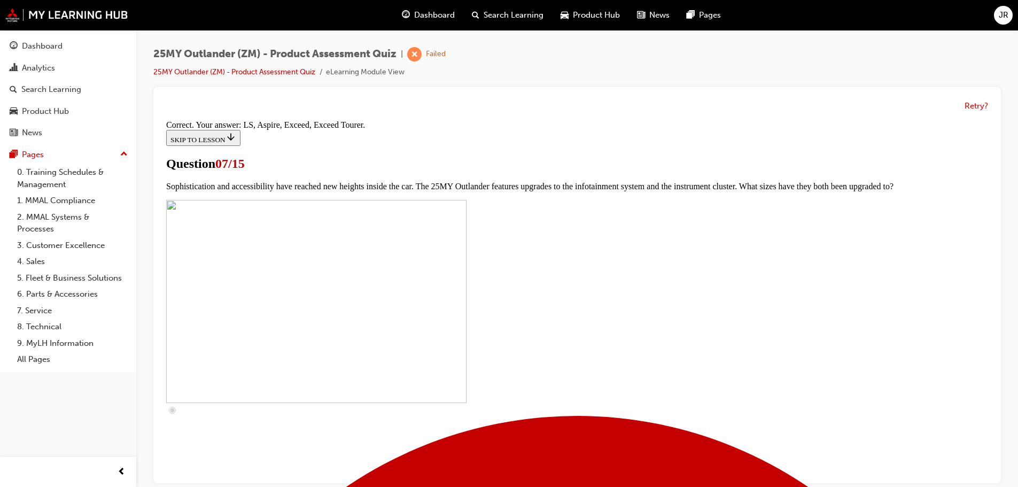
scroll to position [487, 0]
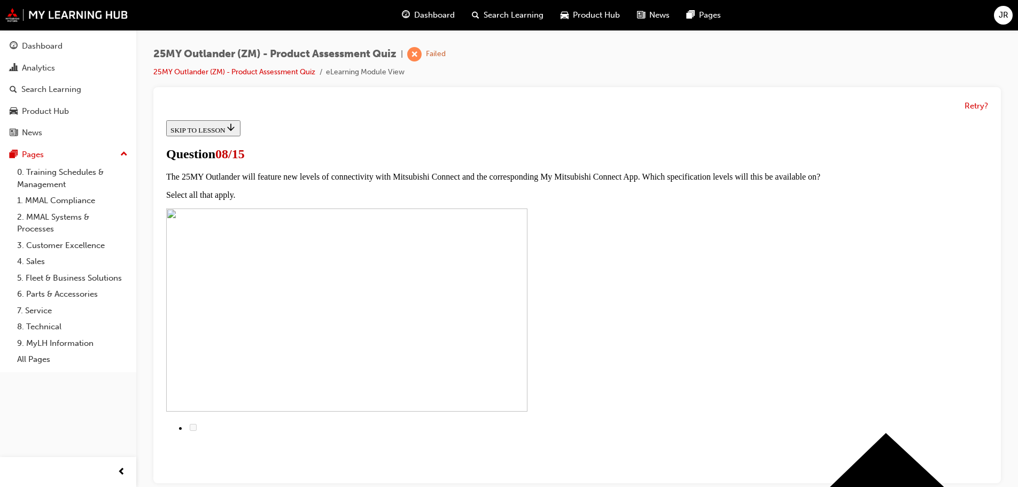
scroll to position [53, 0]
radio input "true"
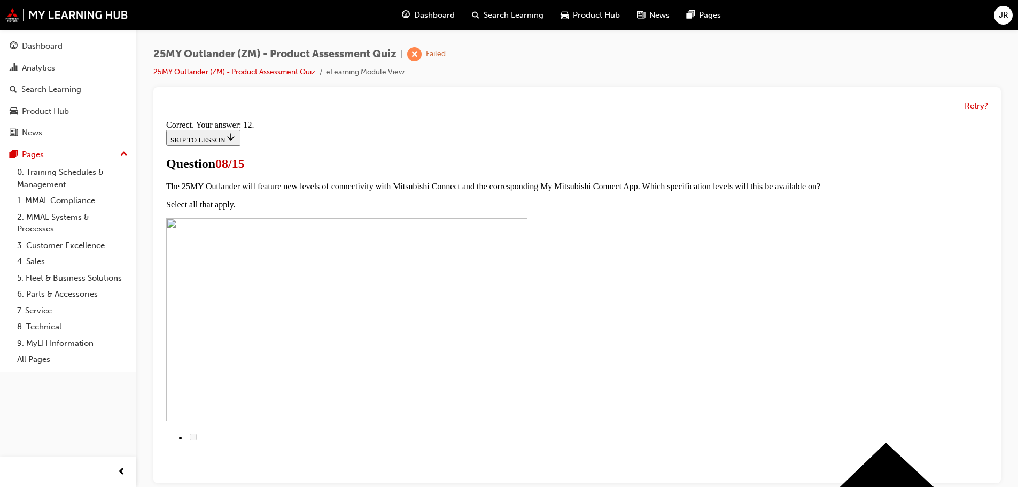
scroll to position [178, 0]
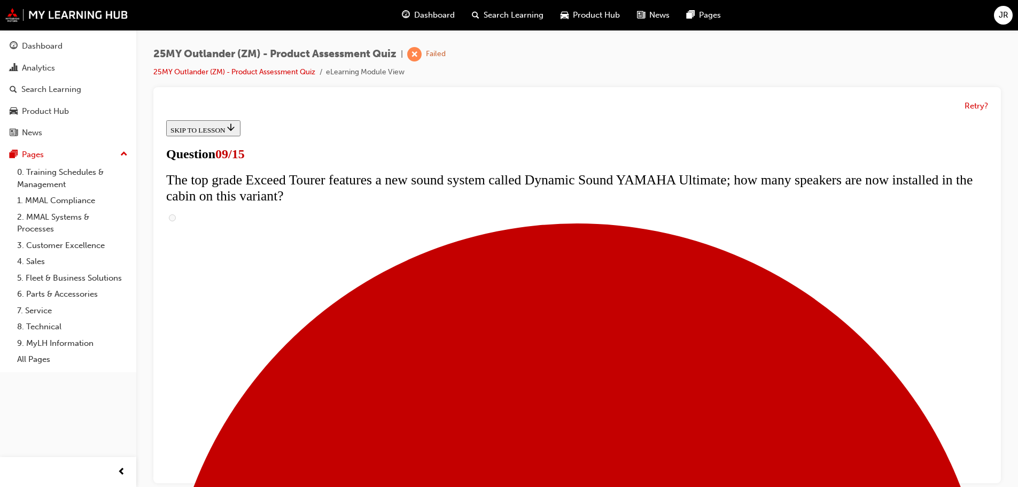
scroll to position [481, 0]
radio input "true"
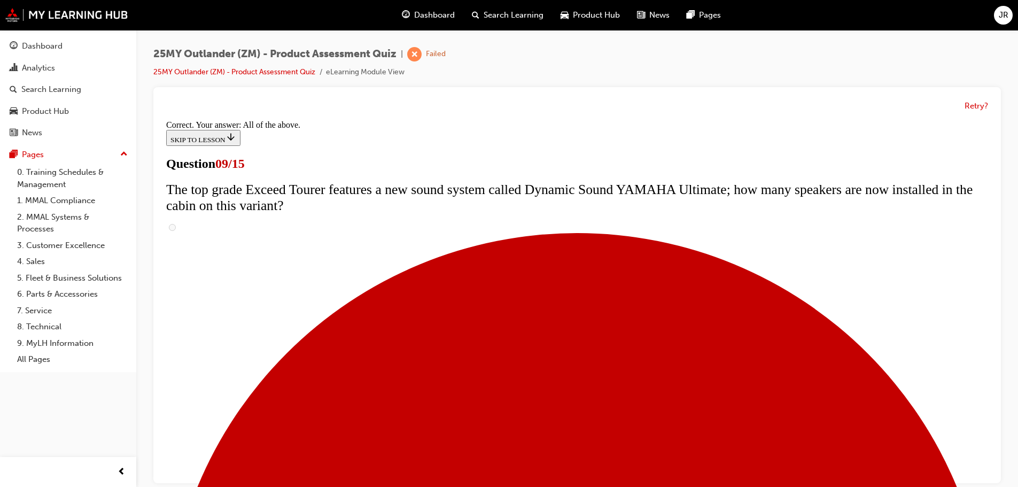
scroll to position [560, 0]
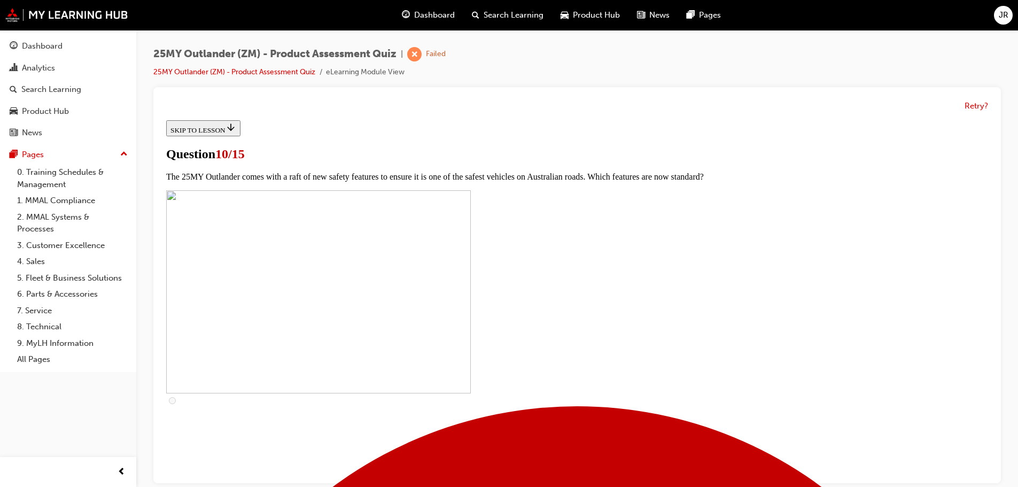
scroll to position [374, 0]
checkbox input "true"
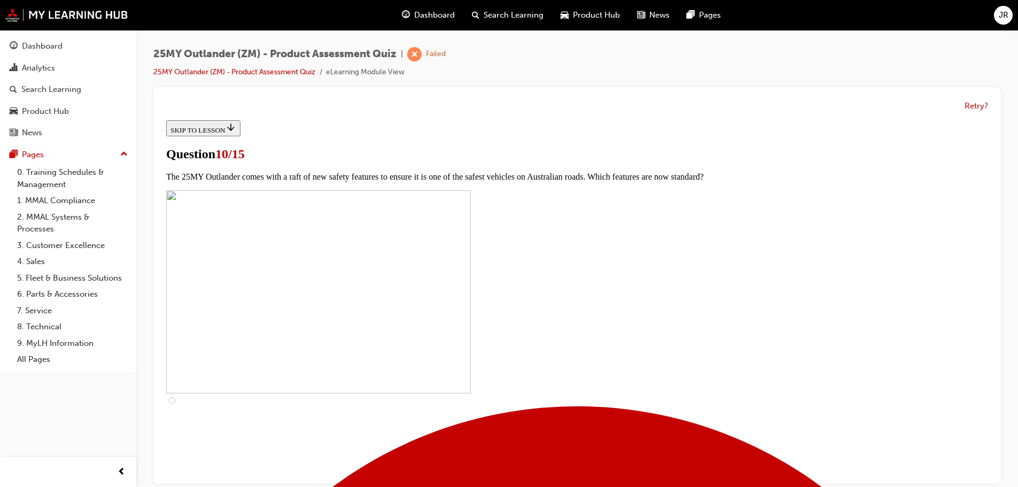
checkbox input "true"
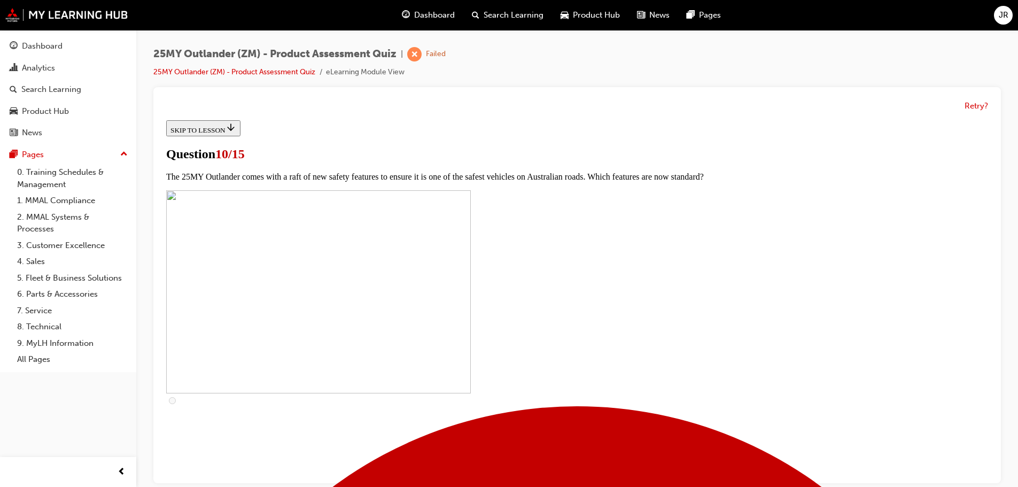
checkbox input "true"
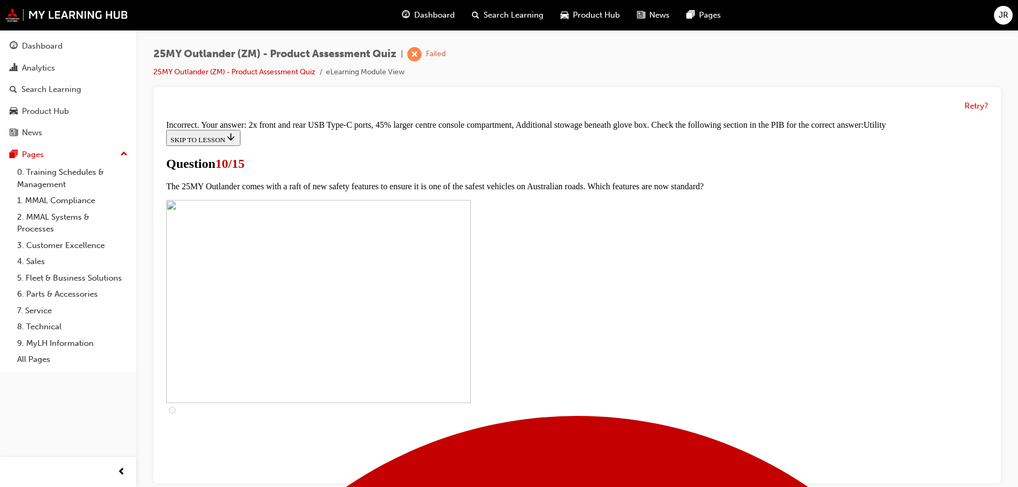
scroll to position [526, 0]
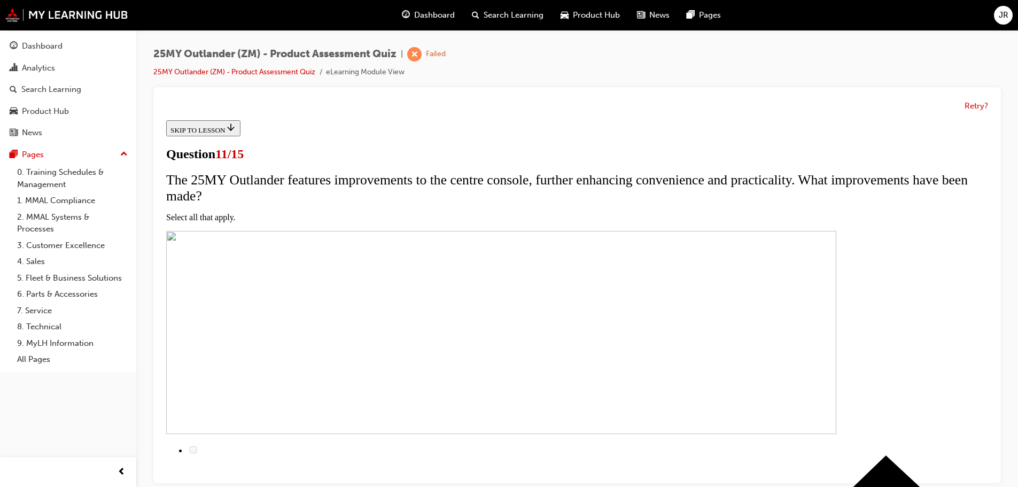
scroll to position [53, 0]
checkbox input "true"
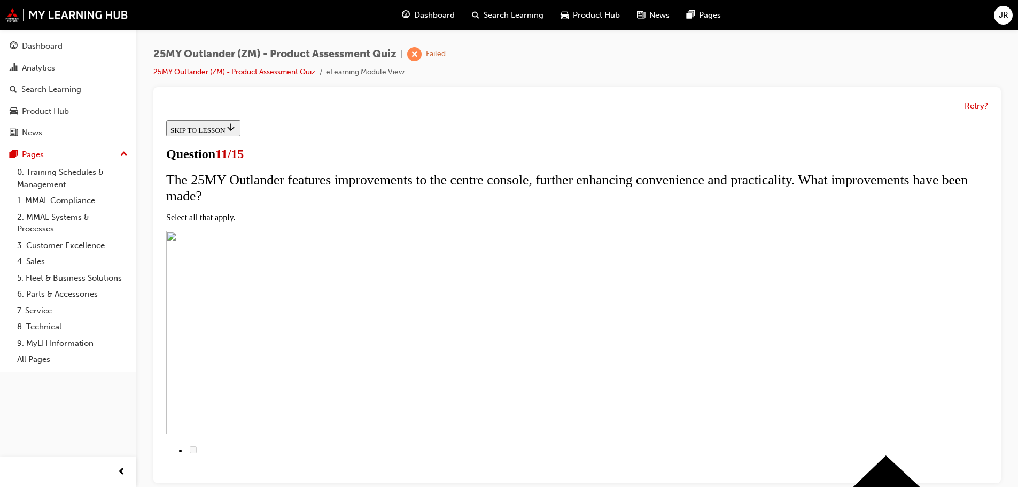
checkbox input "true"
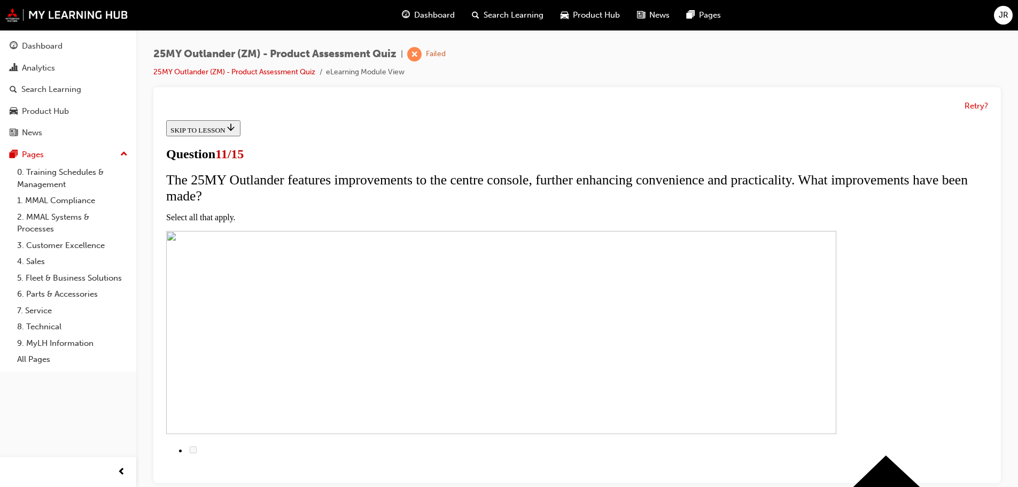
scroll to position [107, 0]
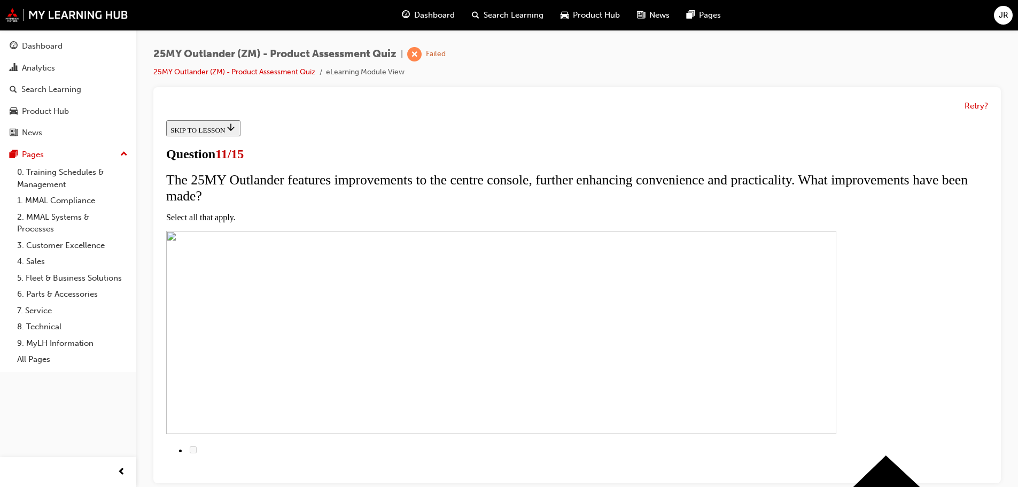
checkbox input "false"
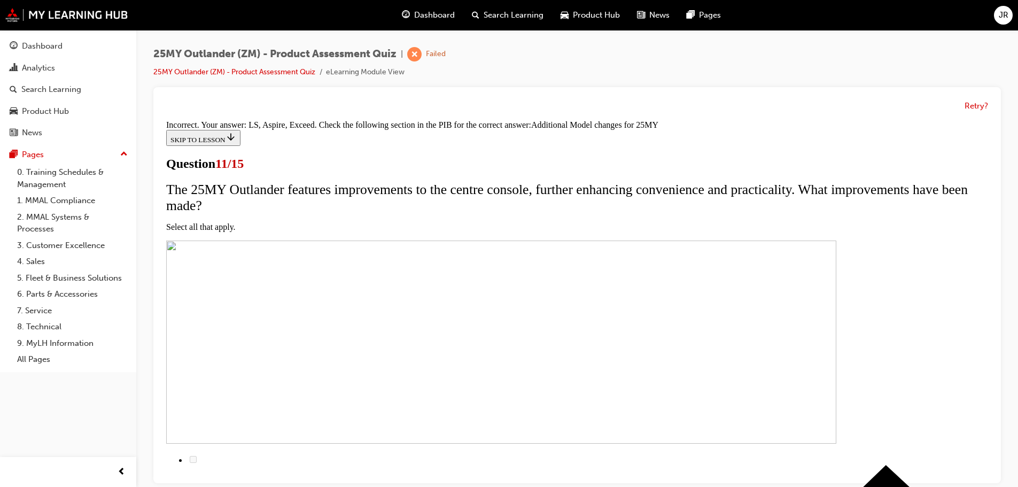
scroll to position [323, 0]
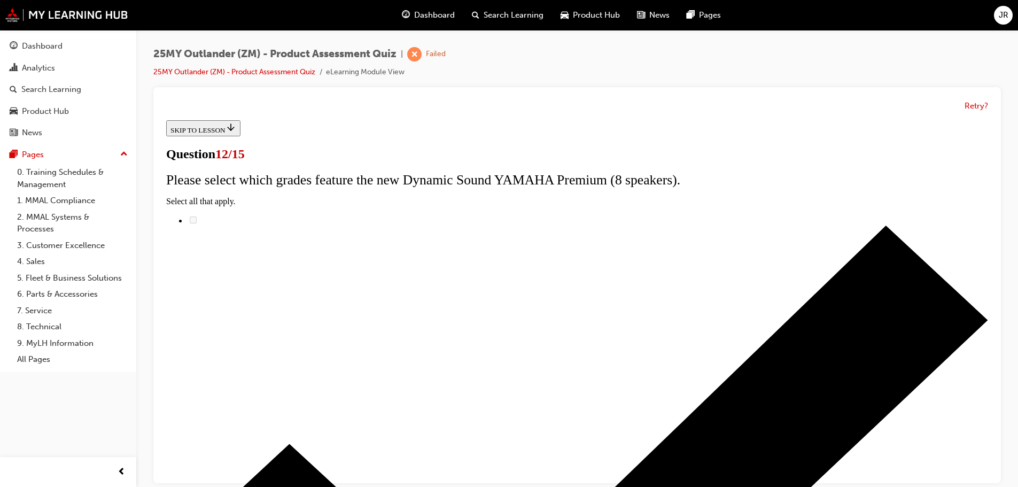
radio input "true"
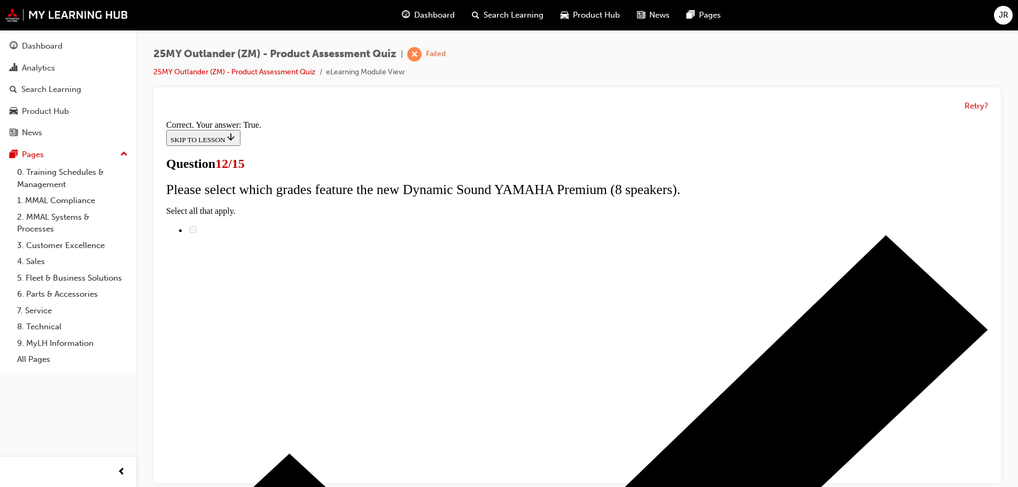
scroll to position [129, 0]
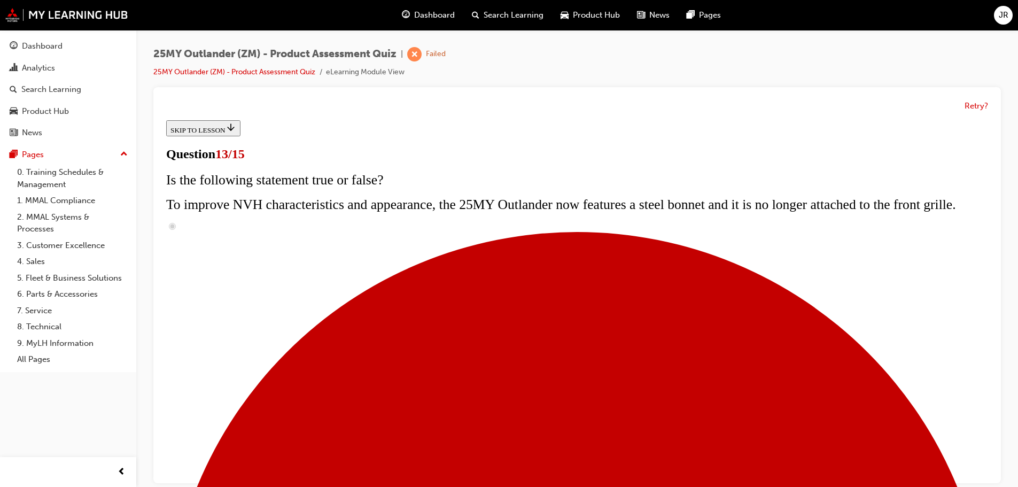
scroll to position [160, 0]
radio input "true"
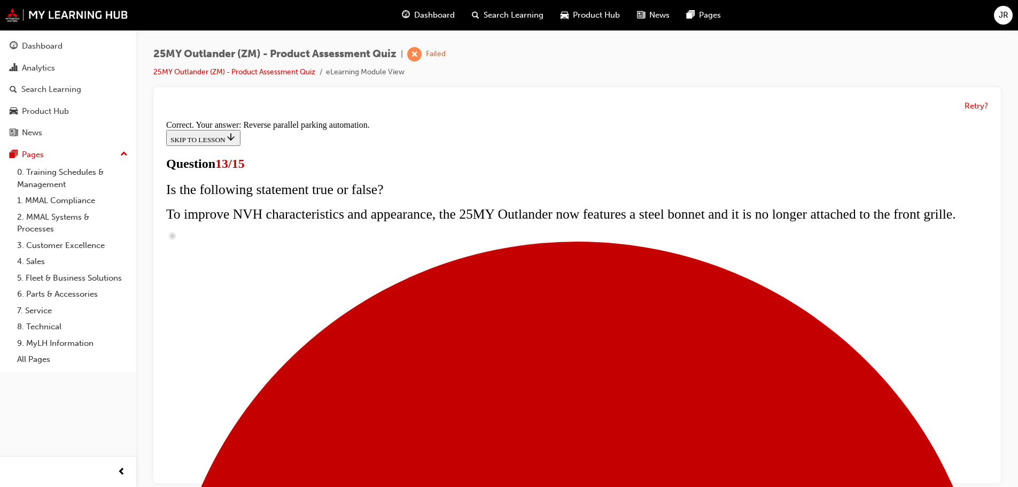
scroll to position [282, 0]
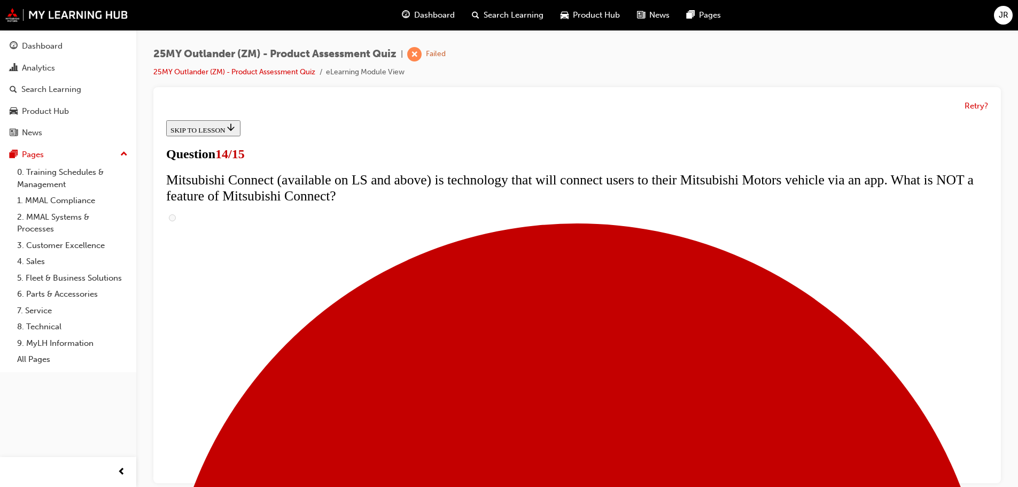
scroll to position [320, 0]
radio input "true"
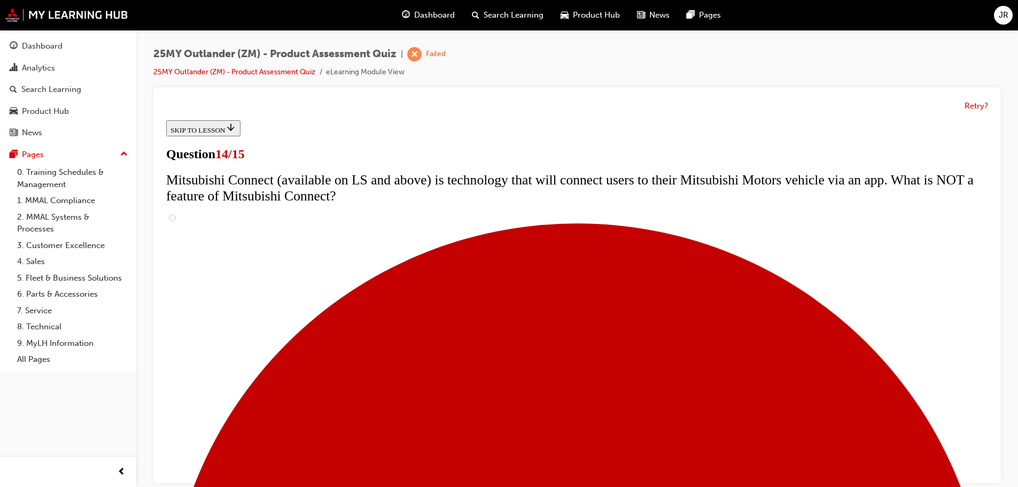
radio input "true"
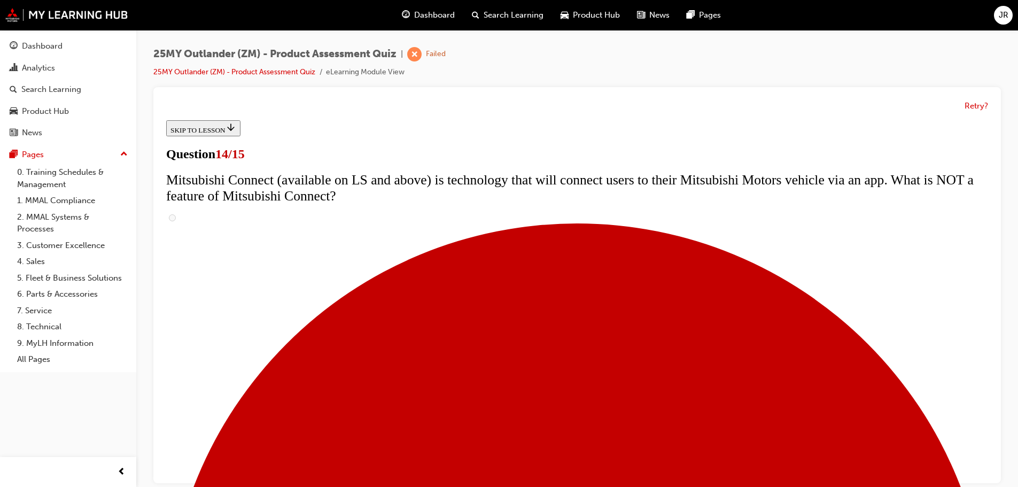
radio input "true"
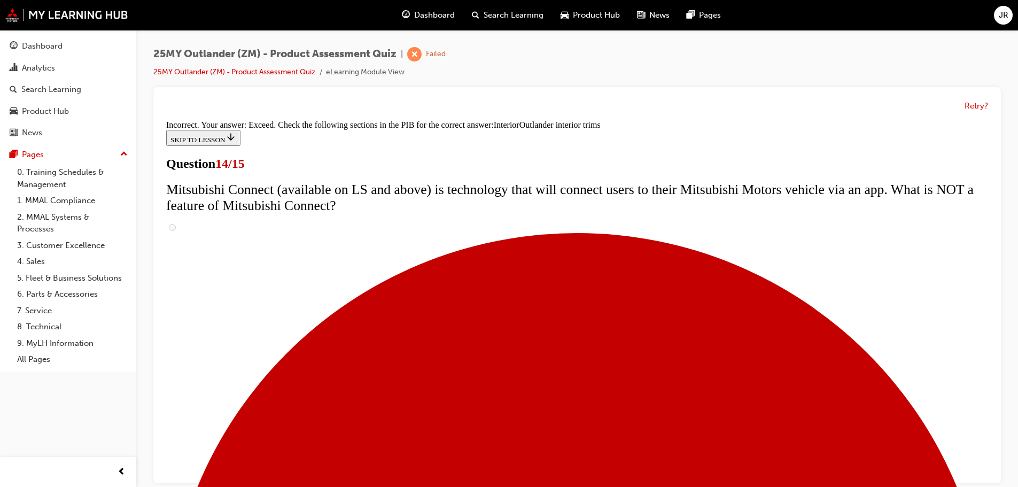
scroll to position [560, 0]
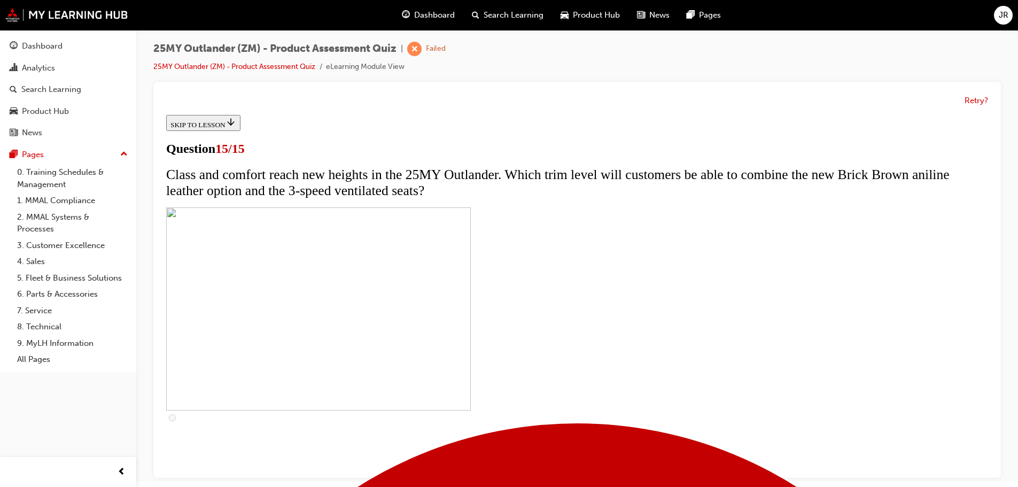
scroll to position [8, 0]
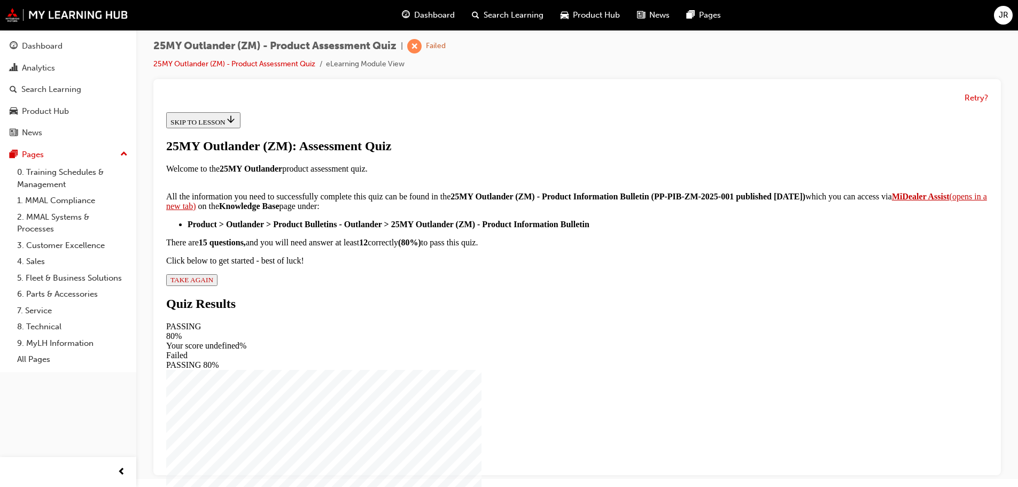
scroll to position [0, 0]
click at [213, 284] on span "TAKE AGAIN" at bounding box center [191, 280] width 43 height 8
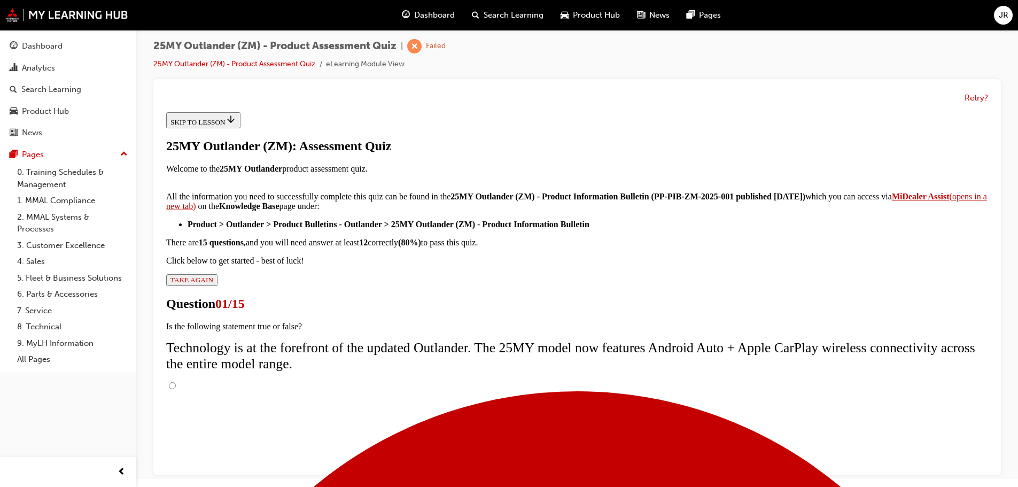
scroll to position [85, 0]
click at [176, 382] on input "True" at bounding box center [172, 385] width 7 height 7
radio input "true"
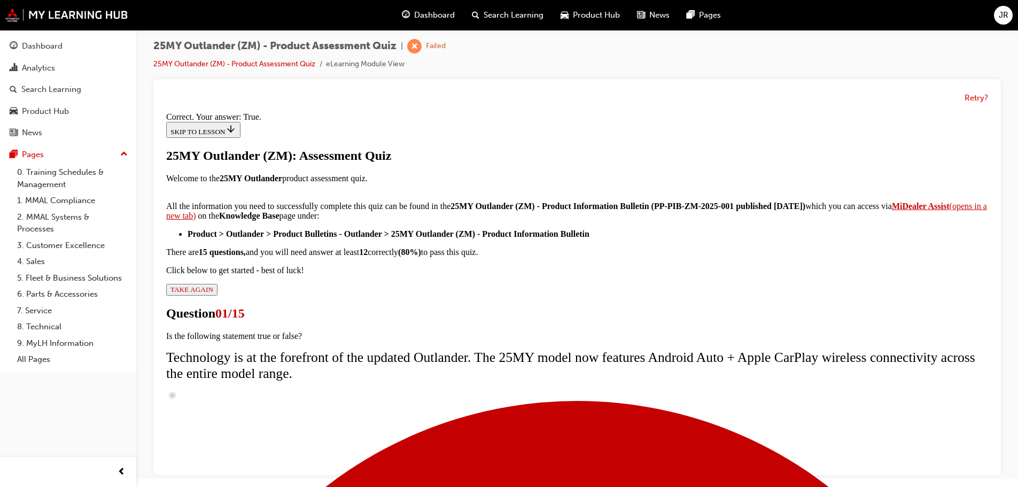
scroll to position [129, 0]
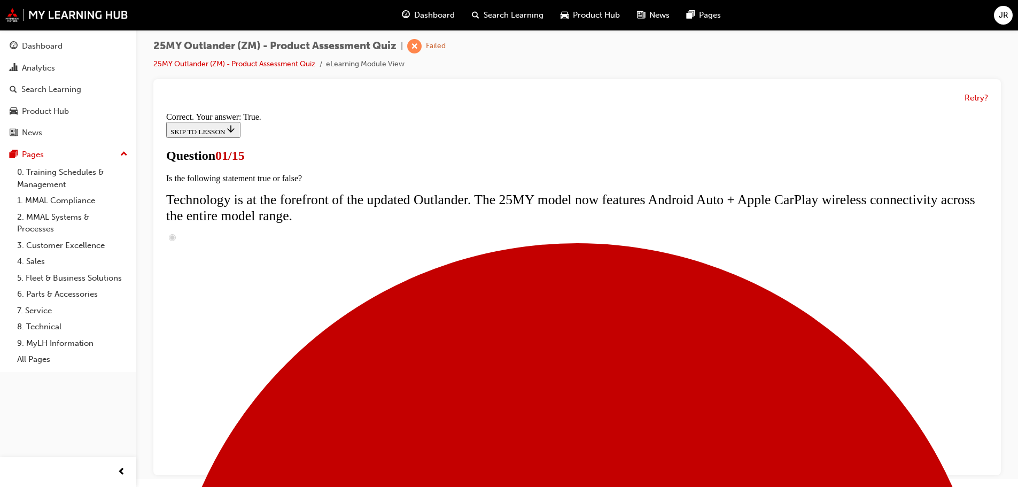
scroll to position [107, 0]
radio input "true"
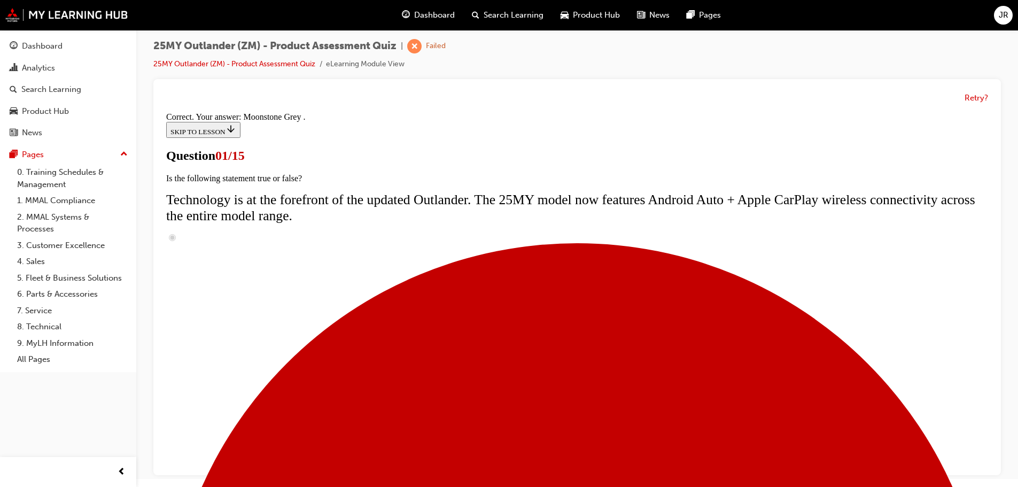
scroll to position [264, 0]
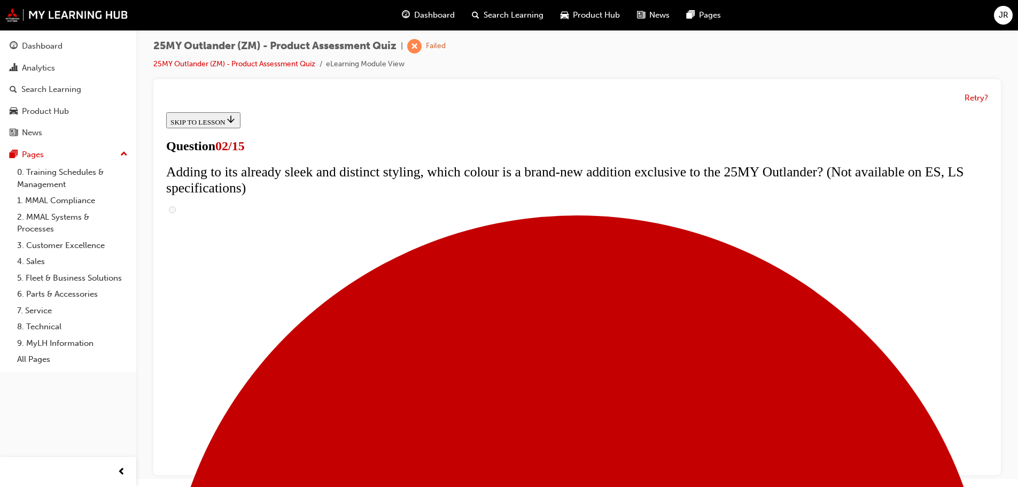
checkbox input "true"
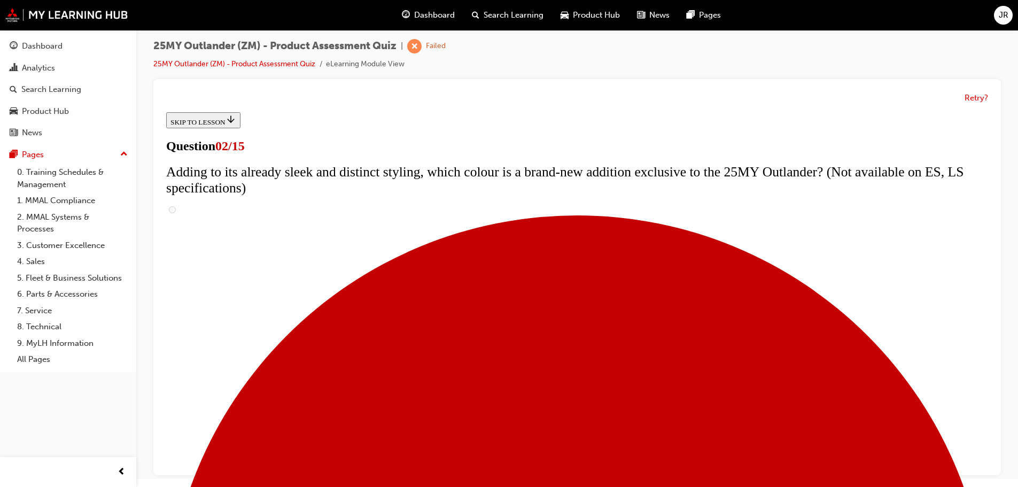
checkbox input "true"
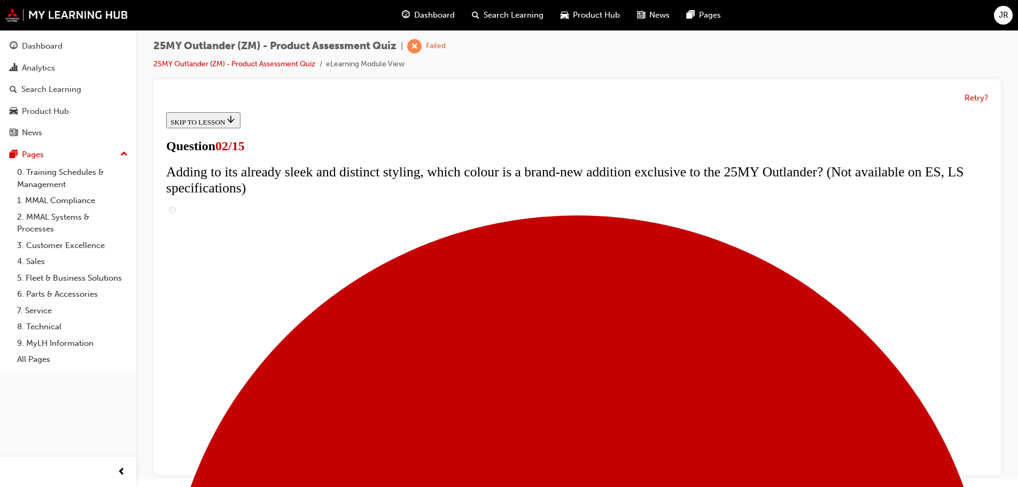
checkbox input "true"
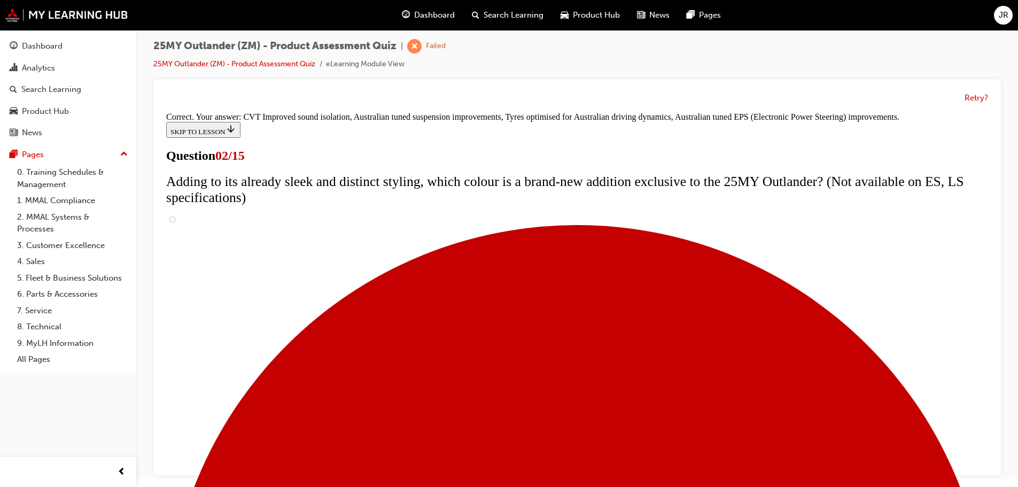
scroll to position [300, 0]
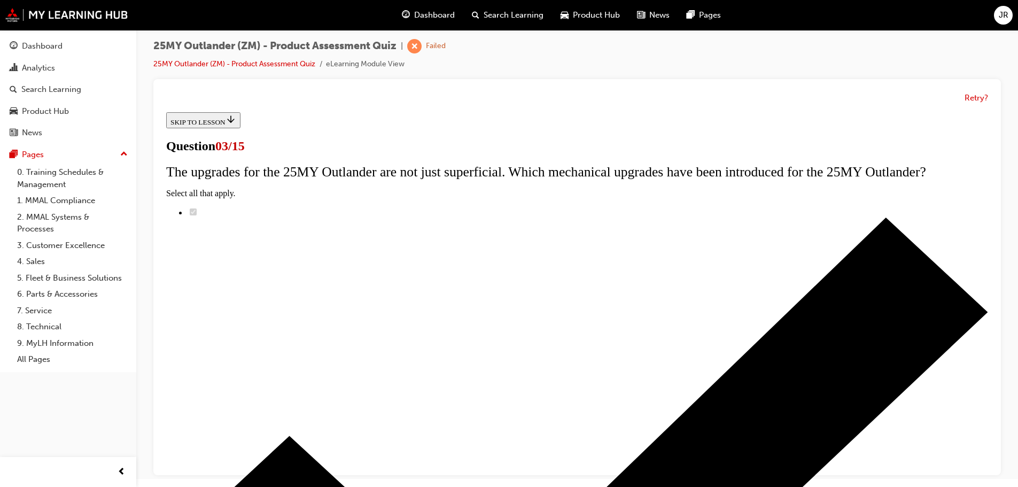
scroll to position [107, 0]
radio input "true"
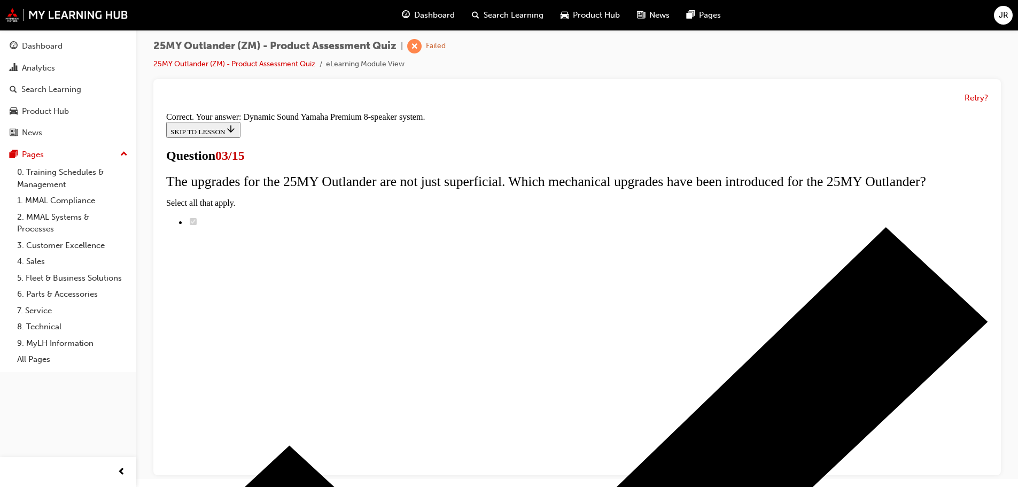
scroll to position [178, 0]
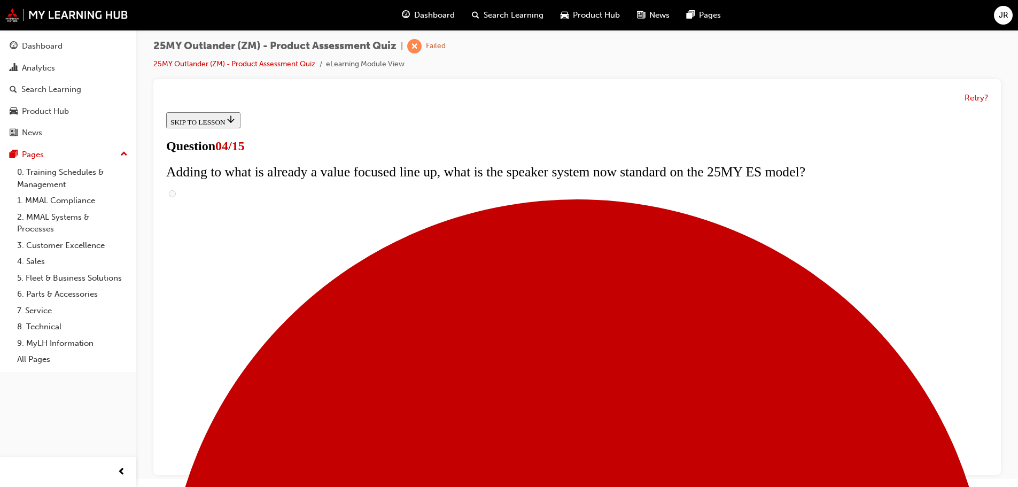
scroll to position [53, 0]
checkbox input "true"
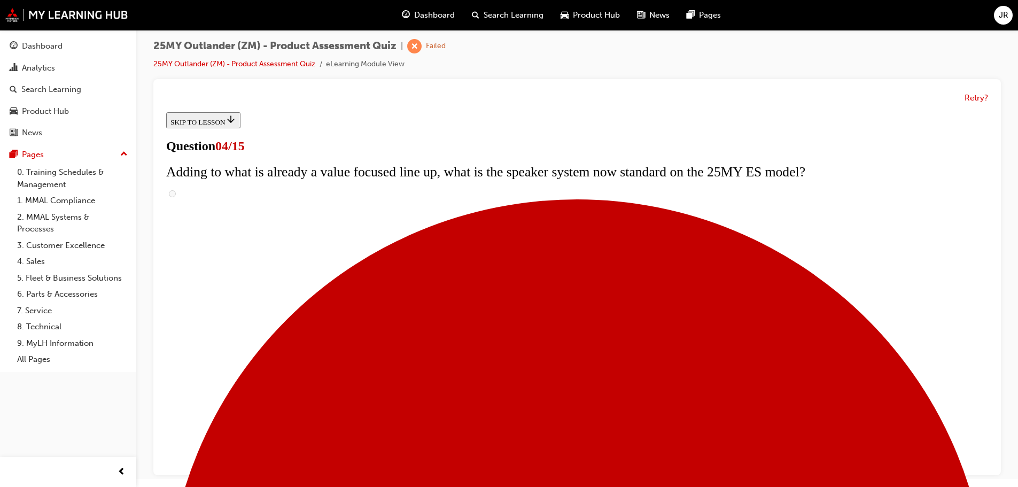
checkbox input "true"
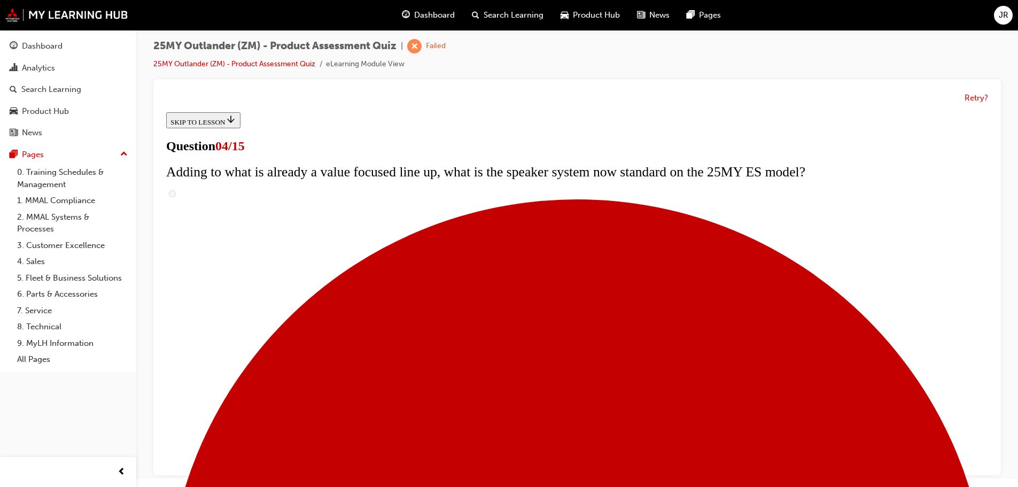
checkbox input "true"
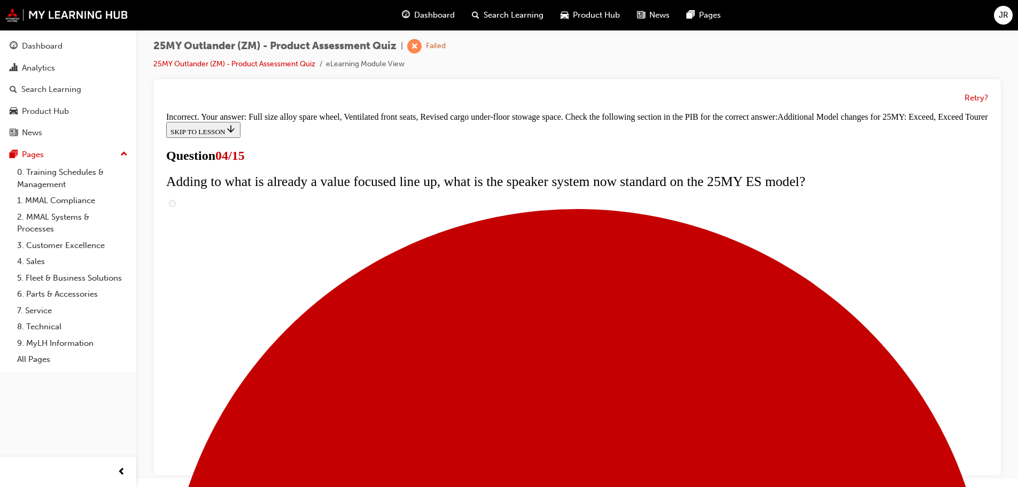
scroll to position [409, 0]
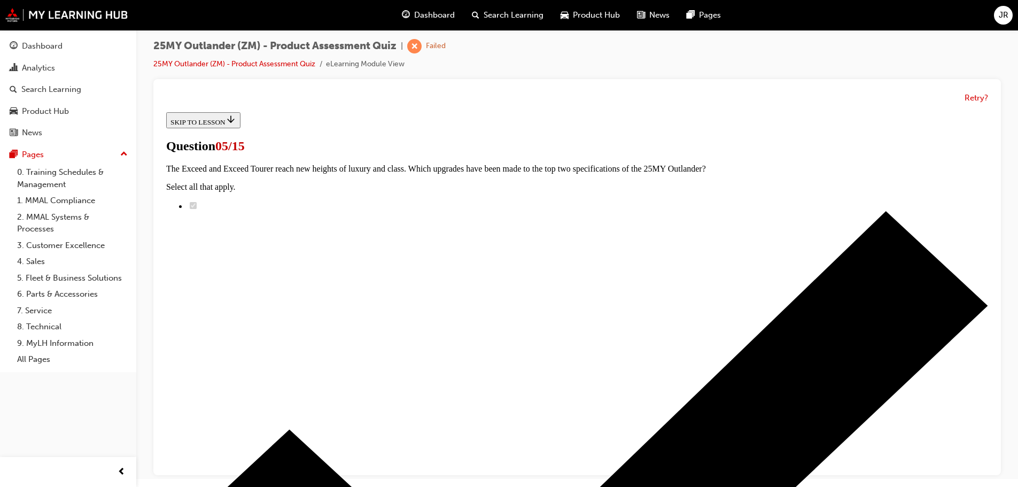
scroll to position [160, 0]
radio input "true"
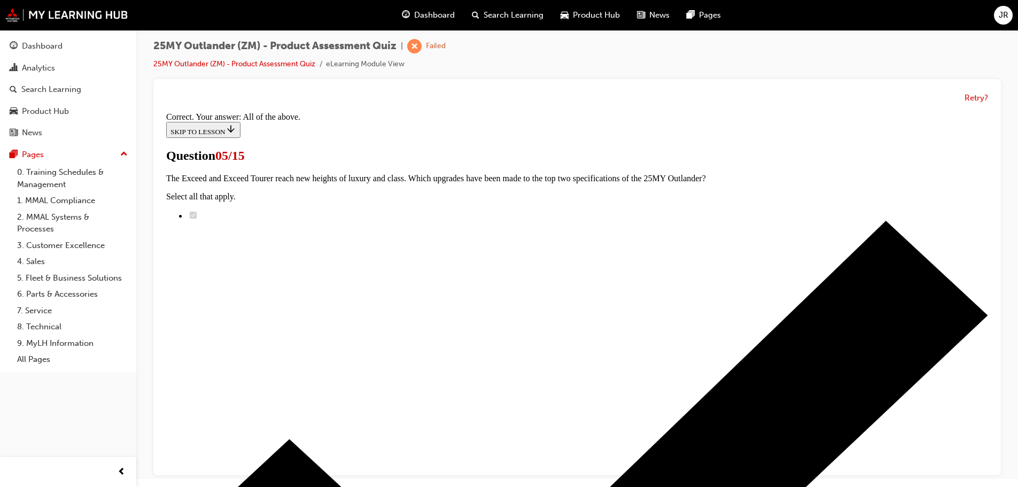
scroll to position [264, 0]
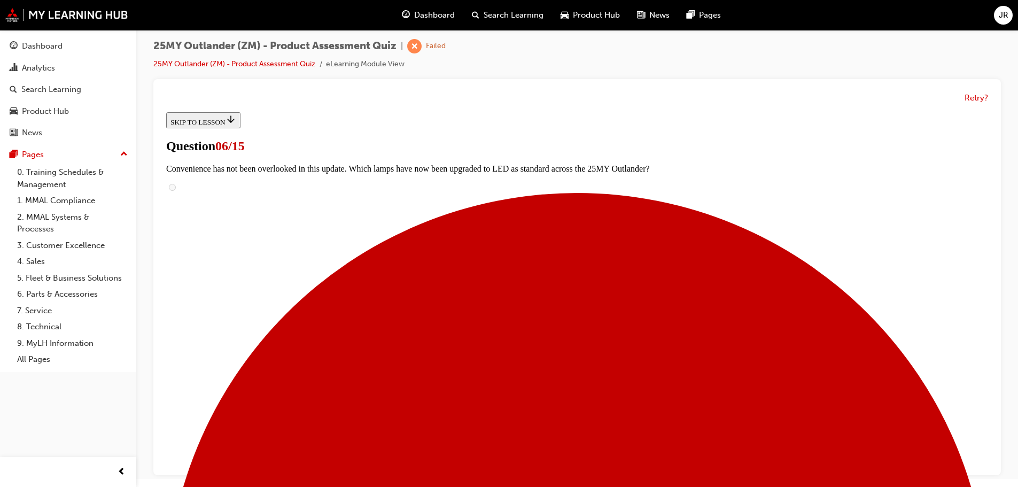
scroll to position [302, 0]
radio input "true"
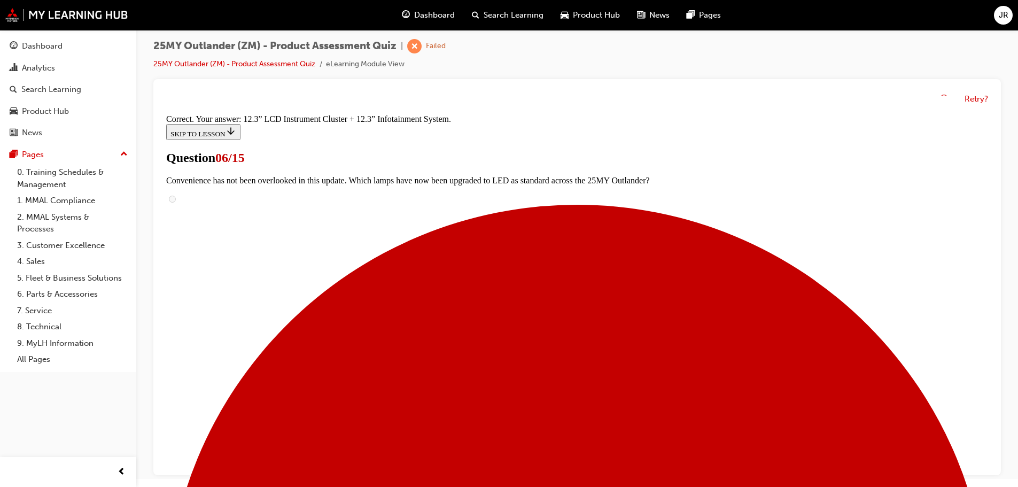
scroll to position [365, 0]
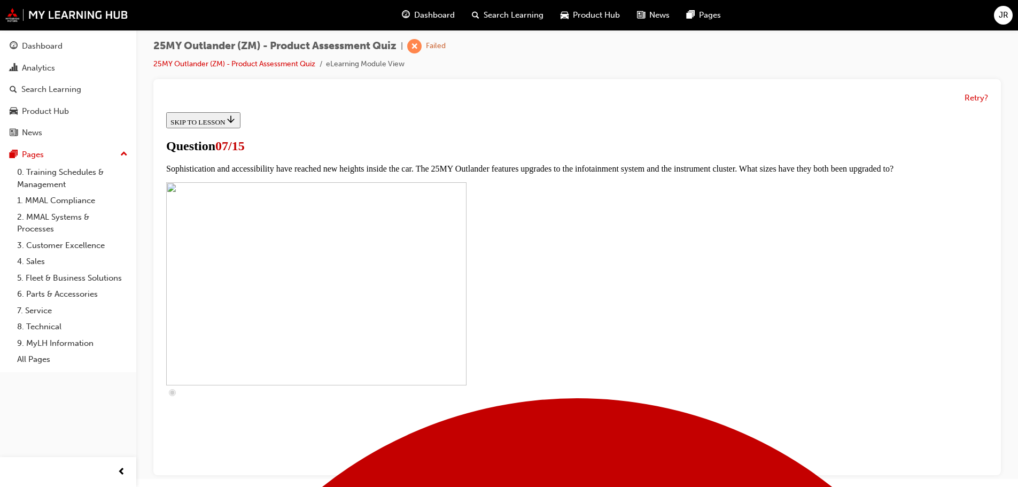
scroll to position [320, 0]
checkbox input "true"
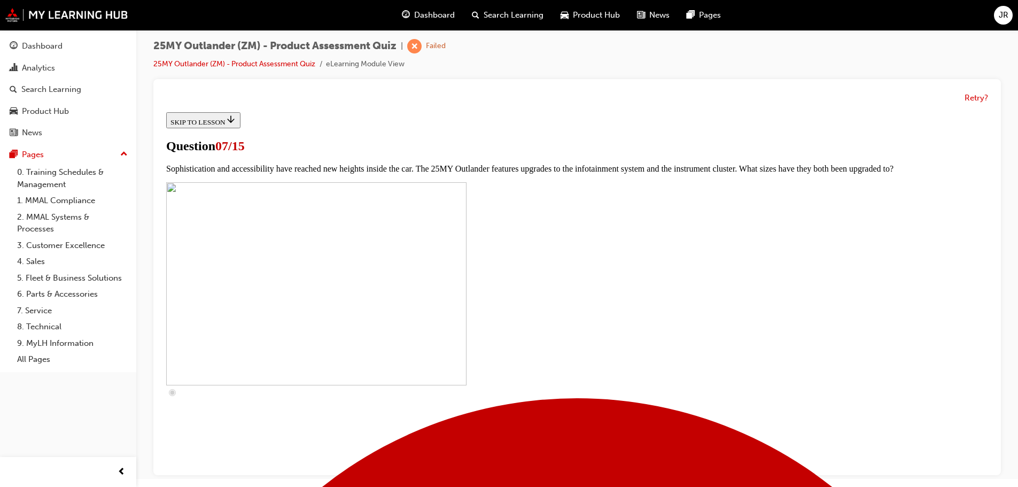
checkbox input "true"
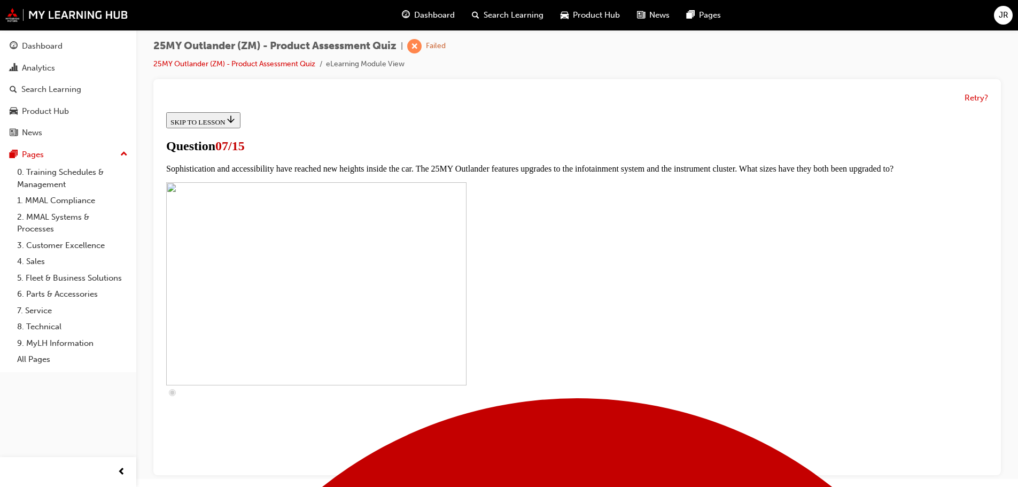
checkbox input "true"
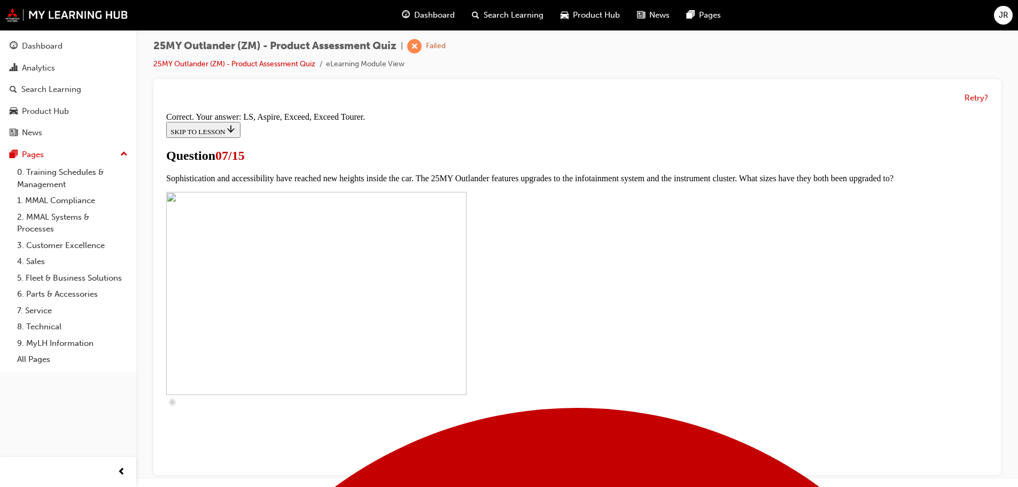
scroll to position [487, 0]
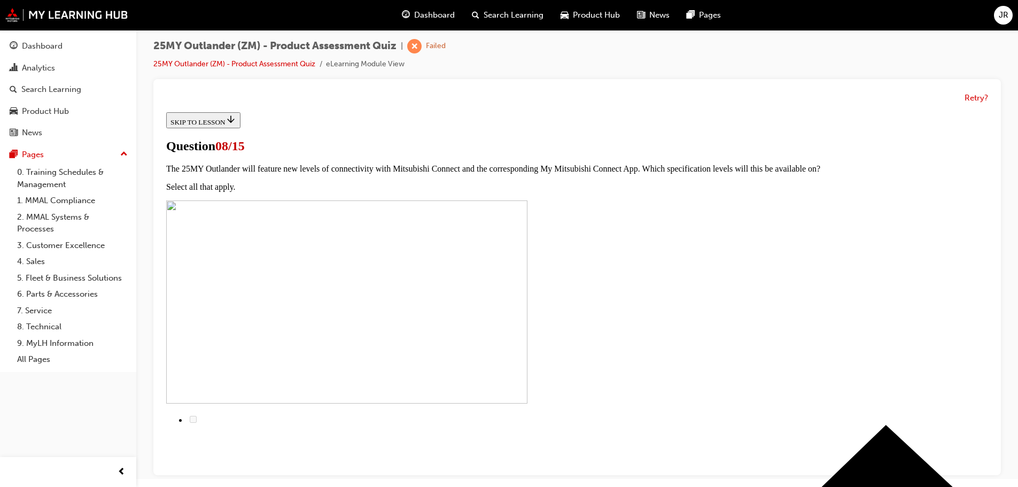
scroll to position [145, 0]
drag, startPoint x: 401, startPoint y: 312, endPoint x: 439, endPoint y: 347, distance: 51.1
radio input "true"
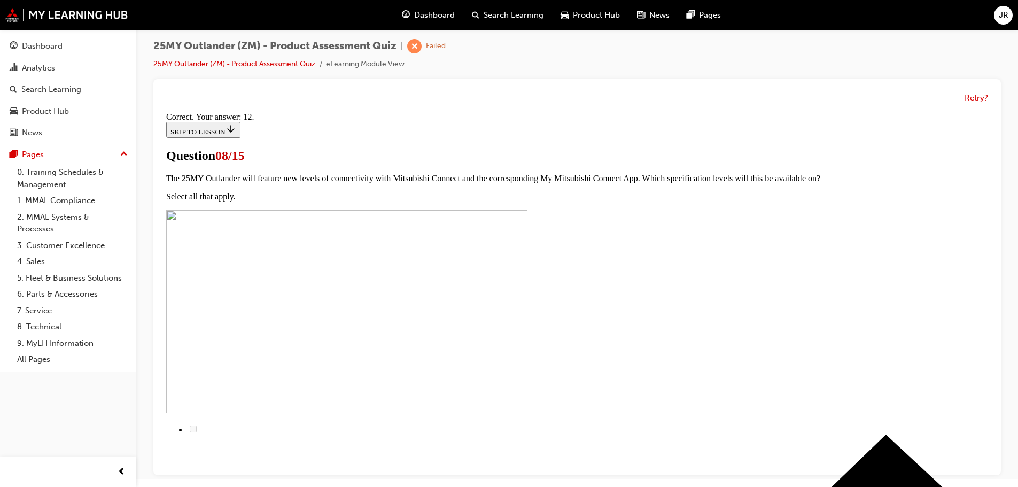
scroll to position [178, 0]
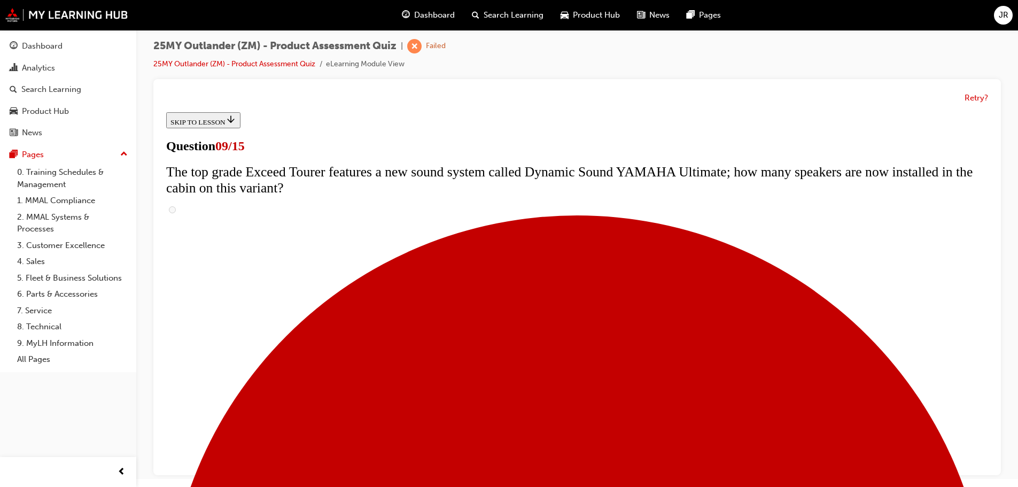
scroll to position [427, 0]
radio input "true"
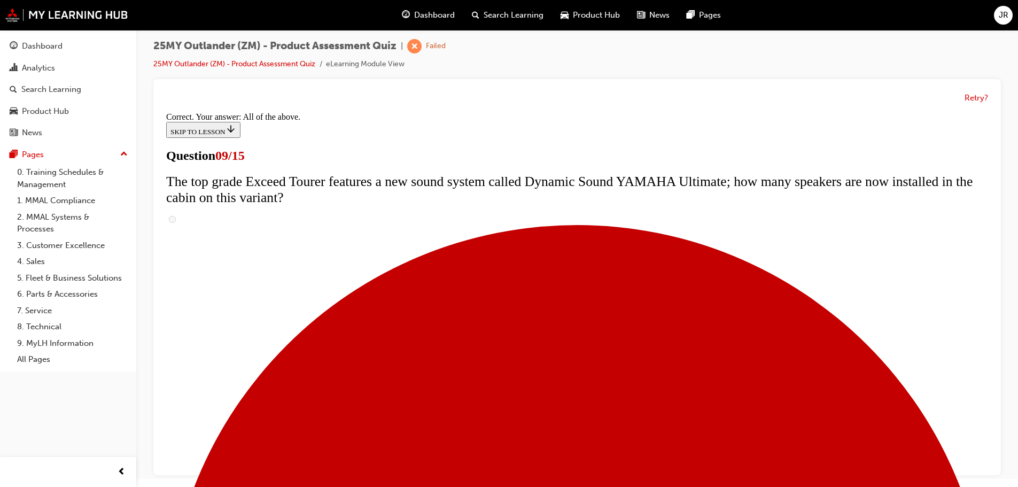
scroll to position [560, 0]
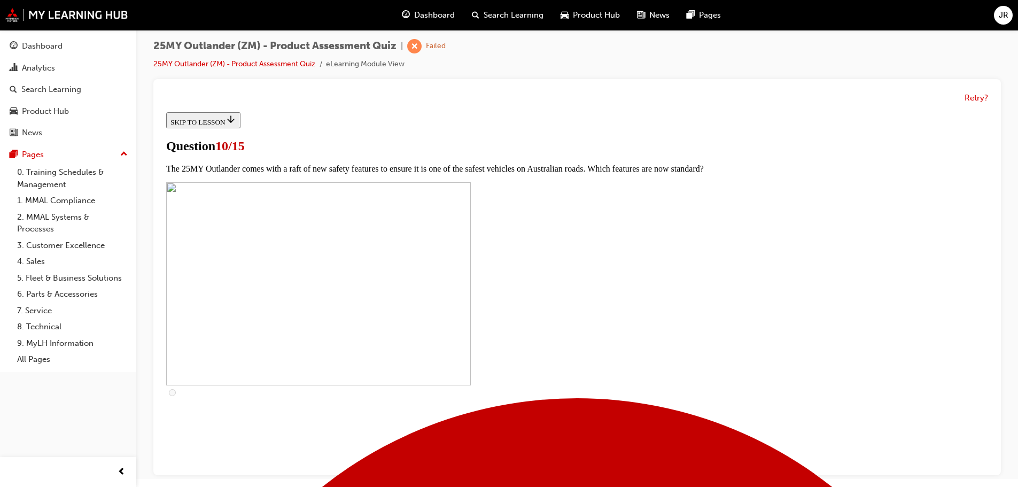
scroll to position [320, 0]
checkbox input "true"
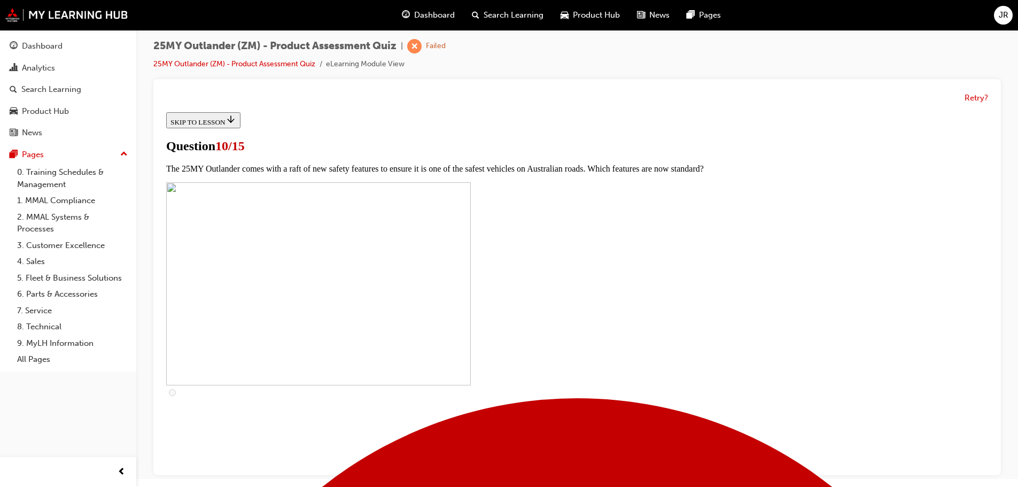
checkbox input "true"
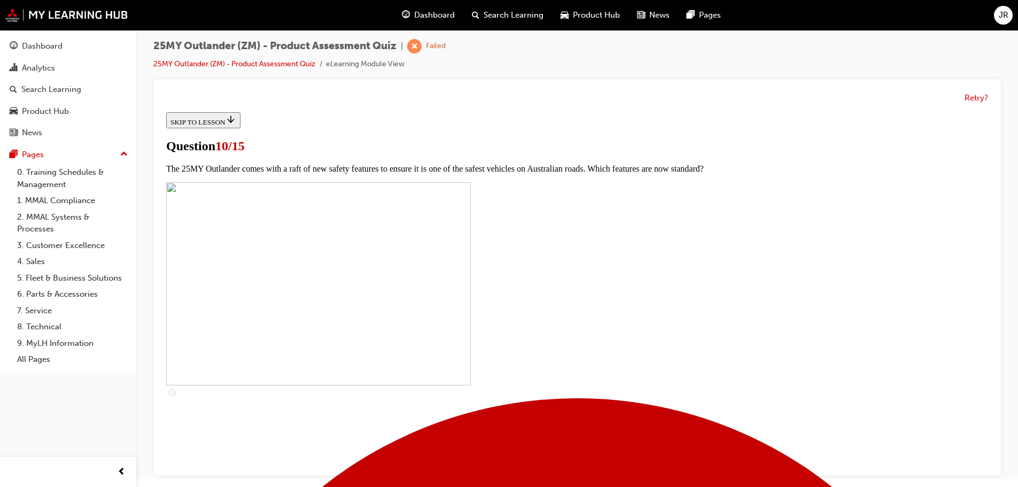
checkbox input "true"
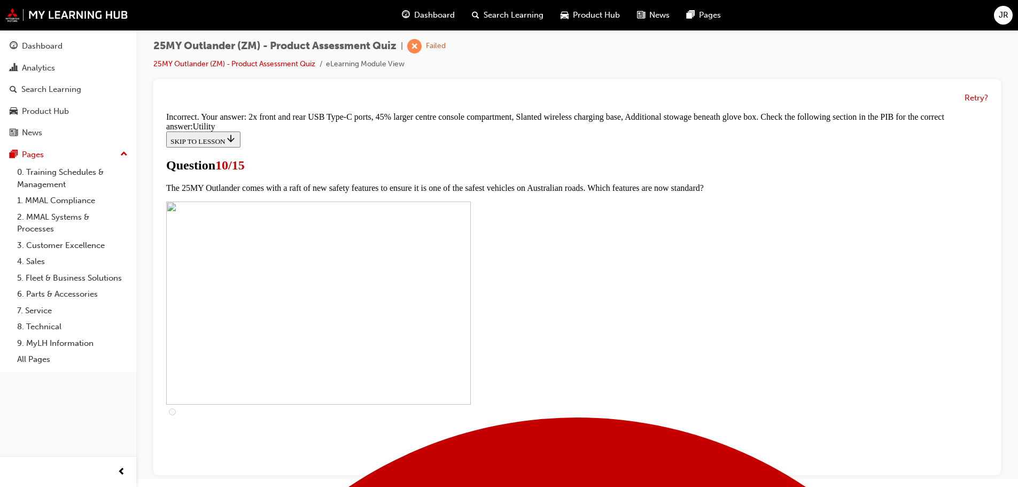
scroll to position [526, 0]
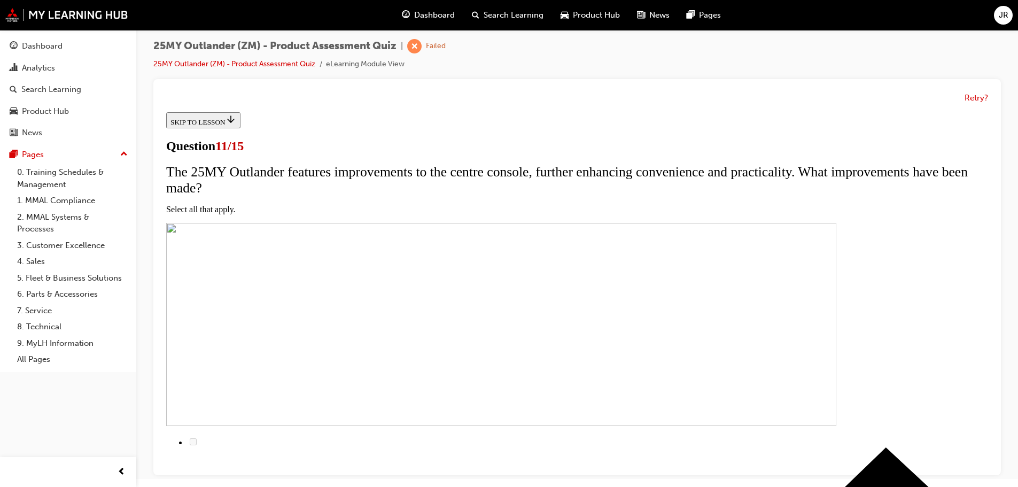
scroll to position [107, 0]
checkbox input "true"
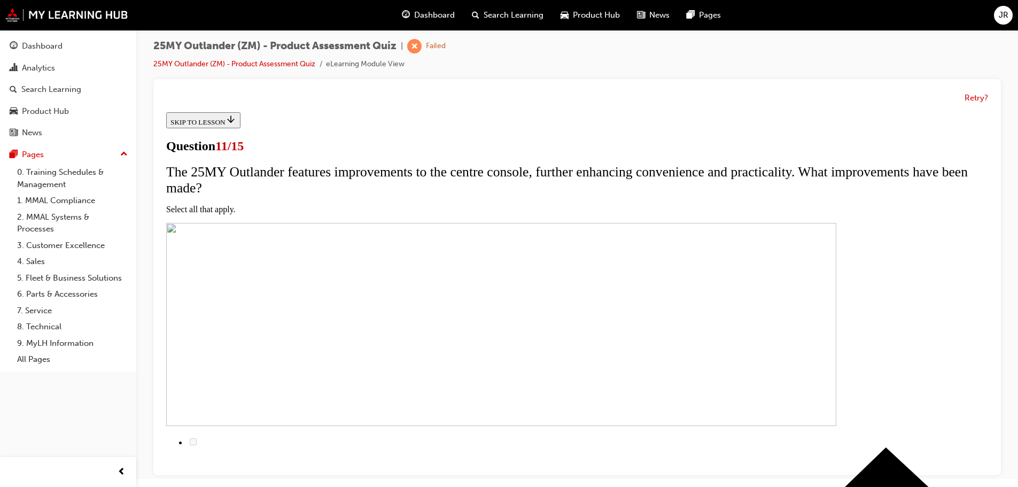
checkbox input "true"
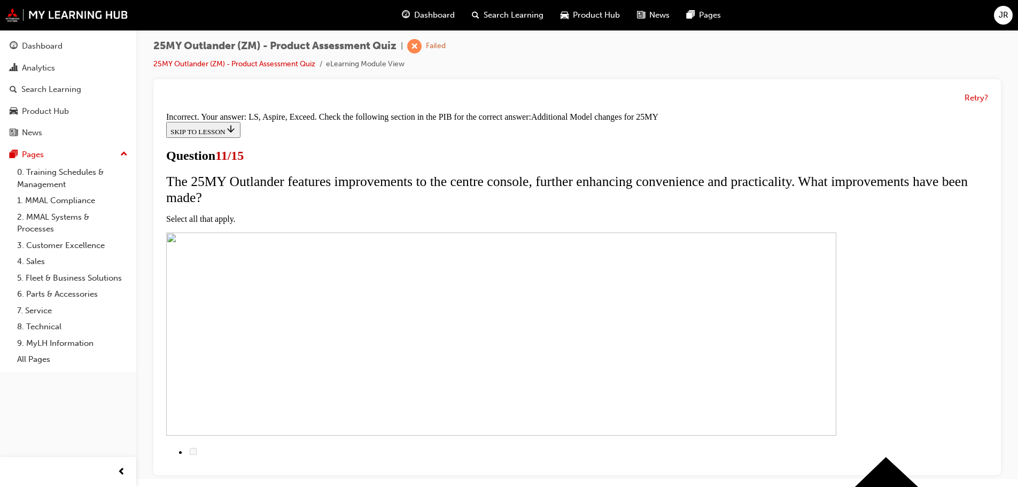
scroll to position [323, 0]
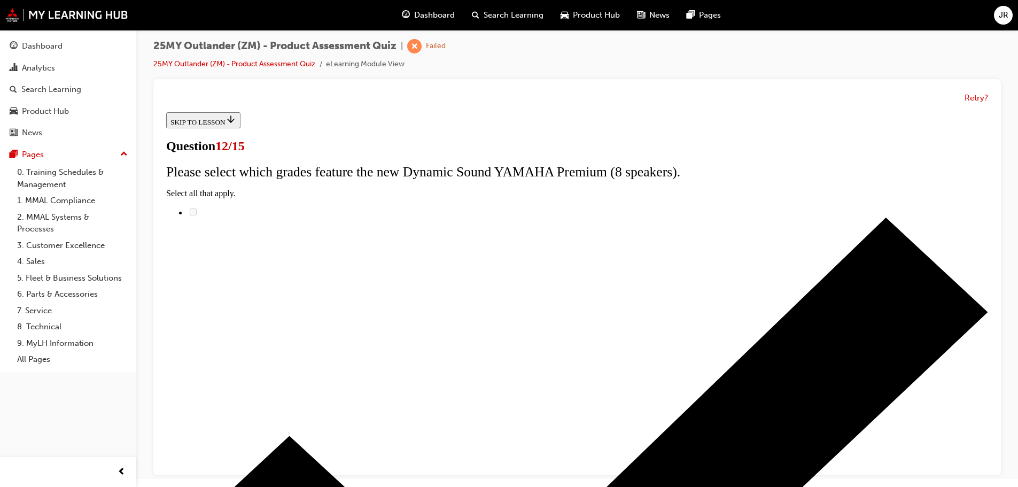
scroll to position [85, 0]
radio input "true"
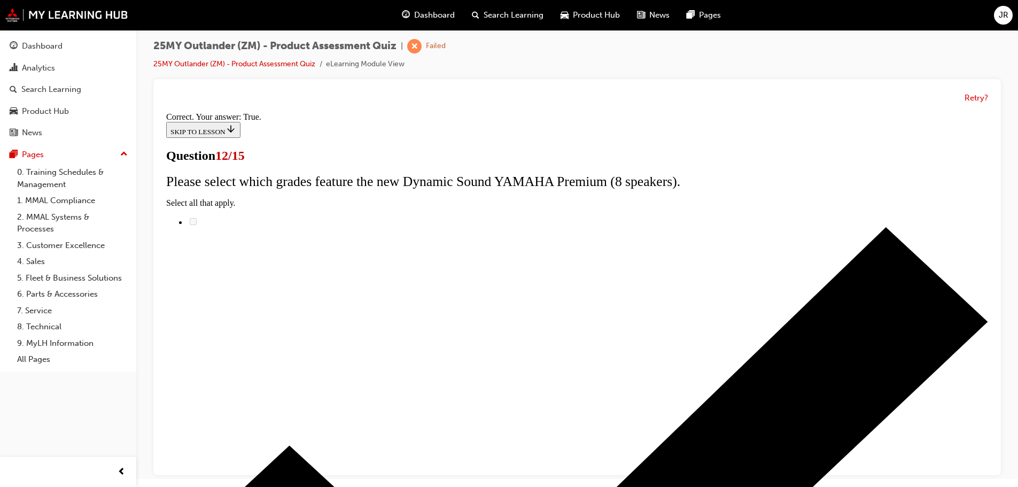
scroll to position [129, 0]
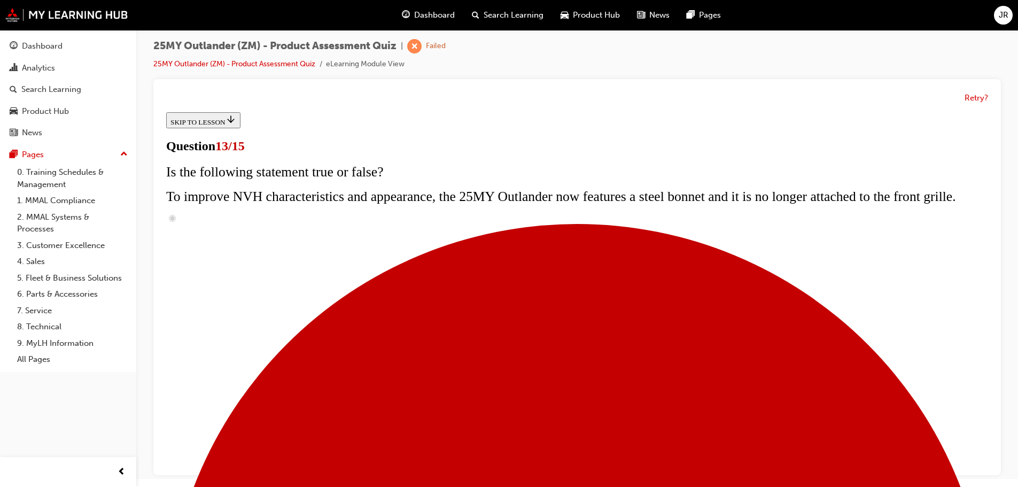
scroll to position [160, 0]
radio input "true"
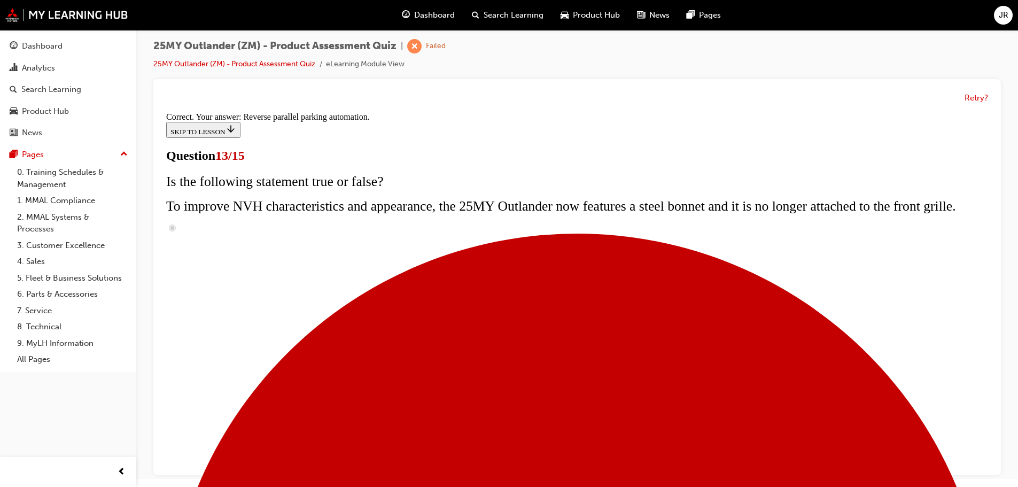
scroll to position [282, 0]
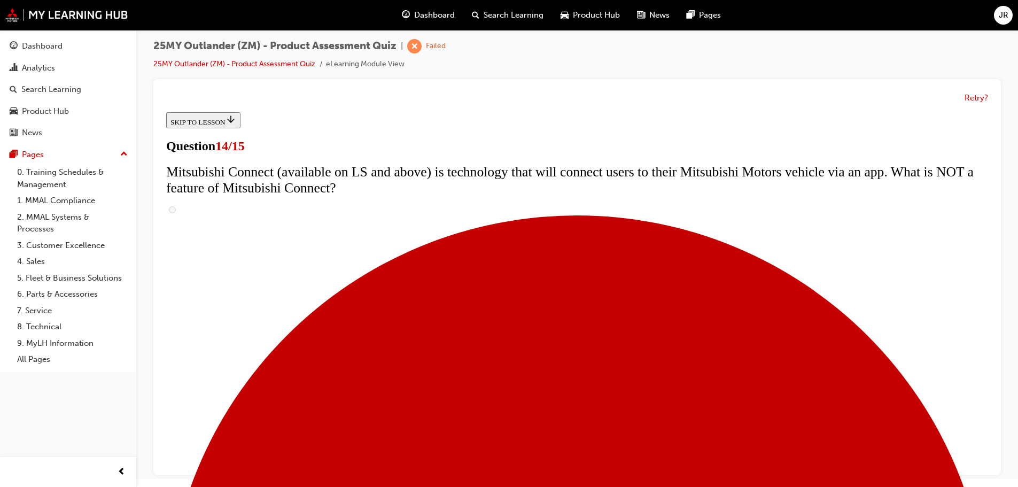
scroll to position [320, 0]
radio input "true"
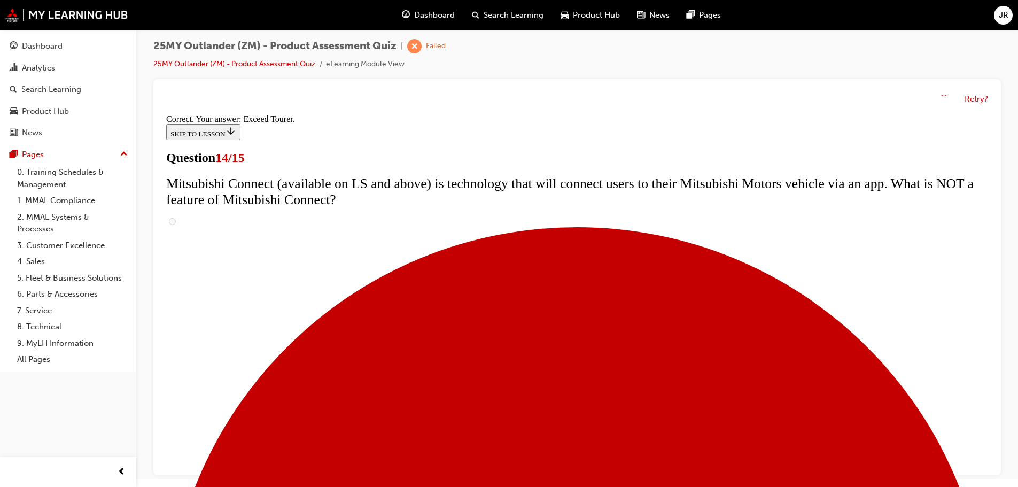
scroll to position [450, 0]
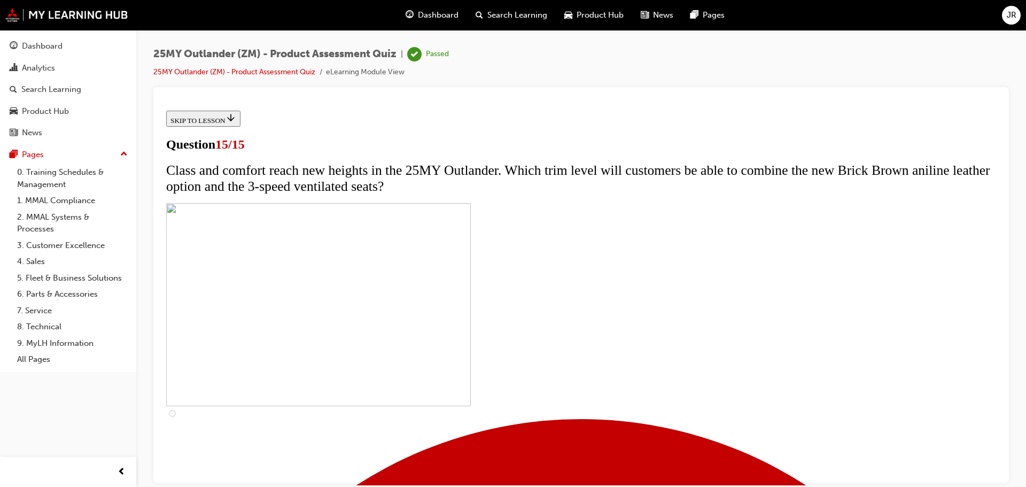
scroll to position [166, 0]
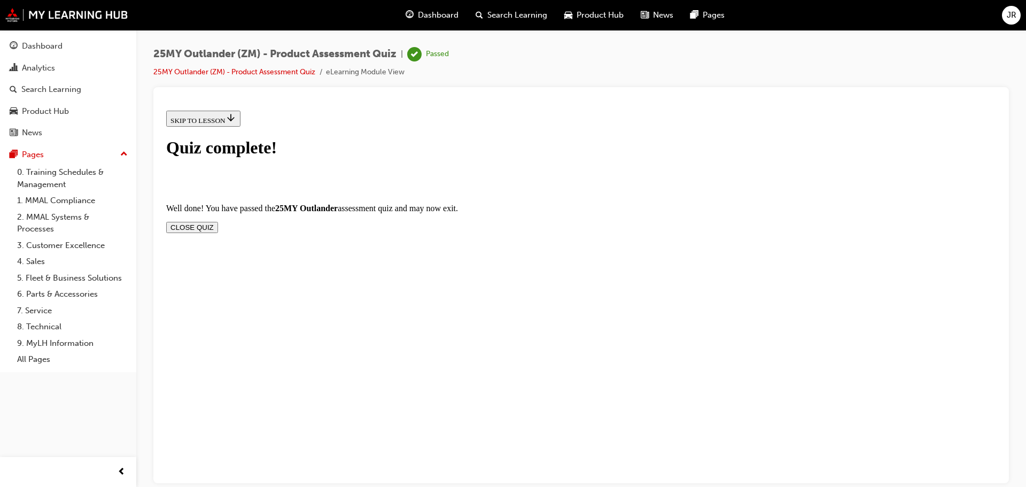
click at [218, 221] on button "CLOSE QUIZ" at bounding box center [192, 226] width 52 height 11
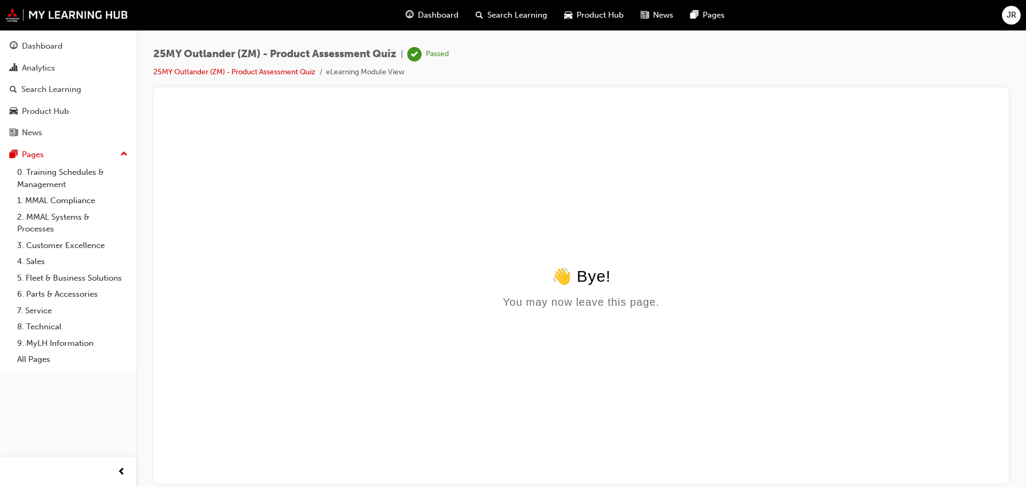
scroll to position [0, 0]
